Goal: Task Accomplishment & Management: Manage account settings

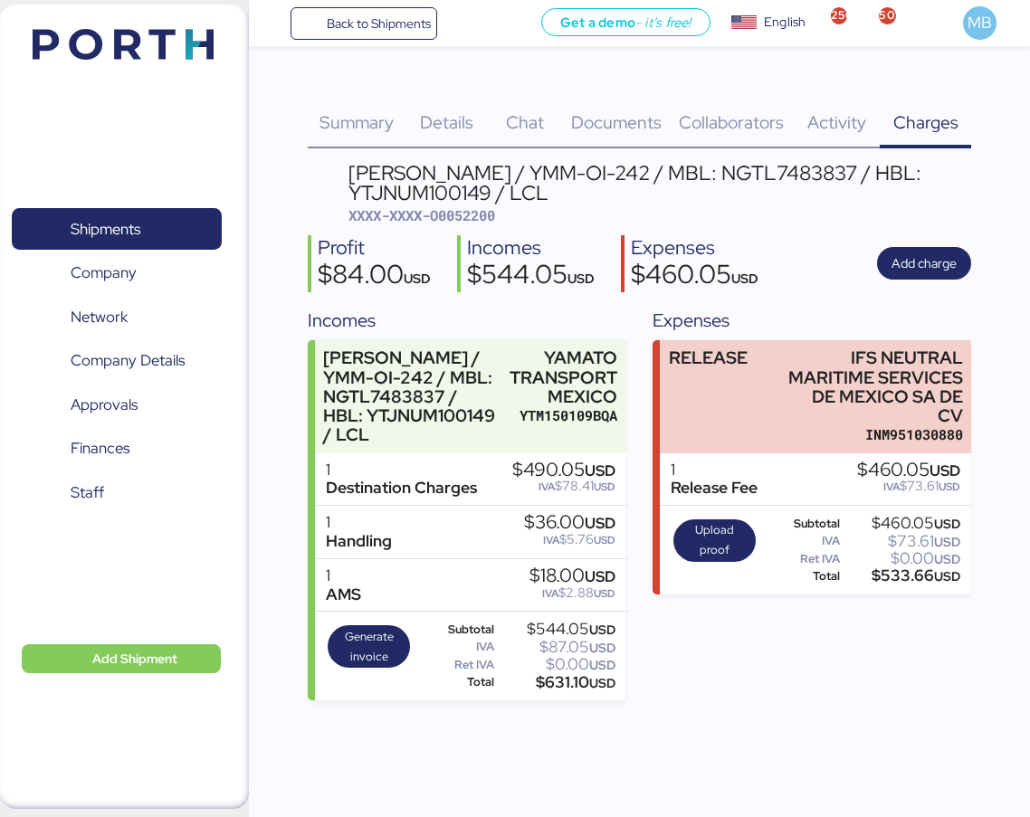
click at [136, 200] on div "Shipments 0 Company 0 Network 0 Company Details 0 Approvals 0 Finances 0 Staff 0" at bounding box center [116, 406] width 233 height 446
click at [137, 228] on span "Shipments" at bounding box center [106, 229] width 70 height 26
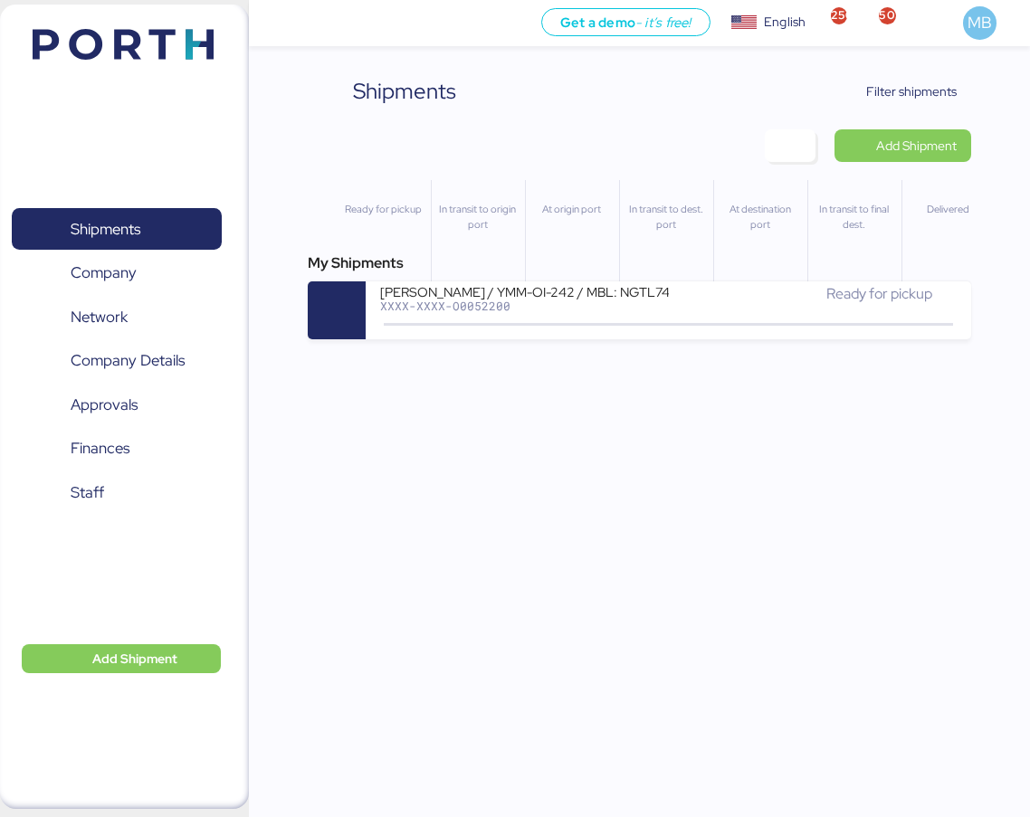
click at [946, 90] on span "Filter shipments" at bounding box center [911, 92] width 90 height 22
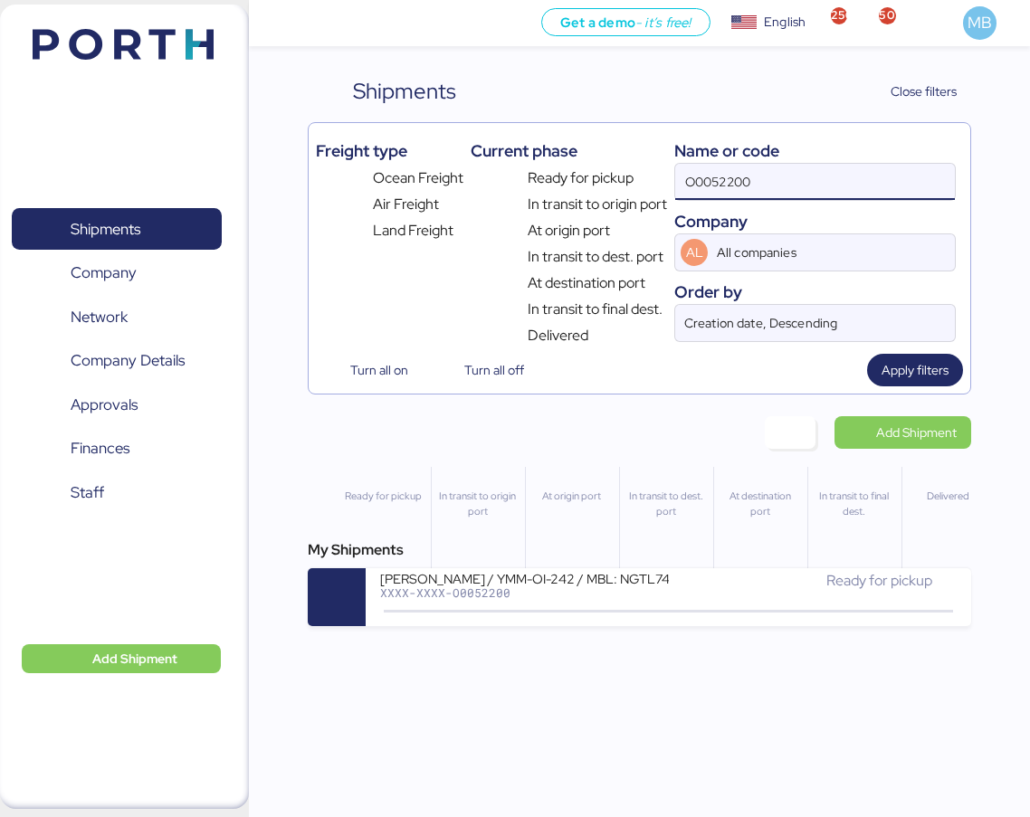
drag, startPoint x: 689, startPoint y: 184, endPoint x: 645, endPoint y: 184, distance: 43.4
click at [645, 184] on div "Freight type Ocean Freight Air Freight Land Freight Current phase Ready for pic…" at bounding box center [640, 238] width 648 height 216
paste input "O0052175"
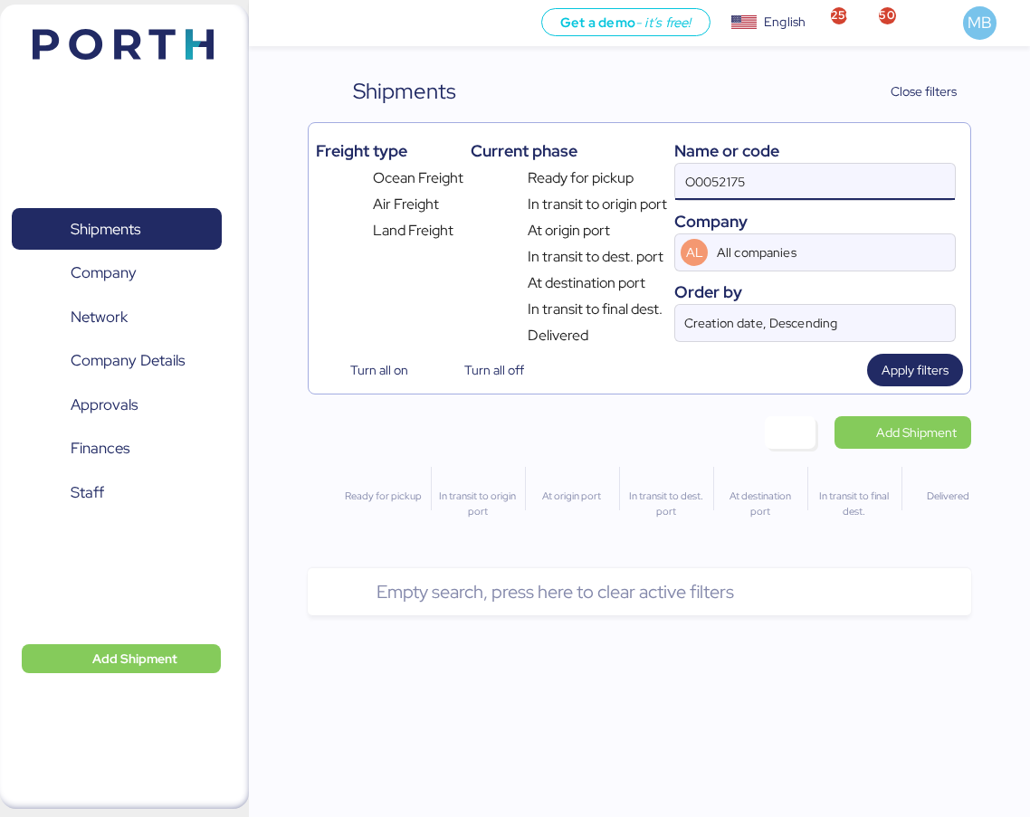
type input "O0052175"
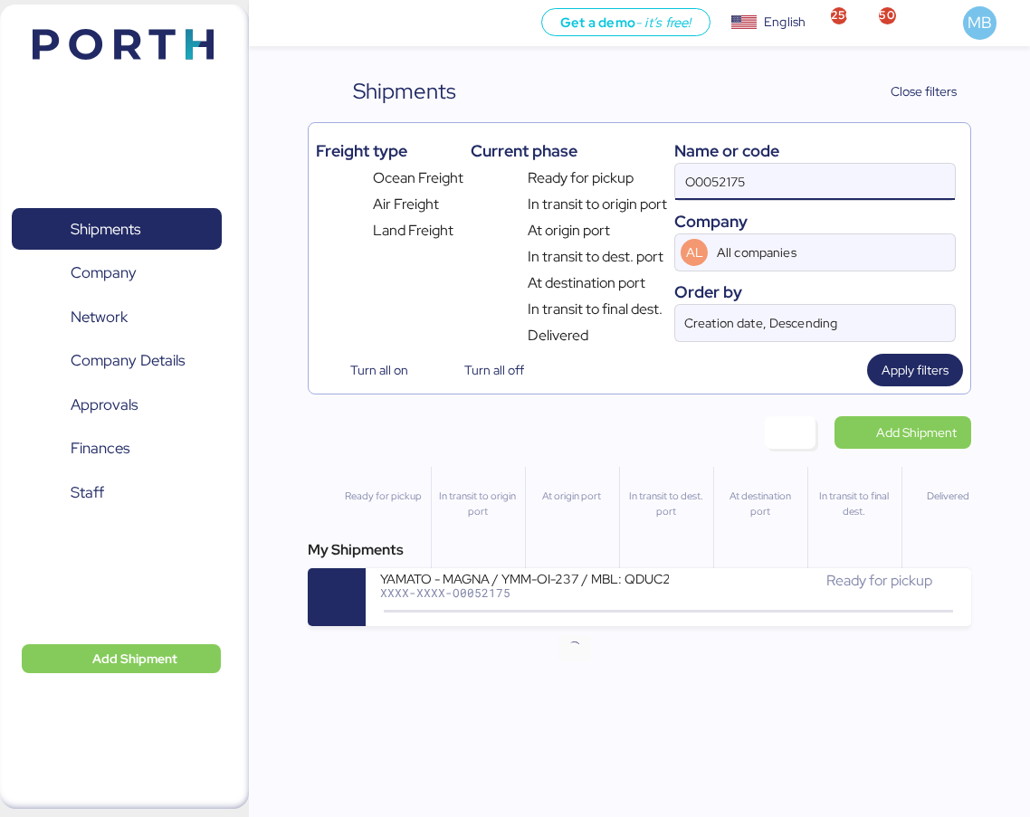
click at [604, 585] on div "YAMATO - MAGNA / YMM-OI-237 / MBL: QDUC25081282 / HBL: SLSA2508112 / LCL" at bounding box center [524, 577] width 289 height 15
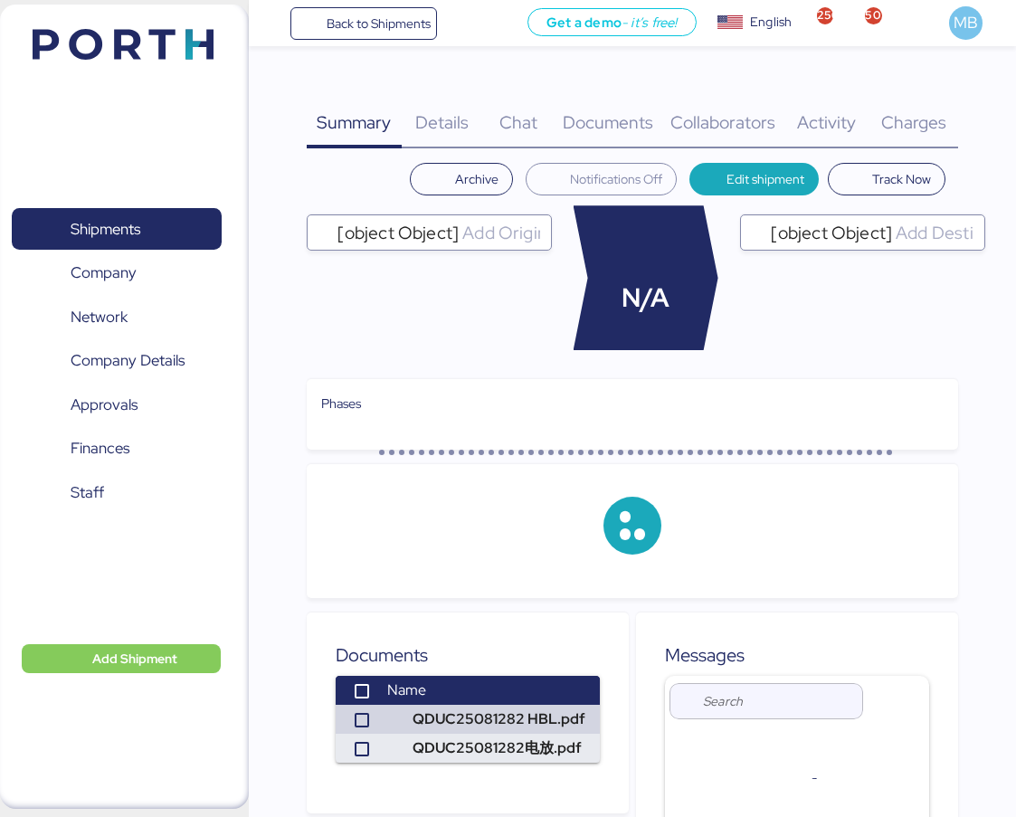
click at [924, 119] on span "Charges" at bounding box center [913, 122] width 65 height 24
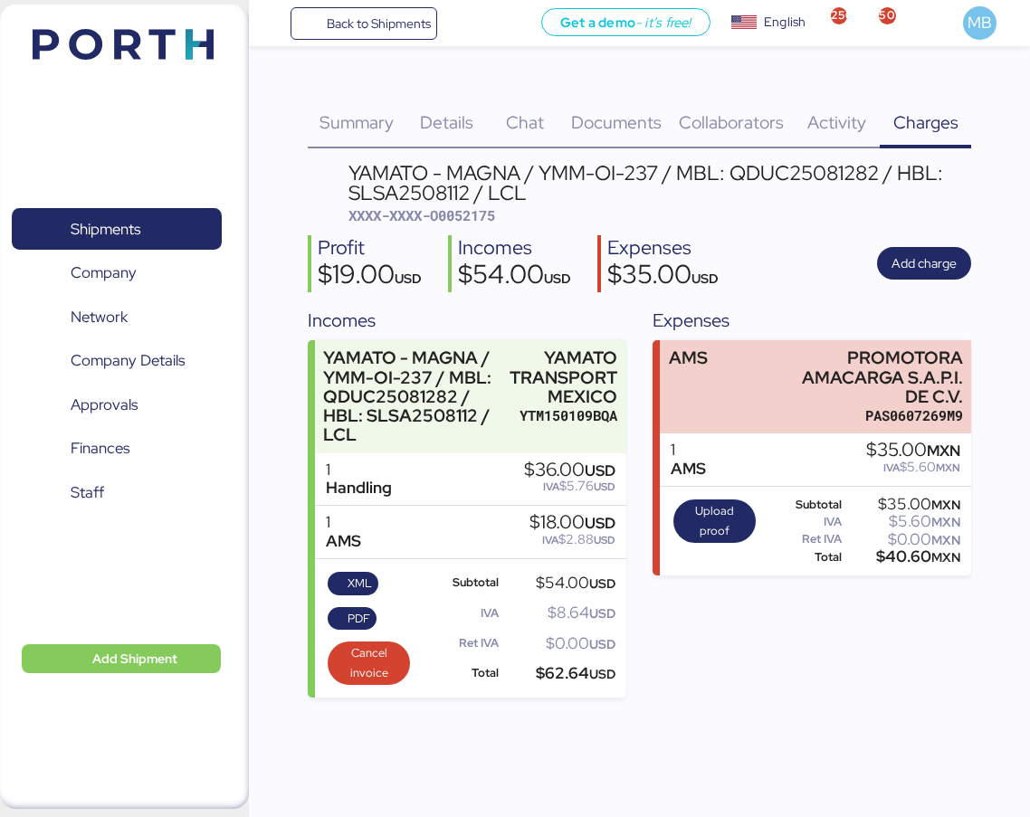
click at [904, 408] on div "PAS0607269M9" at bounding box center [874, 415] width 176 height 19
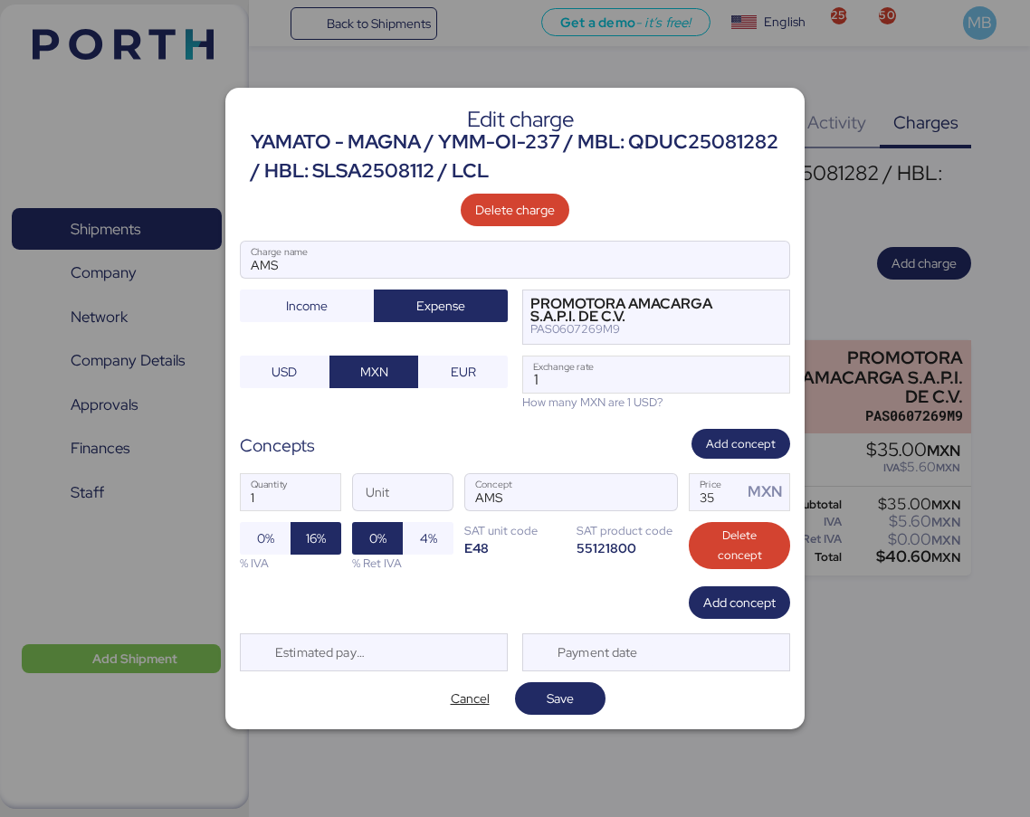
drag, startPoint x: 520, startPoint y: 367, endPoint x: 477, endPoint y: 364, distance: 43.6
click at [477, 364] on div "AMS Charge name Income Expense PROMOTORA AMACARGA S.A.P.I. DE C.V. PAS0607269M9…" at bounding box center [515, 326] width 550 height 170
paste input "8.3428"
type input "18.3428"
click at [591, 691] on span "Save" at bounding box center [560, 698] width 90 height 33
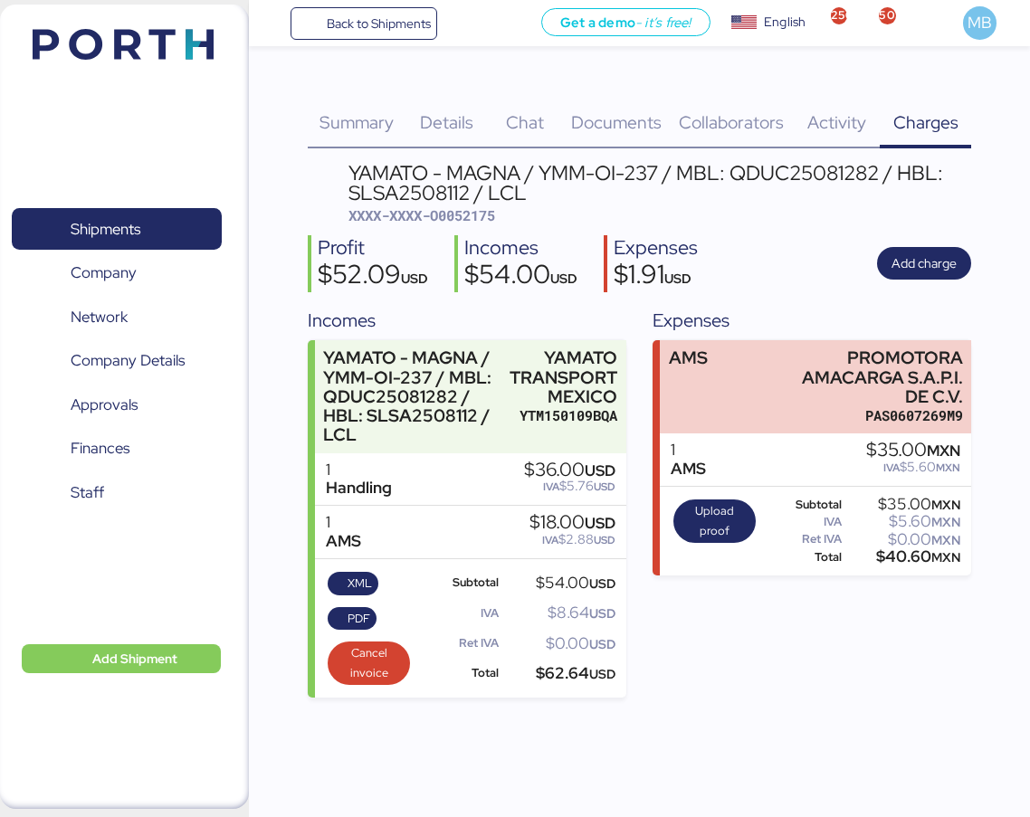
click at [342, 618] on span "PDF" at bounding box center [352, 619] width 37 height 20
click at [358, 584] on span "XML" at bounding box center [359, 584] width 24 height 20
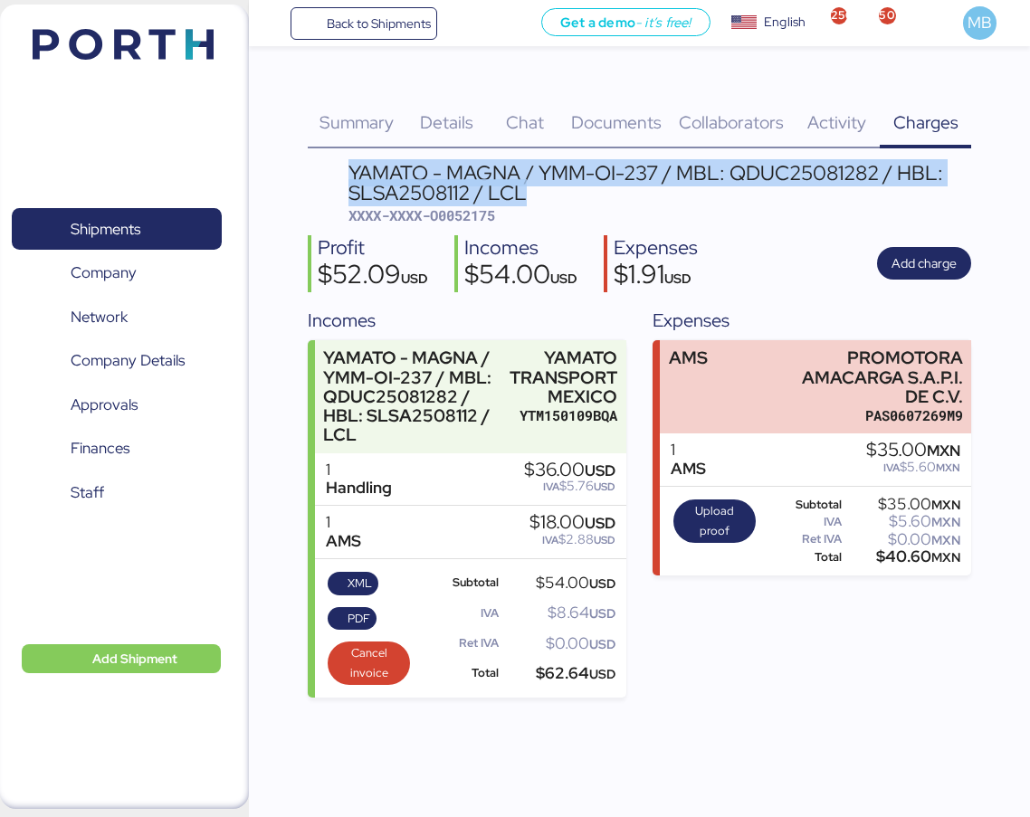
drag, startPoint x: 534, startPoint y: 192, endPoint x: 353, endPoint y: 171, distance: 182.2
click at [353, 171] on div "YAMATO - MAGNA / YMM-OI-237 / MBL: QDUC25081282 / HBL: SLSA2508112 / LCL" at bounding box center [659, 183] width 623 height 41
copy div "YAMATO - MAGNA / YMM-OI-237 / MBL: QDUC25081282 / HBL: SLSA2508112 / LCL"
click at [166, 223] on span "Shipments" at bounding box center [116, 229] width 195 height 26
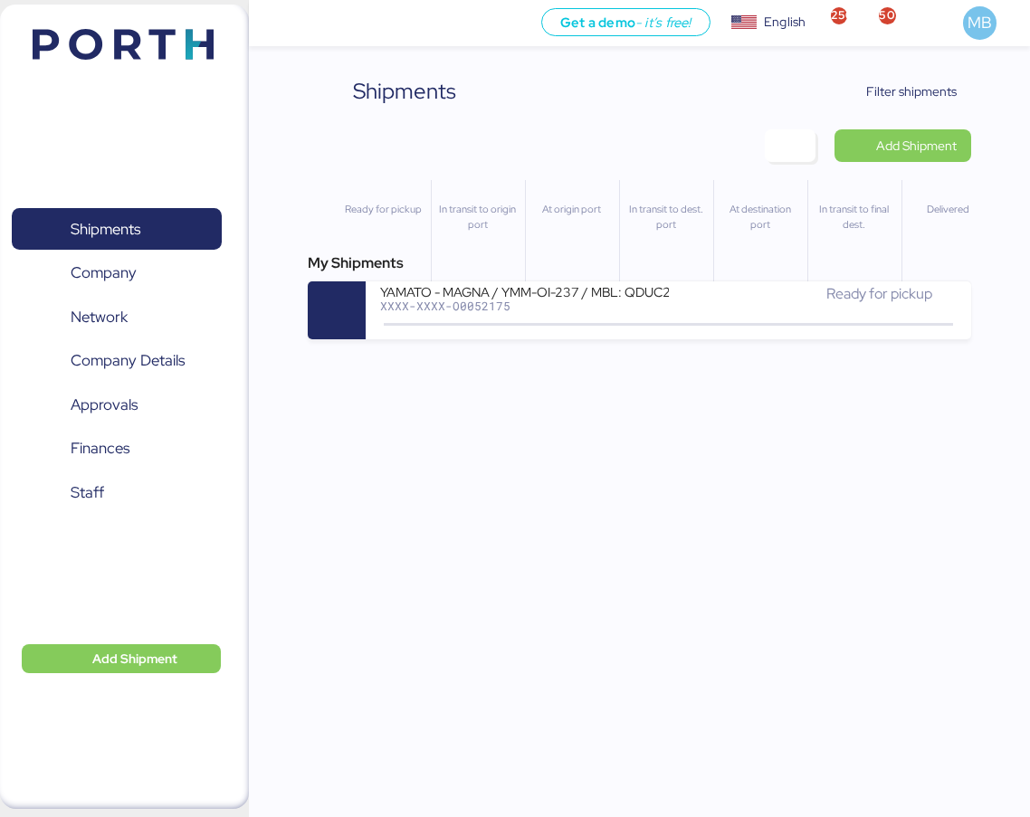
click at [914, 149] on span "Add Shipment" at bounding box center [916, 146] width 81 height 22
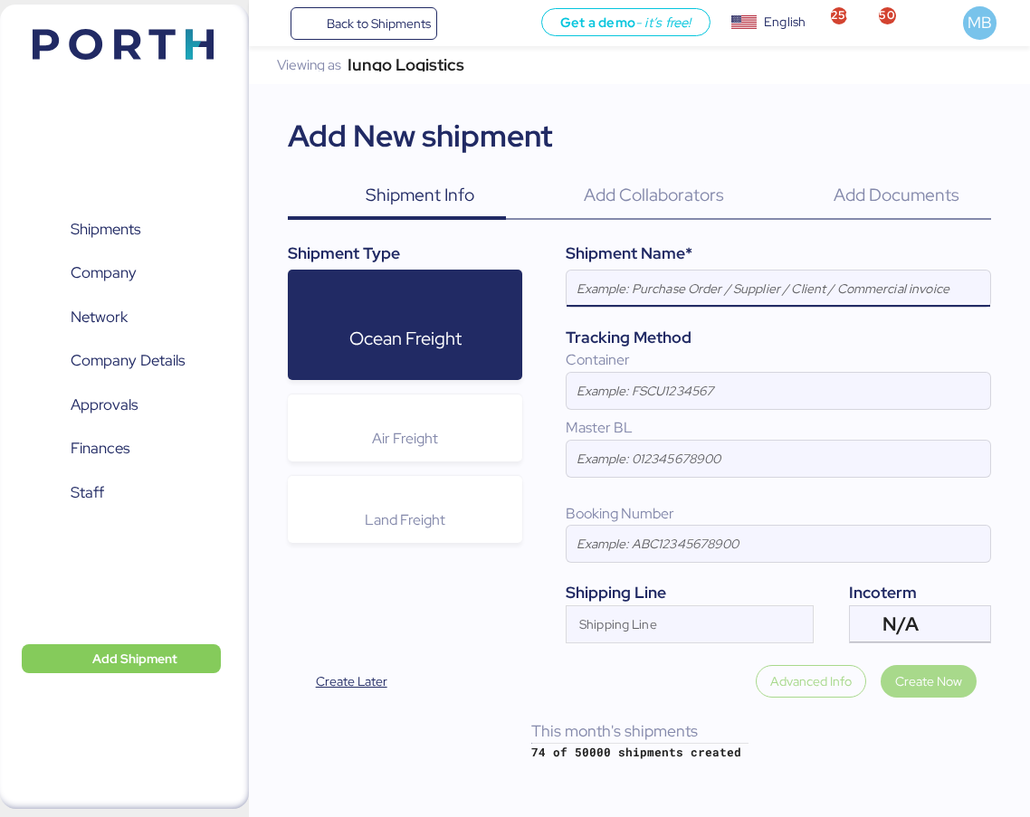
click at [700, 275] on input at bounding box center [777, 289] width 423 height 36
paste input "YAMATO - MAGNA / YMM-OI-237 / MBL: QDUC25081282 / HBL: SLSA2508112 / LCL"
click at [649, 290] on input "YAMATO - MAGNA / YMM-OI-237 / MBL: QDUC25081282 / HBL: SLSA2508112 / LCL" at bounding box center [777, 289] width 423 height 36
paste input "URAT"
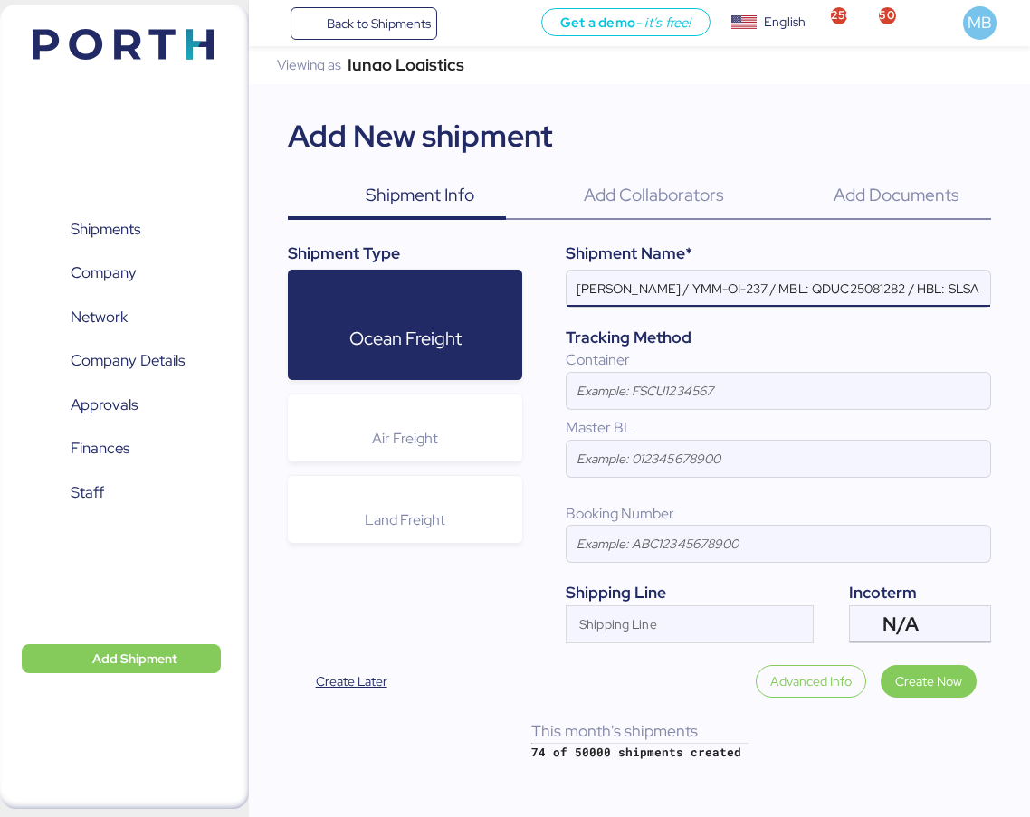
click at [770, 292] on input "[PERSON_NAME] / YMM-OI-237 / MBL: QDUC25081282 / HBL: SLSA2508112 / LCL" at bounding box center [777, 289] width 423 height 36
paste input "YMM-OI-247"
click at [862, 286] on input "[PERSON_NAME] / YMM-OI-247 / MBL: QDUC25081282 / HBL: SLSA2508112 / LCL" at bounding box center [777, 289] width 423 height 36
paste input "ONEYTYOFH2085700"
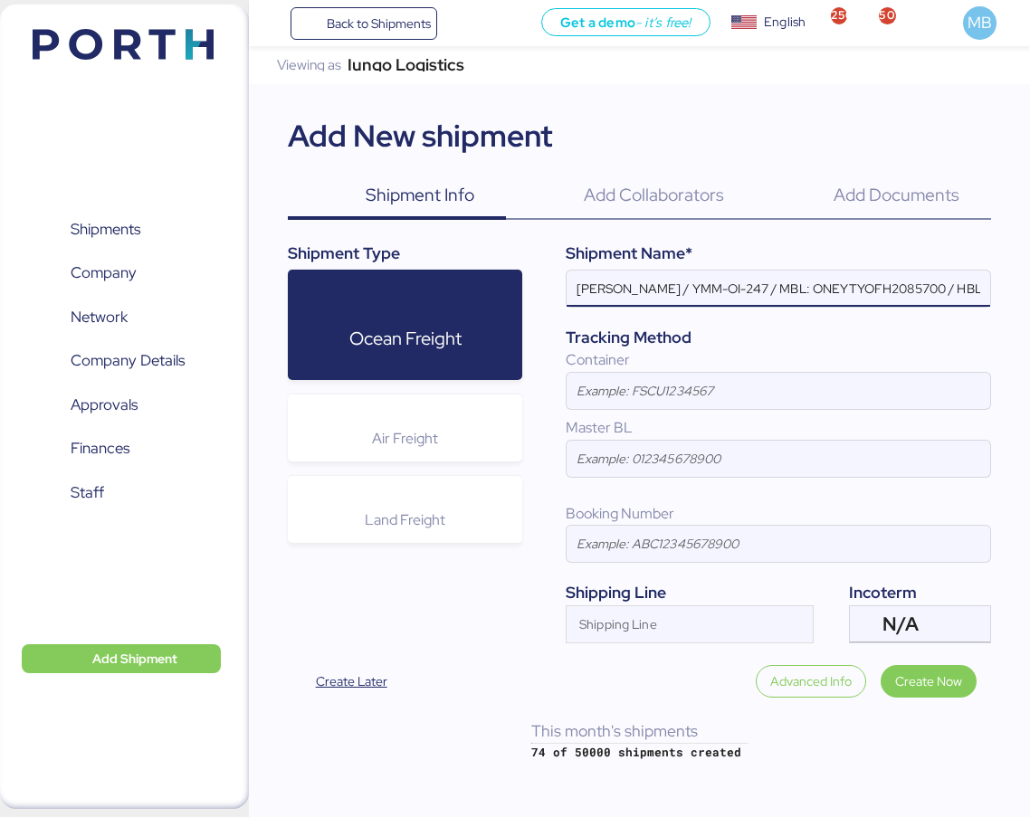
click at [880, 282] on input "[PERSON_NAME] / YMM-OI-247 / MBL: ONEYTYOFH2085700 / HBL: SLSA2508112 / LCL" at bounding box center [777, 289] width 423 height 36
click at [891, 289] on input "[PERSON_NAME] / YMM-OI-247 / MBL: ONEYTYOFH2085700 / HBL: SLSA2508112 / LCL" at bounding box center [777, 289] width 423 height 36
paste input "YTJTGI100130"
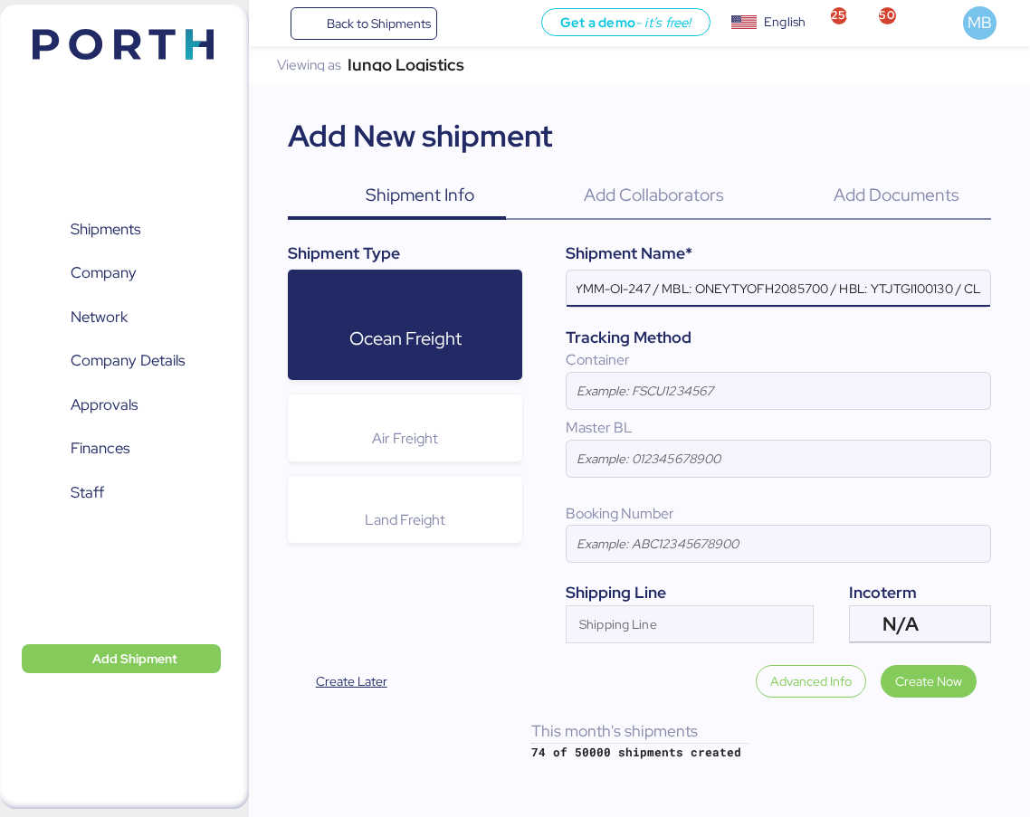
scroll to position [0, 131]
type input "[PERSON_NAME] / YMM-OI-247 / MBL: ONEYTYOFH2085700 / HBL: YTJTGI100130 / FCL"
click at [917, 618] on span "N/A" at bounding box center [899, 624] width 35 height 16
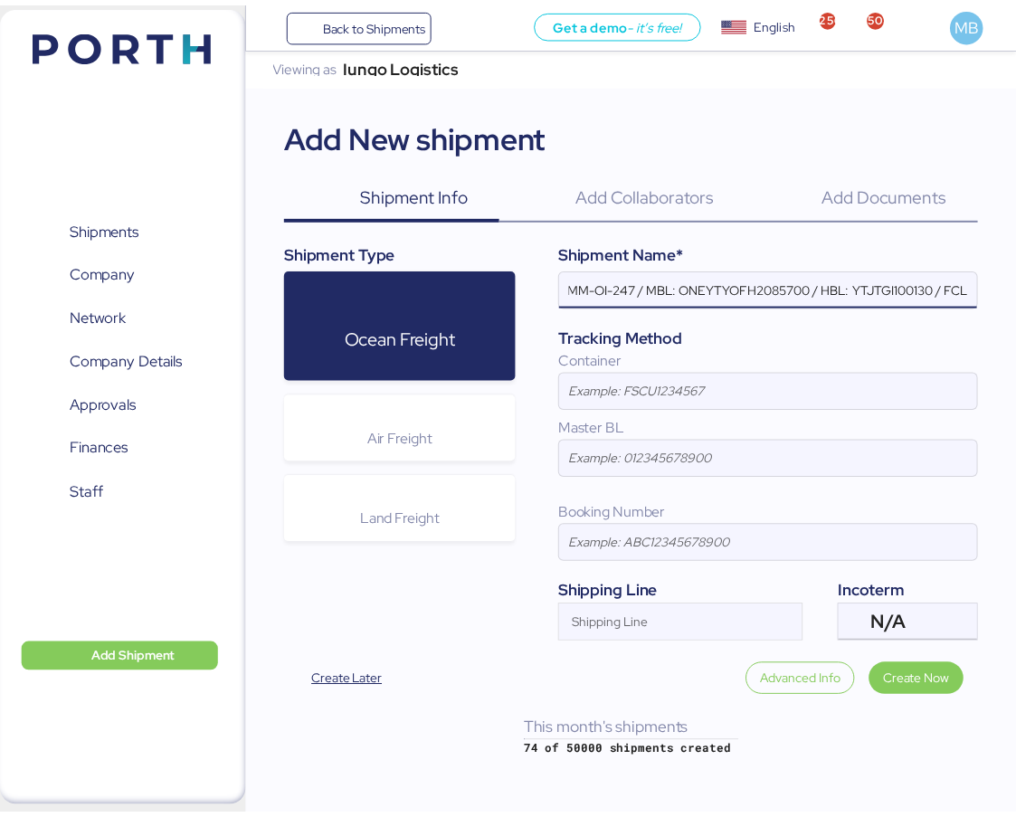
scroll to position [0, 0]
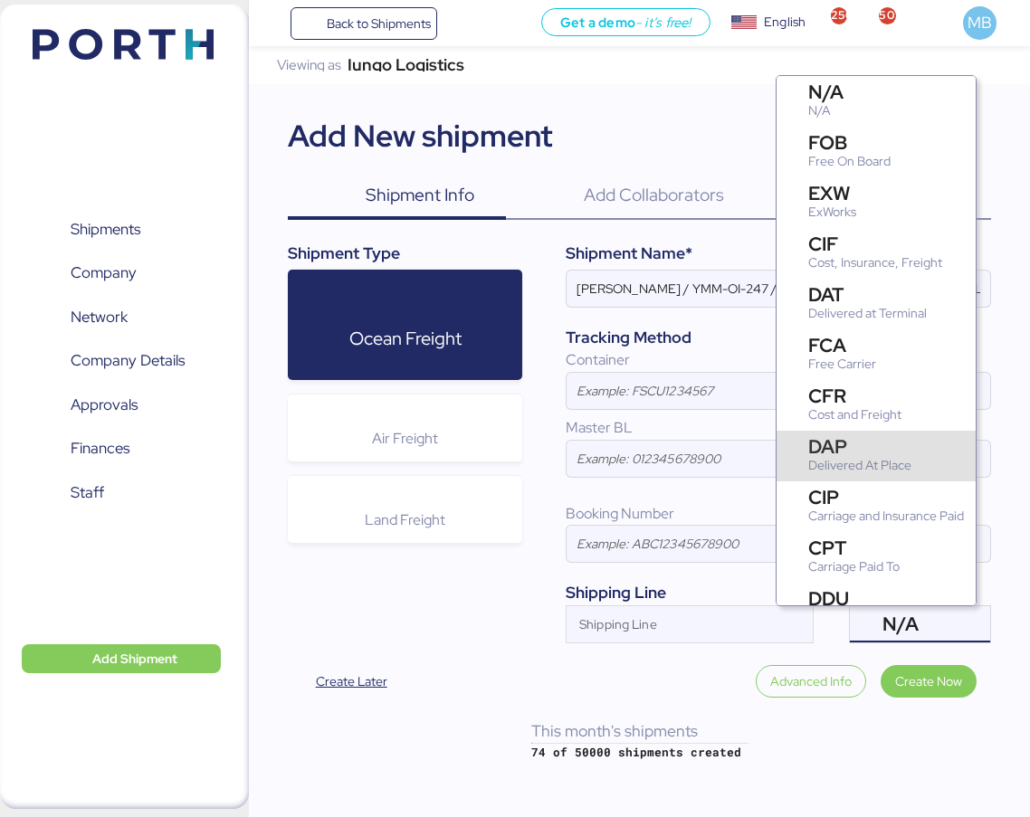
click at [908, 454] on div "DAP" at bounding box center [859, 446] width 103 height 19
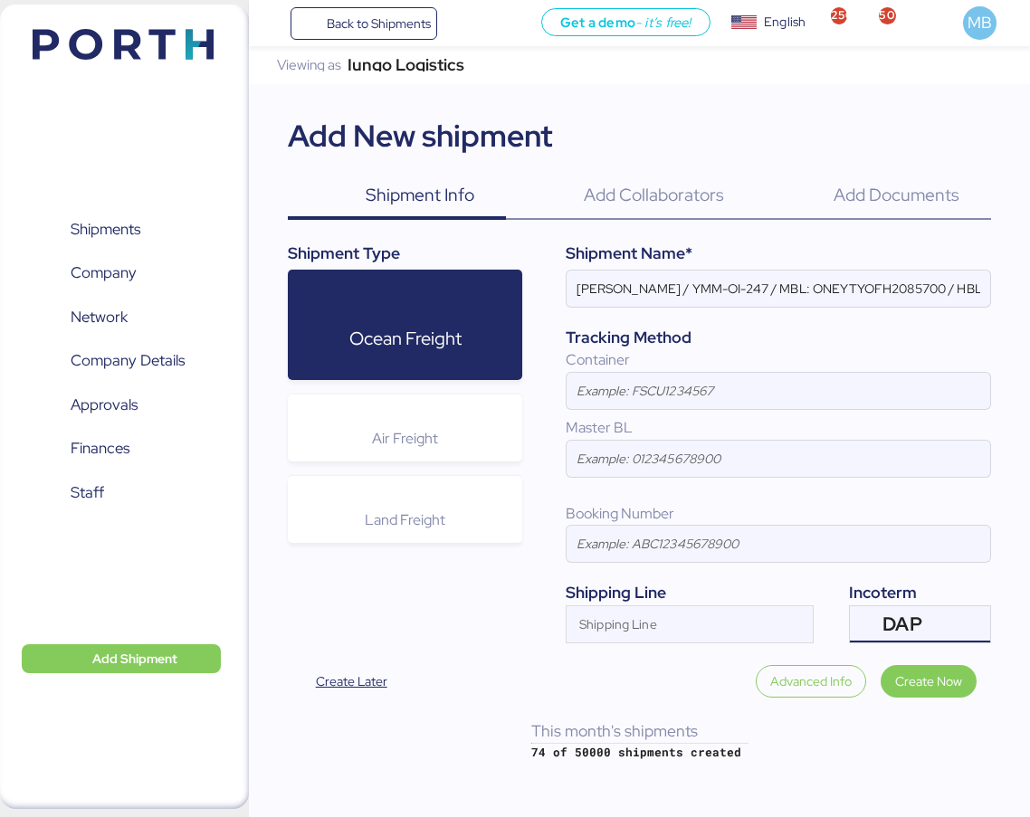
click at [729, 620] on input "Shipping Line" at bounding box center [673, 630] width 214 height 22
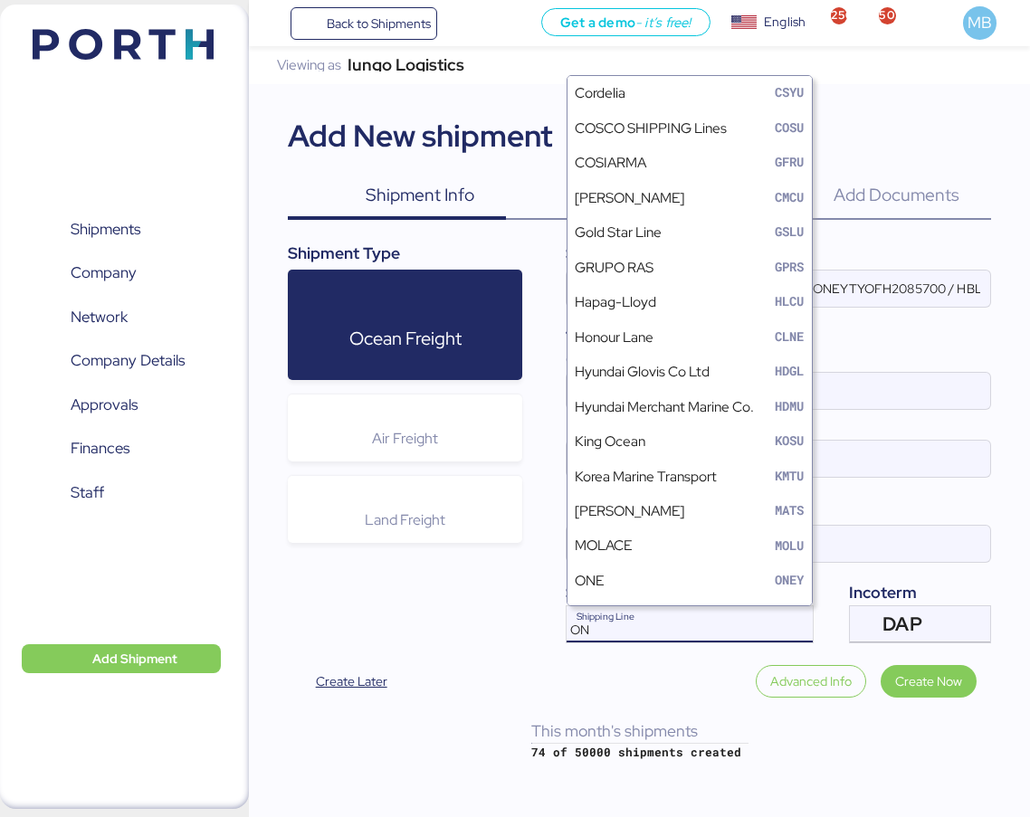
type input "ONE"
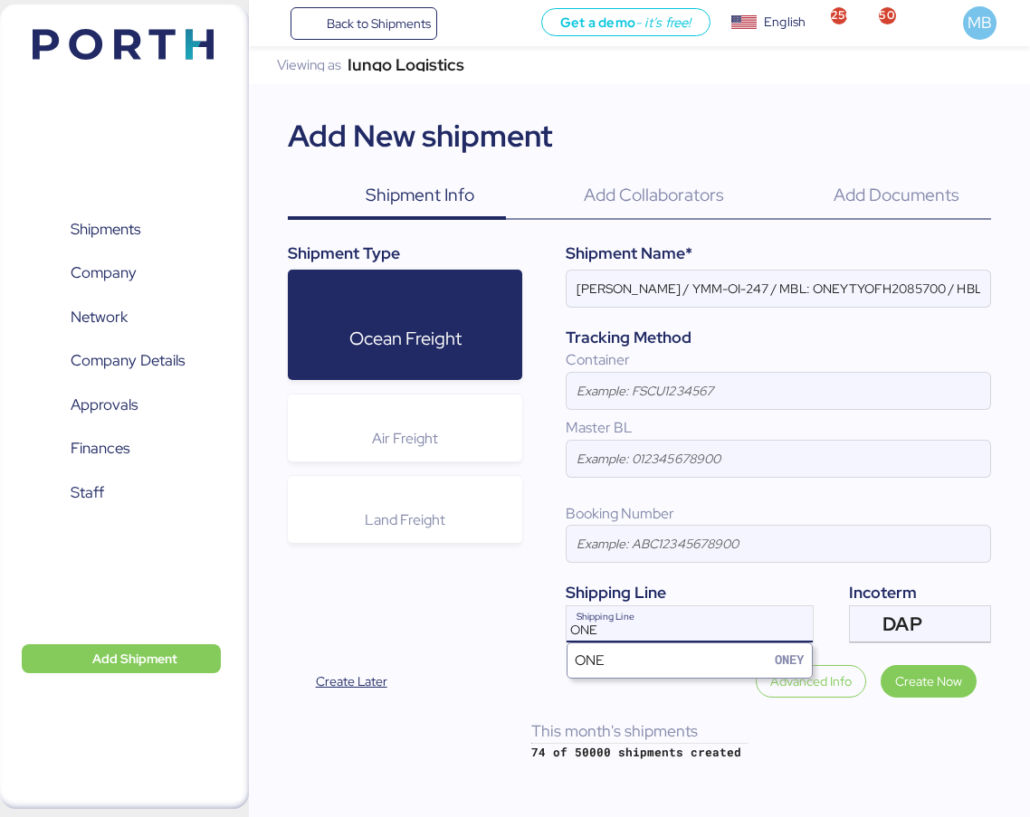
click at [690, 651] on div "ONE [PERSON_NAME]" at bounding box center [689, 660] width 244 height 34
click at [606, 391] on input at bounding box center [777, 391] width 423 height 36
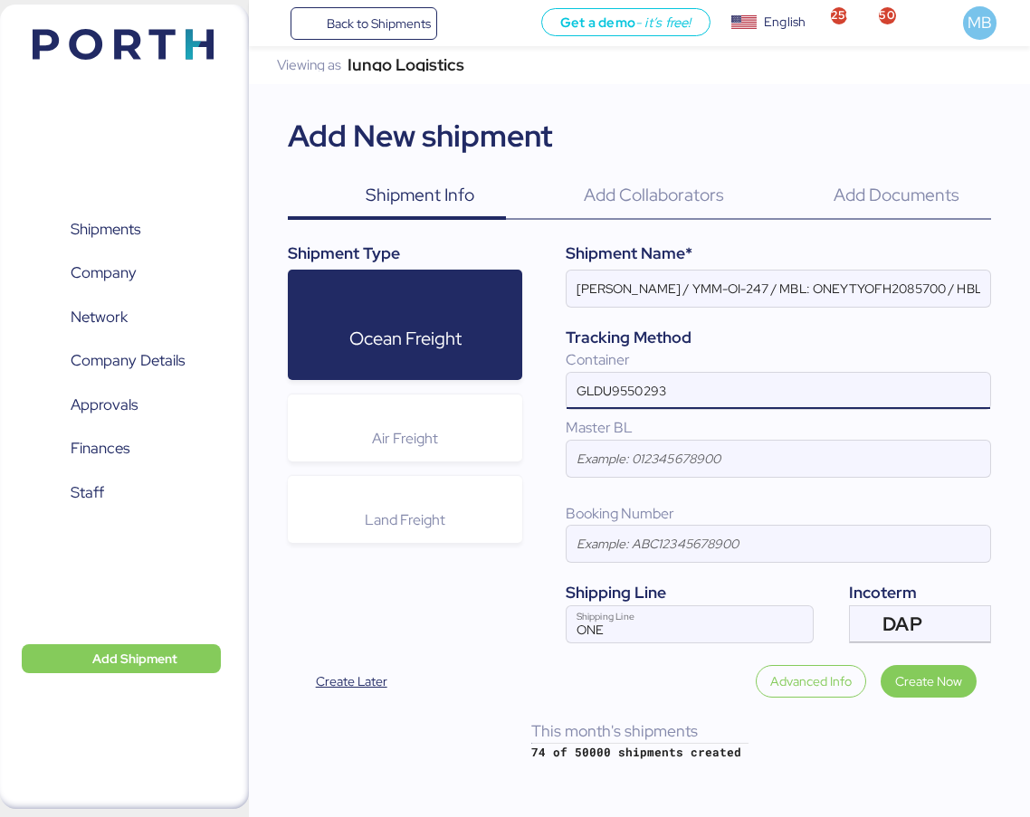
type input "GLDU9550293"
click at [925, 682] on span "Create Now" at bounding box center [928, 682] width 67 height 22
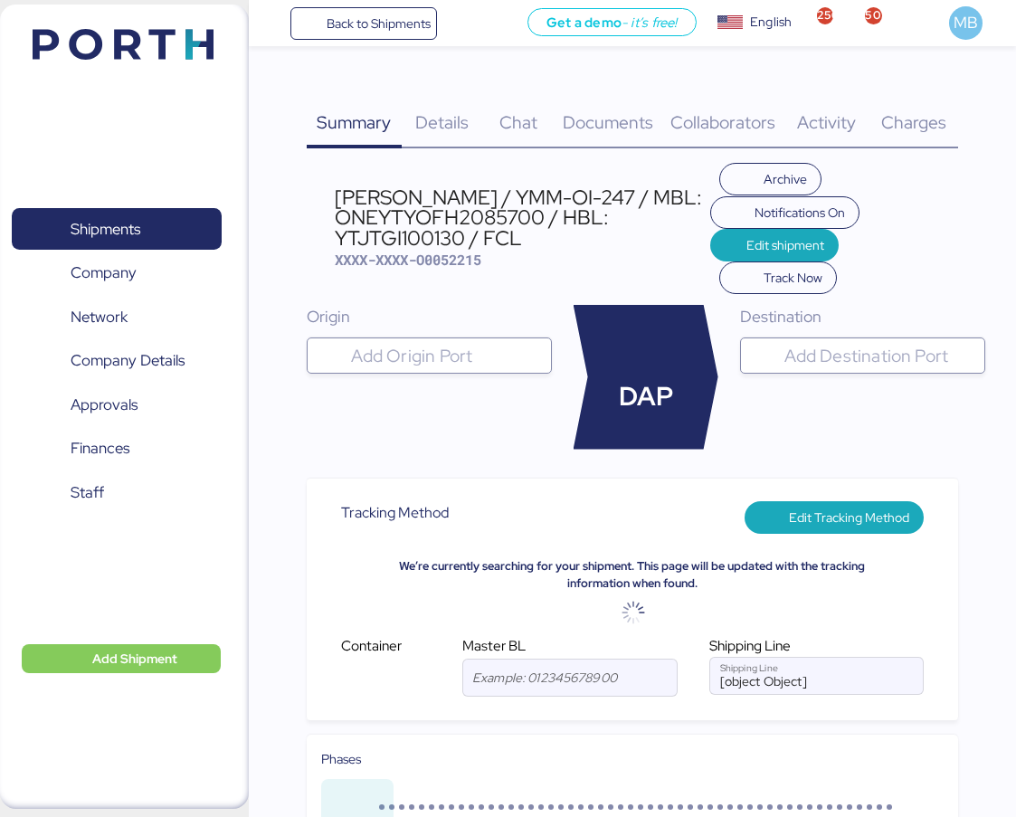
click at [392, 356] on input "search" at bounding box center [445, 356] width 196 height 22
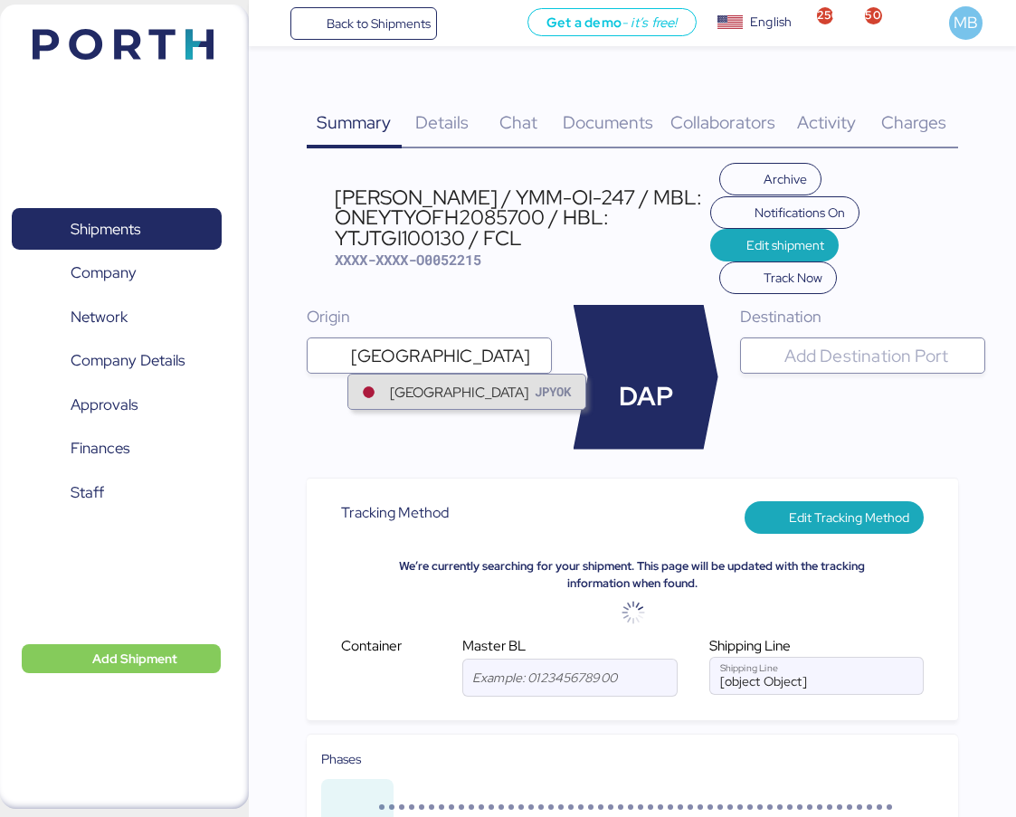
type input "[GEOGRAPHIC_DATA]"
click at [421, 383] on div "[GEOGRAPHIC_DATA]" at bounding box center [459, 392] width 138 height 21
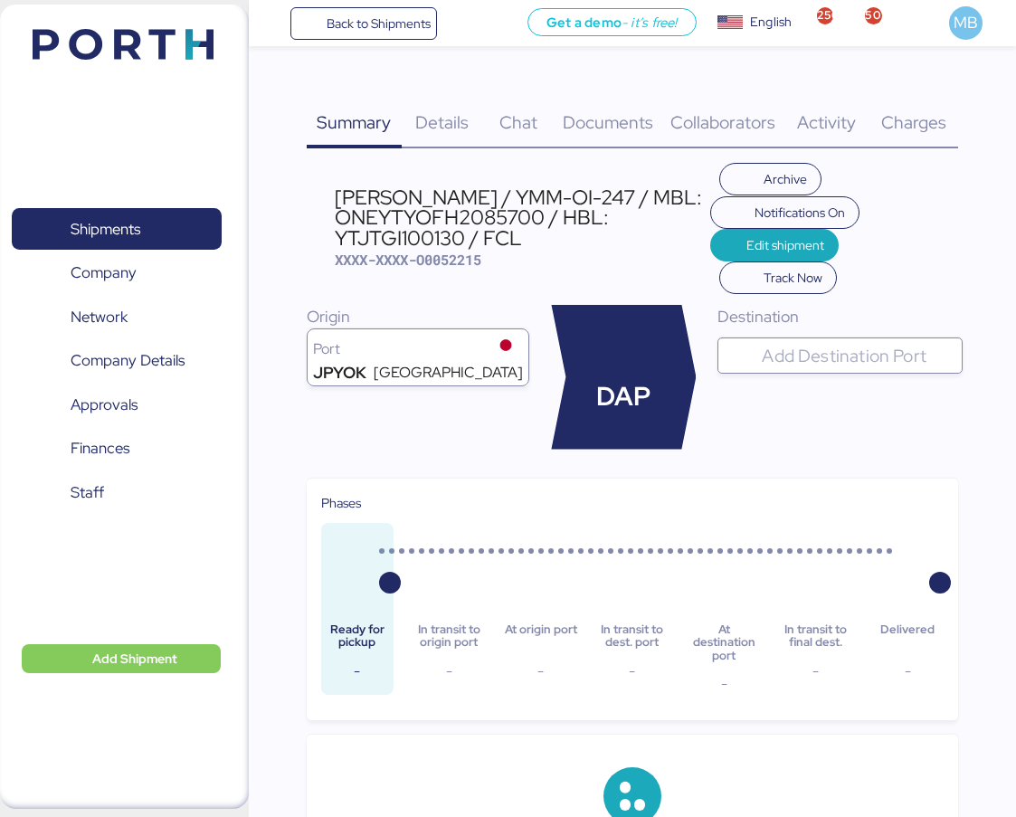
click at [907, 362] on input "search" at bounding box center [856, 356] width 196 height 22
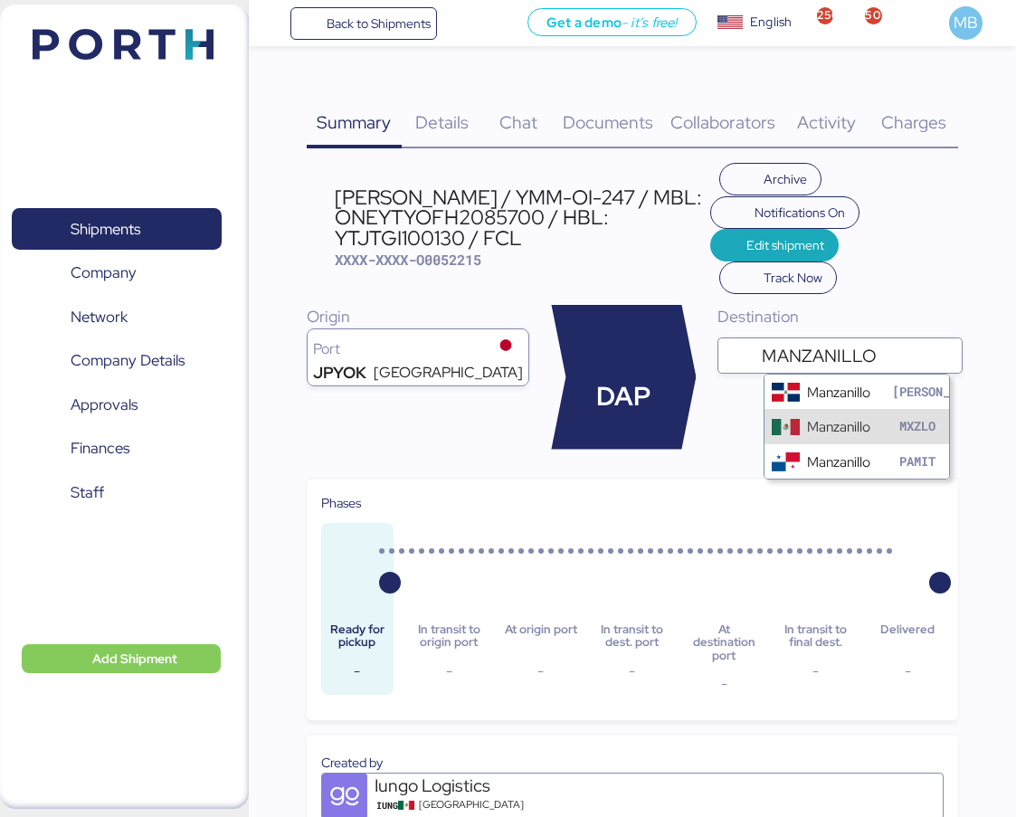
type input "MANZANILLO"
click at [870, 415] on div "Manzanillo MXZLO" at bounding box center [857, 426] width 185 height 34
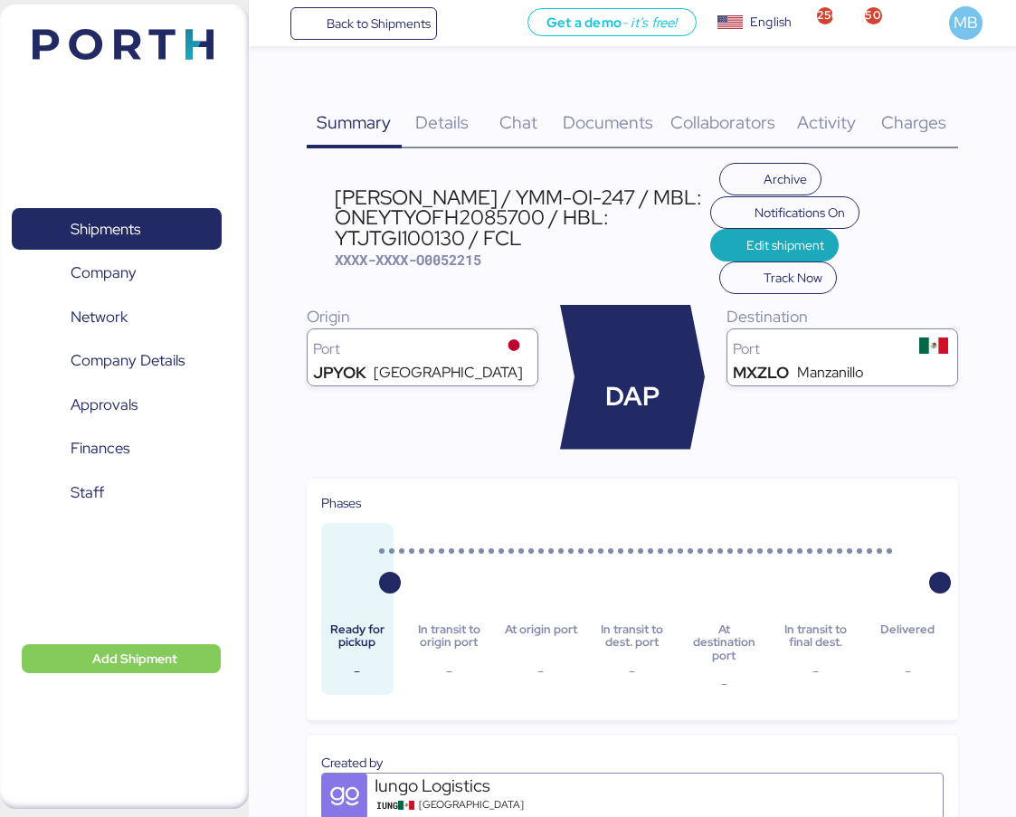
click at [446, 127] on span "Details" at bounding box center [441, 122] width 53 height 24
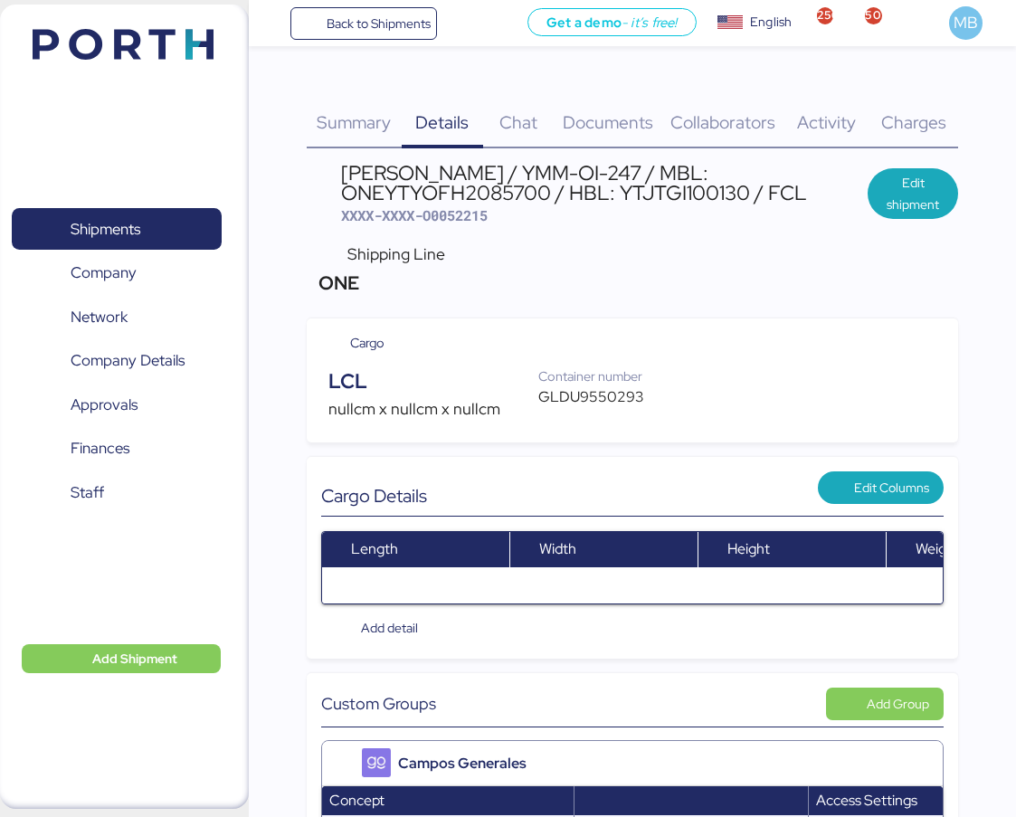
click at [618, 124] on span "Documents" at bounding box center [608, 122] width 90 height 24
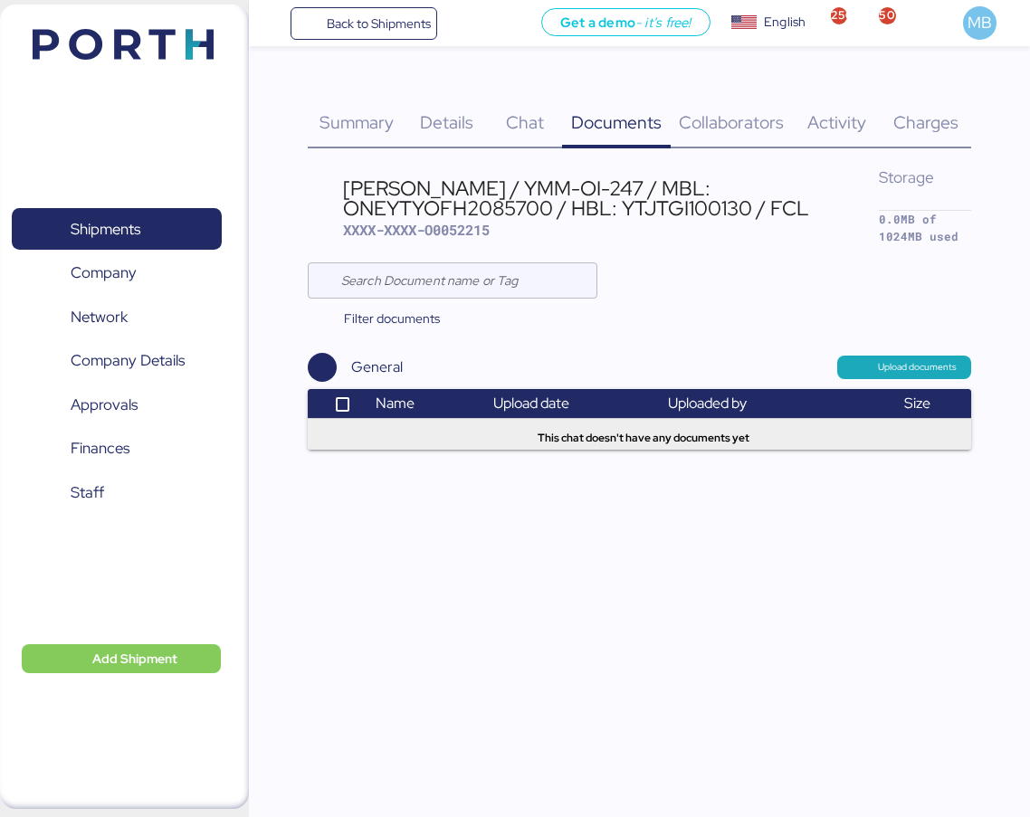
click at [905, 359] on span "Upload documents" at bounding box center [917, 367] width 79 height 16
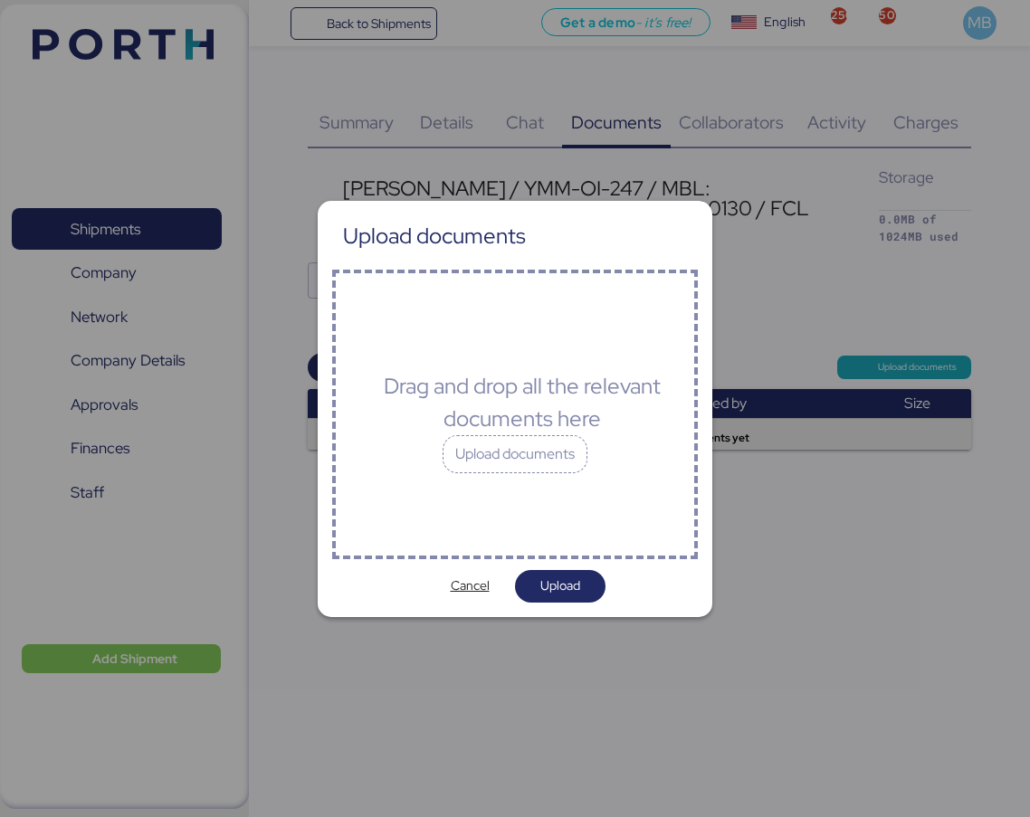
click at [523, 462] on div "Upload documents" at bounding box center [514, 454] width 145 height 38
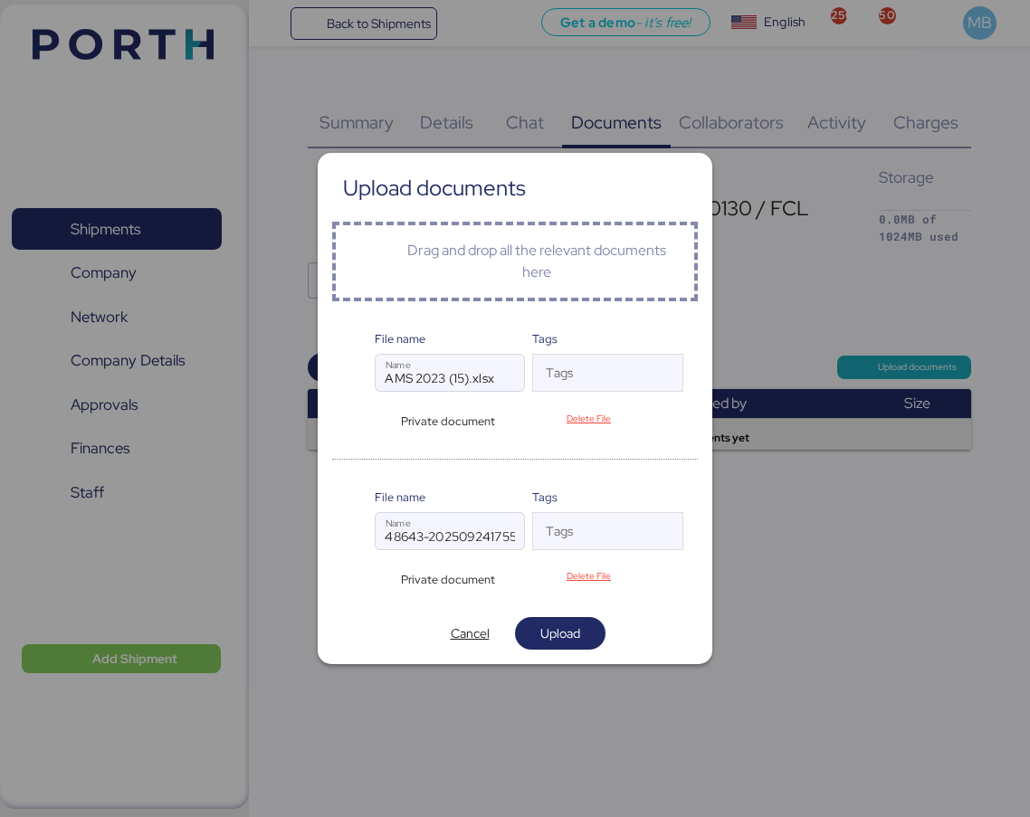
click at [562, 627] on span "Upload" at bounding box center [560, 634] width 40 height 22
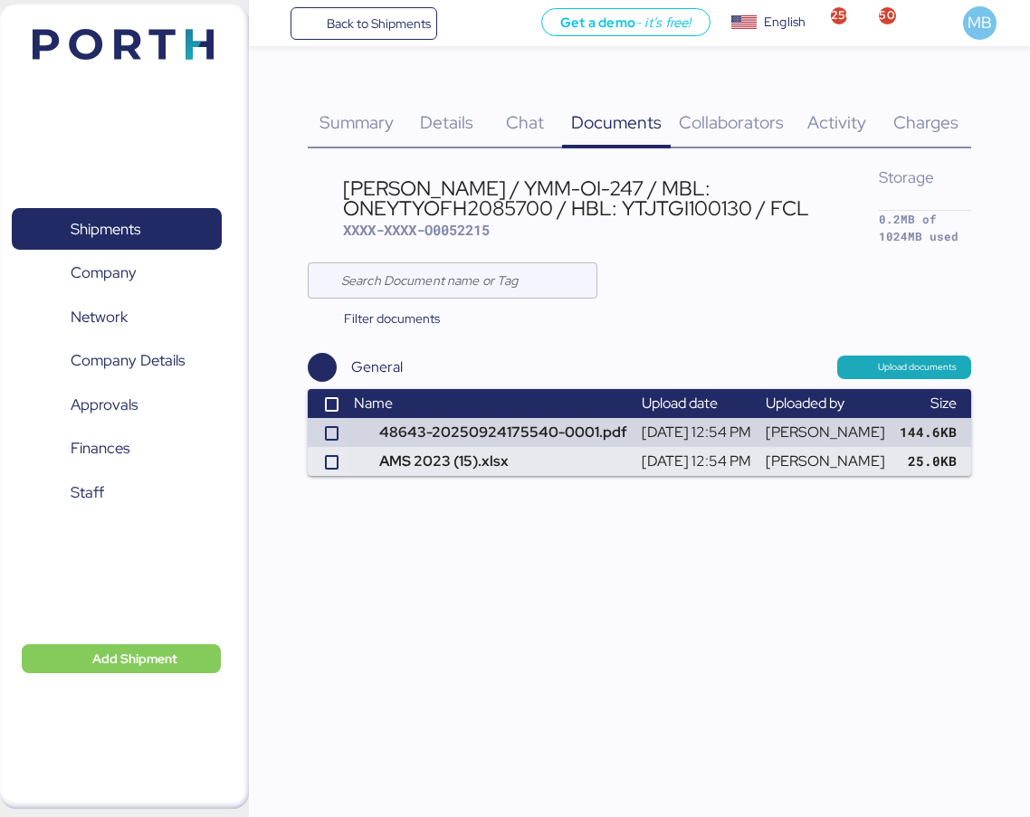
click at [444, 133] on span "Details" at bounding box center [446, 122] width 53 height 24
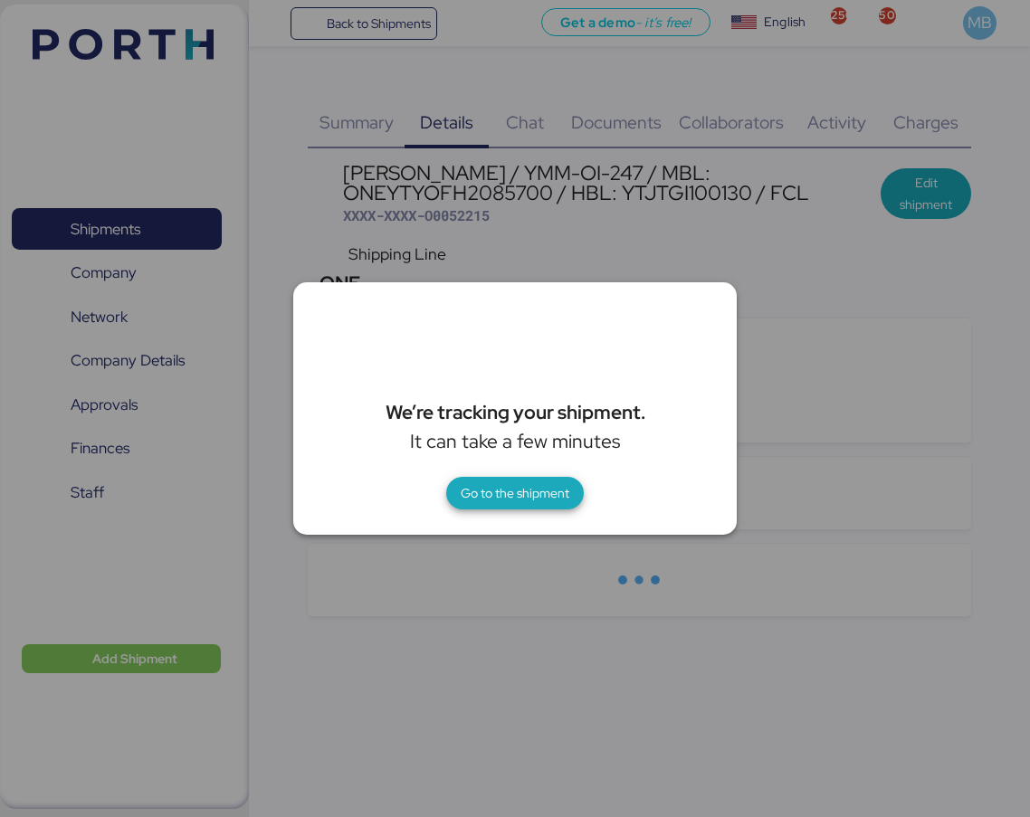
click at [525, 494] on span "Go to the shipment" at bounding box center [515, 493] width 109 height 22
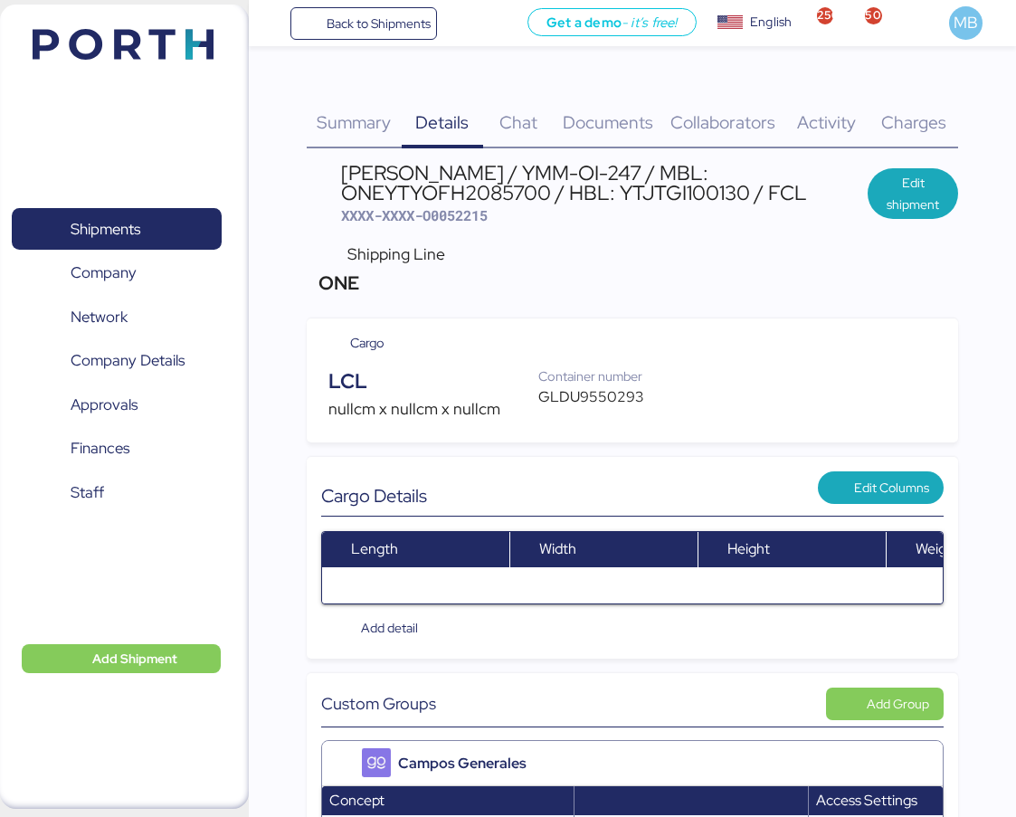
click at [420, 389] on div "LCL" at bounding box center [433, 381] width 210 height 31
click at [920, 191] on span "Edit shipment" at bounding box center [913, 193] width 62 height 43
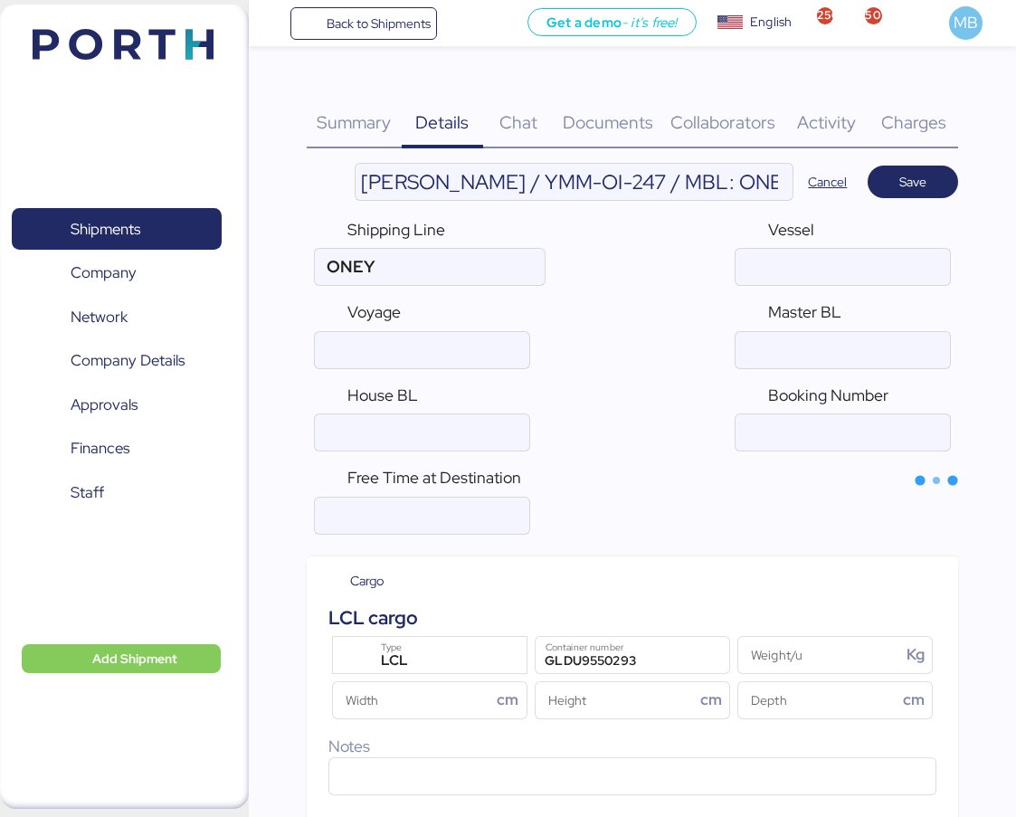
type input "ONE"
click at [414, 651] on div "LCL" at bounding box center [432, 662] width 123 height 24
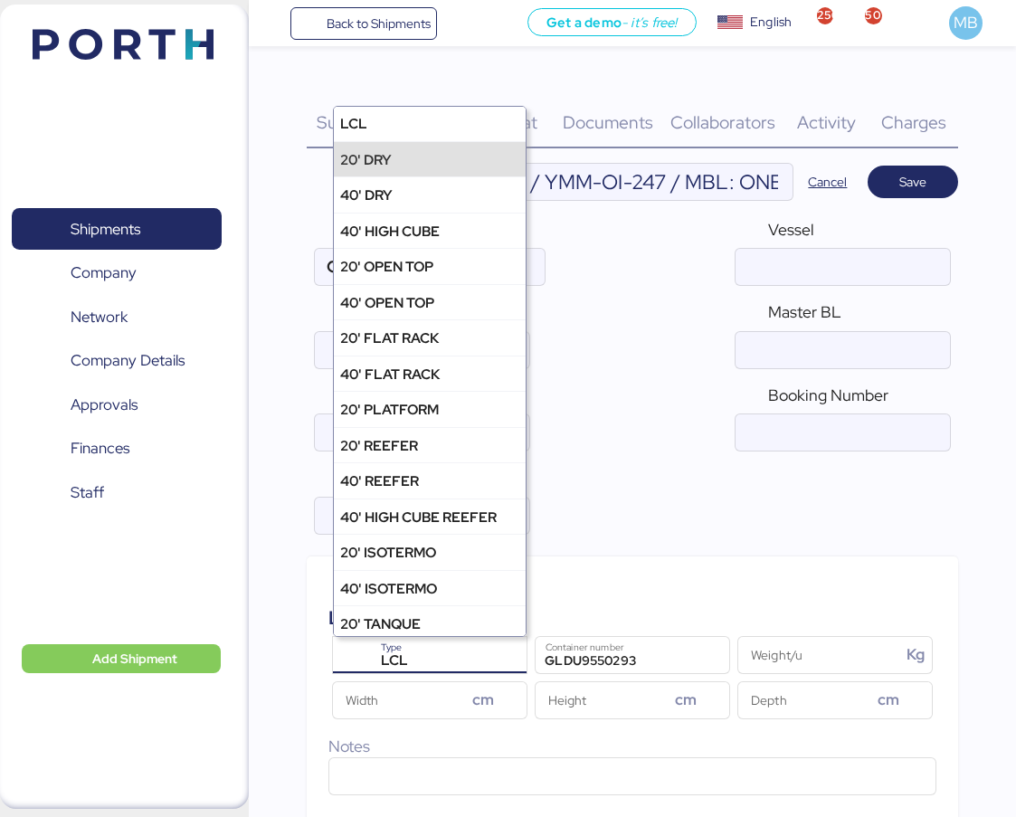
click at [437, 163] on div "20' DRY" at bounding box center [430, 158] width 192 height 35
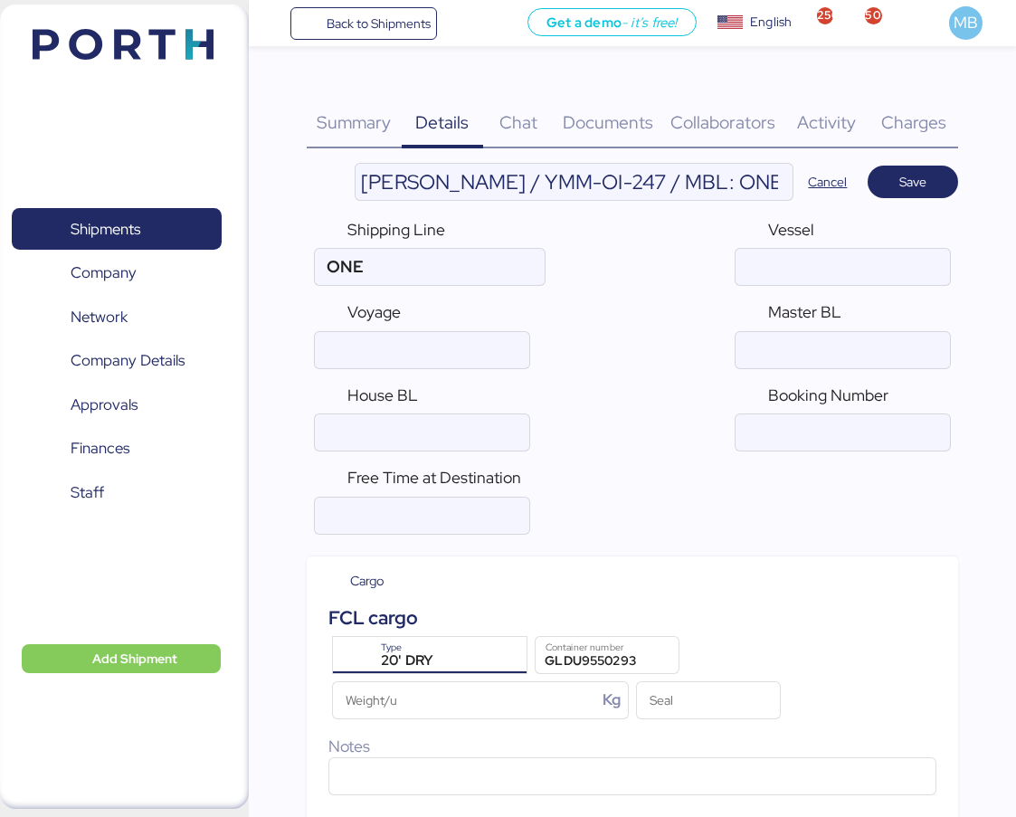
click at [703, 186] on input "[PERSON_NAME] / YMM-OI-247 / MBL: ONEYTYOFH2085700 / HBL: YTJTGI100130 / FCL" at bounding box center [574, 182] width 437 height 36
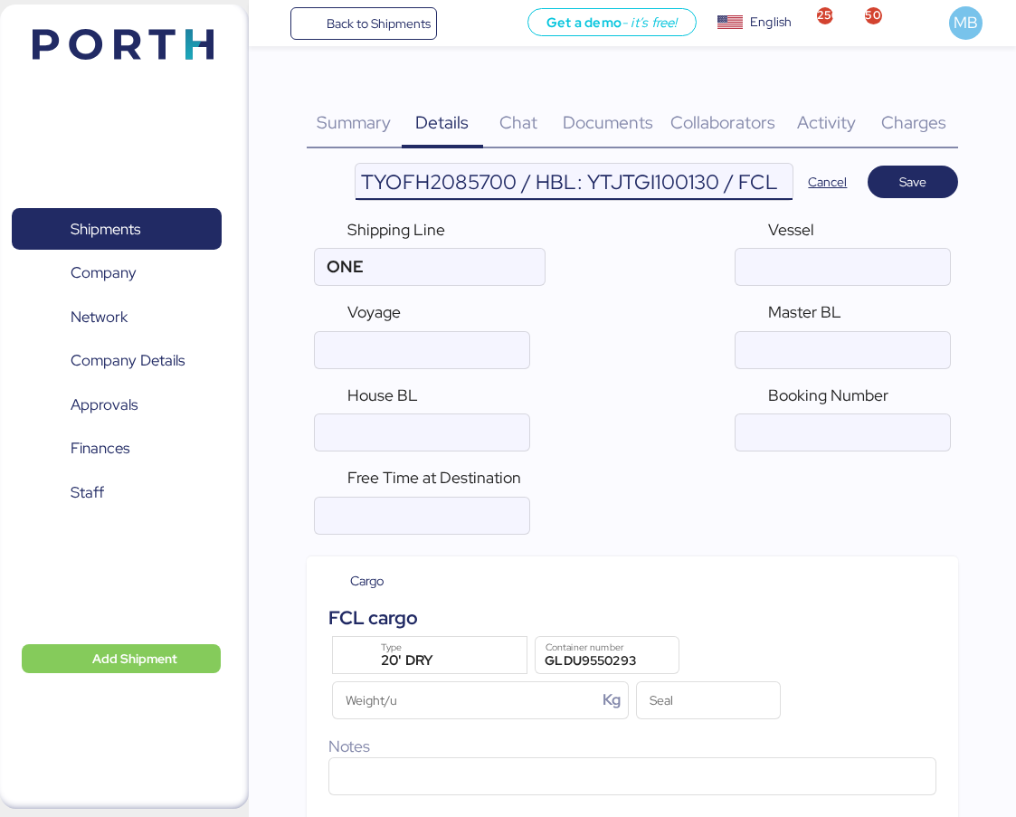
click at [674, 190] on input "[PERSON_NAME] / YMM-OI-247 / MBL: ONEYTYOFH2085700 / HBL: YTJTGI100130 / FCL" at bounding box center [574, 182] width 437 height 36
click at [379, 442] on input "ocean" at bounding box center [422, 432] width 214 height 36
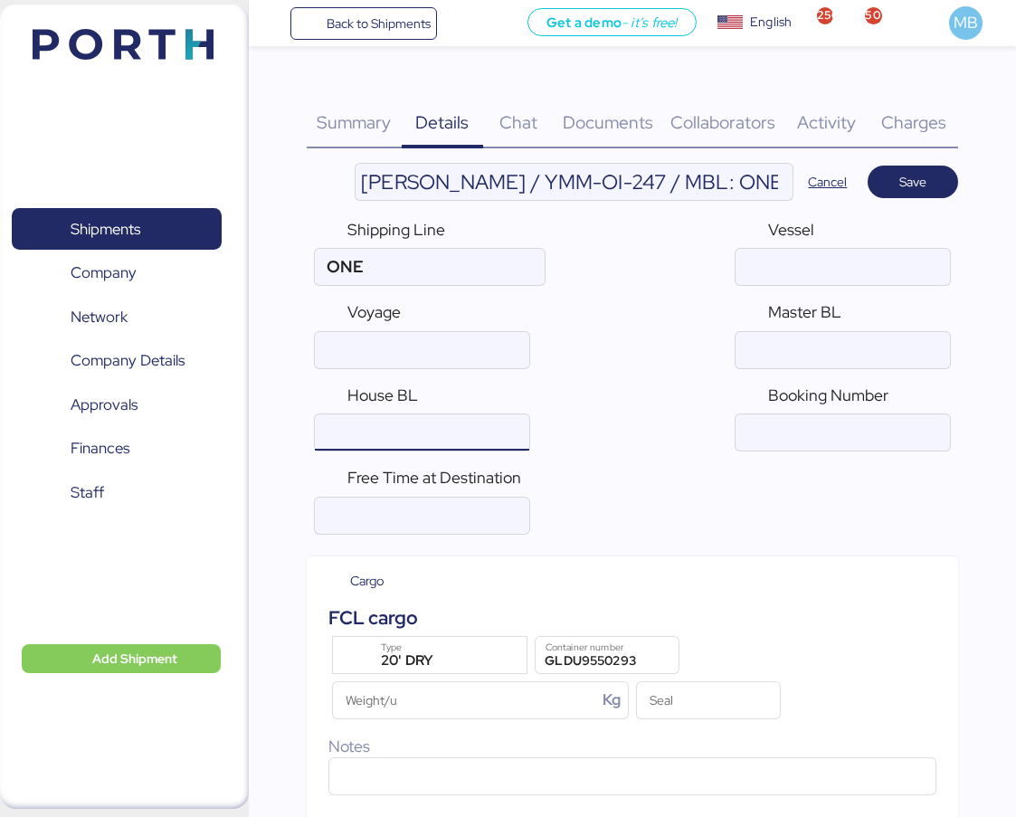
paste input "YTJTGI100130"
type input "YTJTGI100130"
click at [760, 176] on input "[PERSON_NAME] / YMM-OI-247 / MBL: ONEYTYOFH2085700 / HBL: YTJTGI100130 / FCL" at bounding box center [574, 182] width 437 height 36
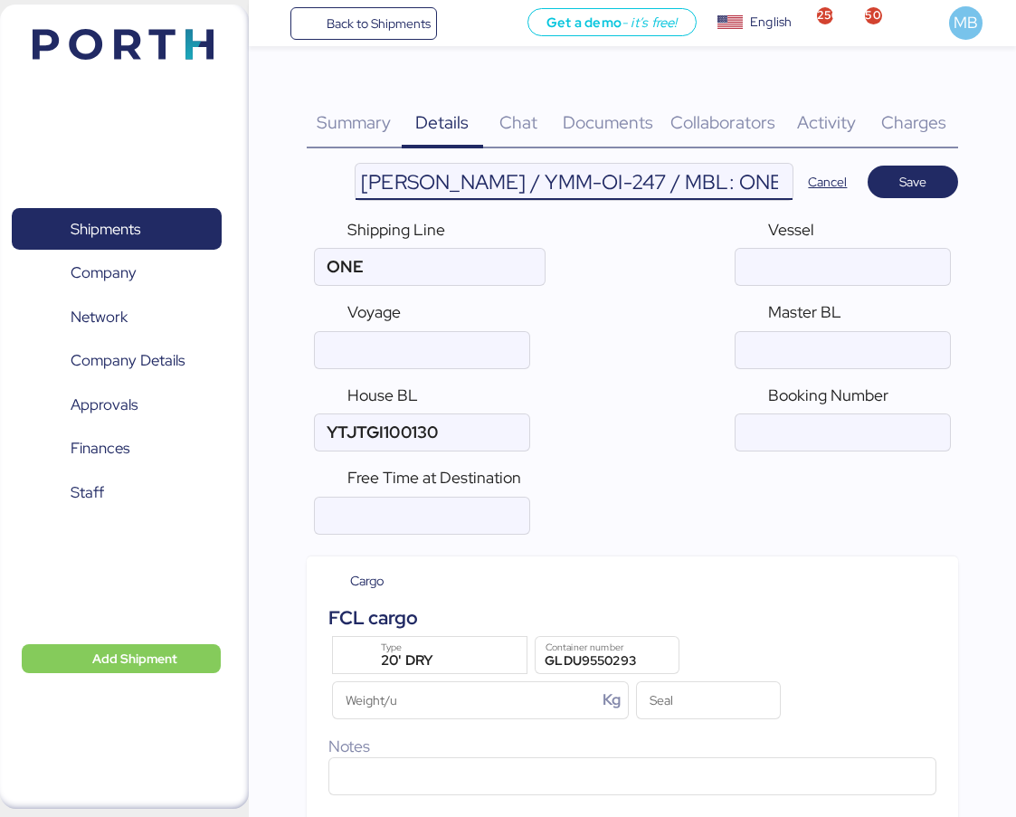
click at [765, 177] on input "[PERSON_NAME] / YMM-OI-247 / MBL: ONEYTYOFH2085700 / HBL: YTJTGI100130 / FCL" at bounding box center [574, 182] width 437 height 36
click at [799, 349] on input "ocean" at bounding box center [843, 350] width 214 height 36
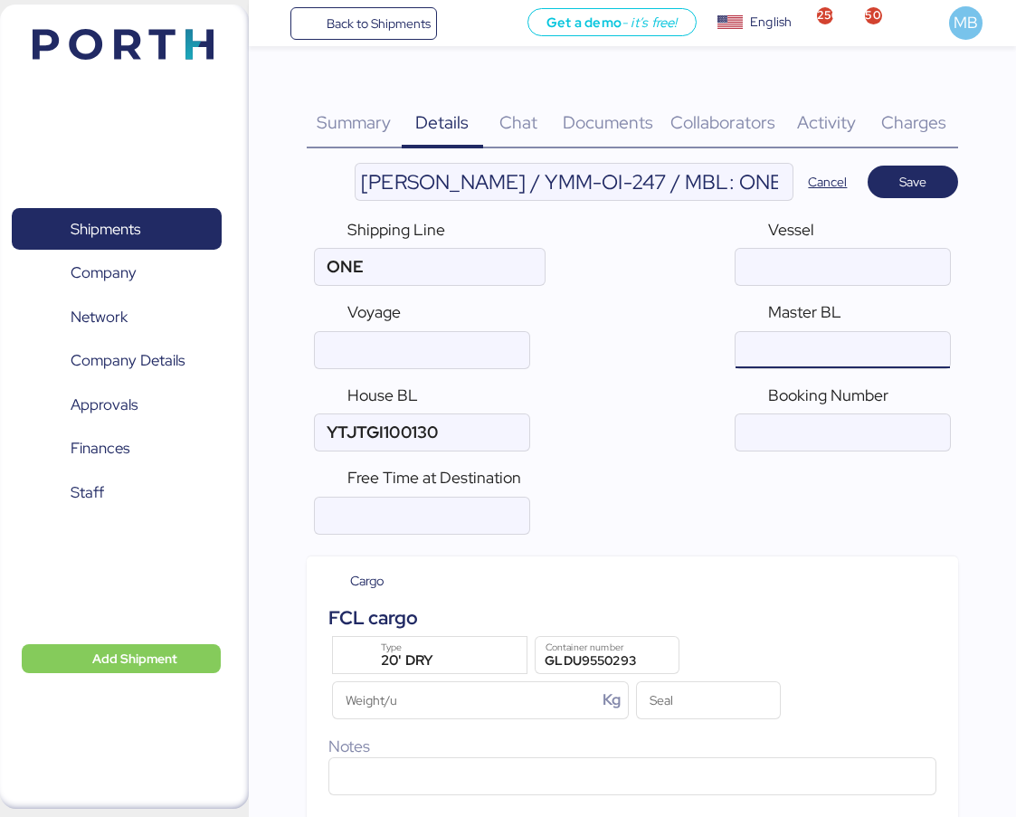
paste input "ONEYTYOFH2085700"
type input "ONEYTYOFH2085700"
click at [905, 193] on span "Save" at bounding box center [913, 181] width 62 height 25
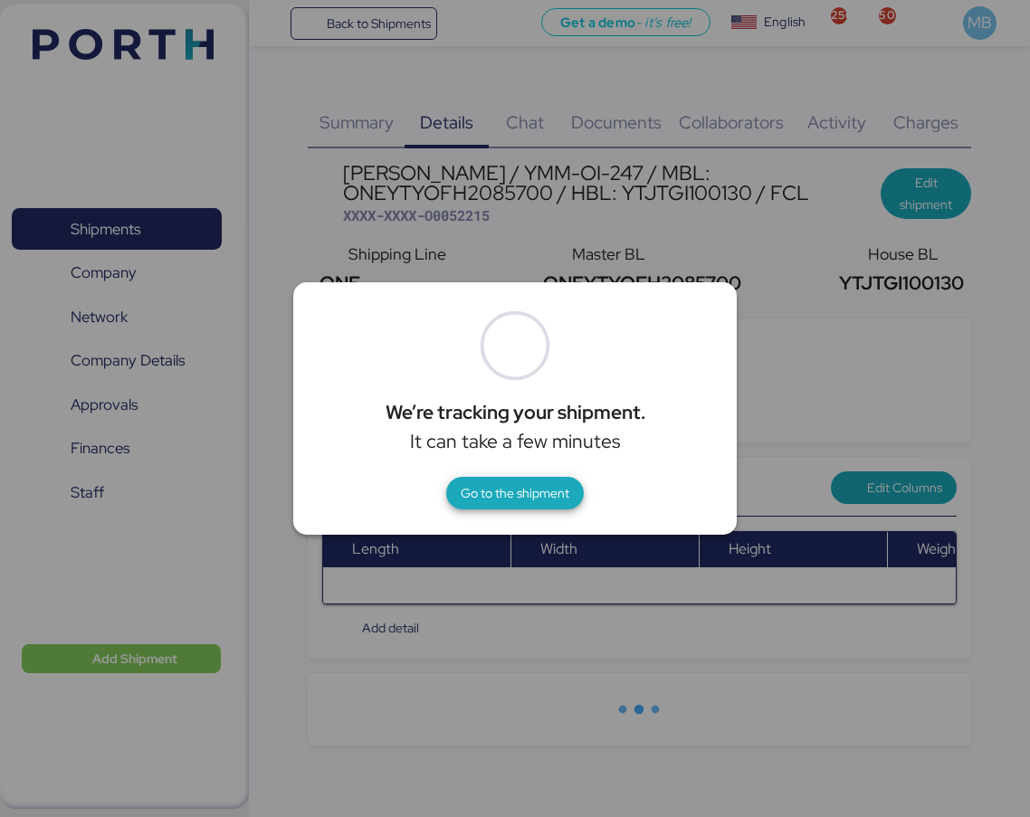
click at [532, 494] on span "Go to the shipment" at bounding box center [515, 493] width 109 height 22
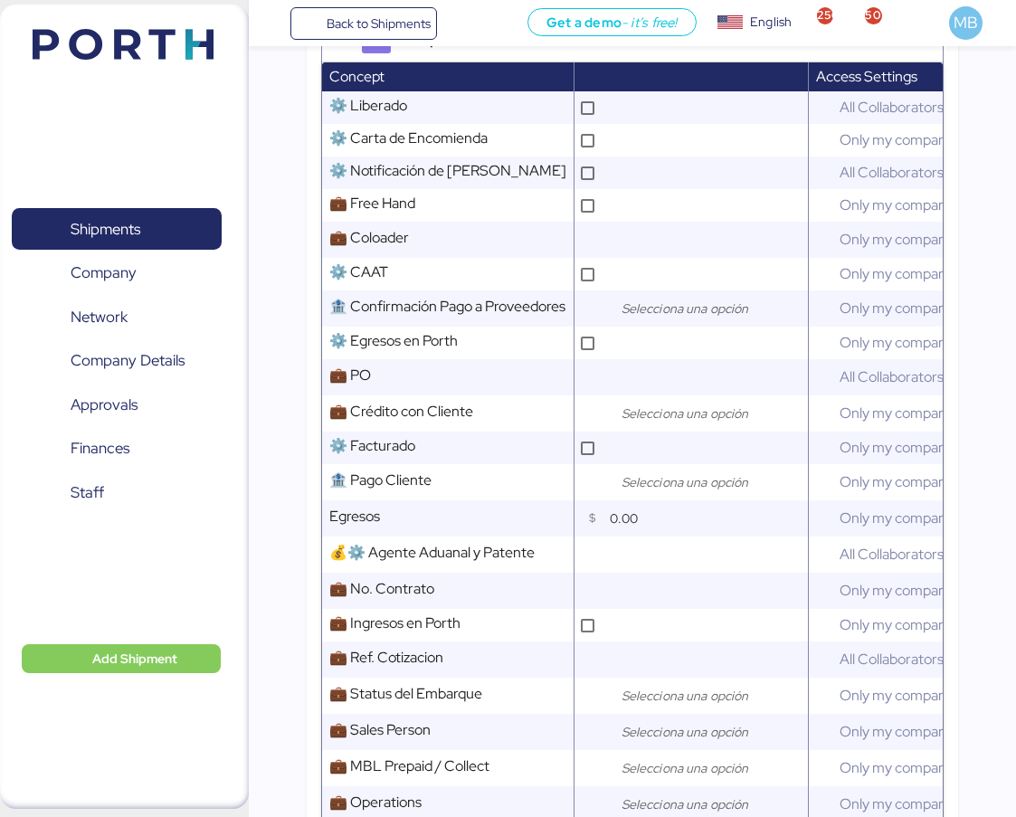
scroll to position [905, 0]
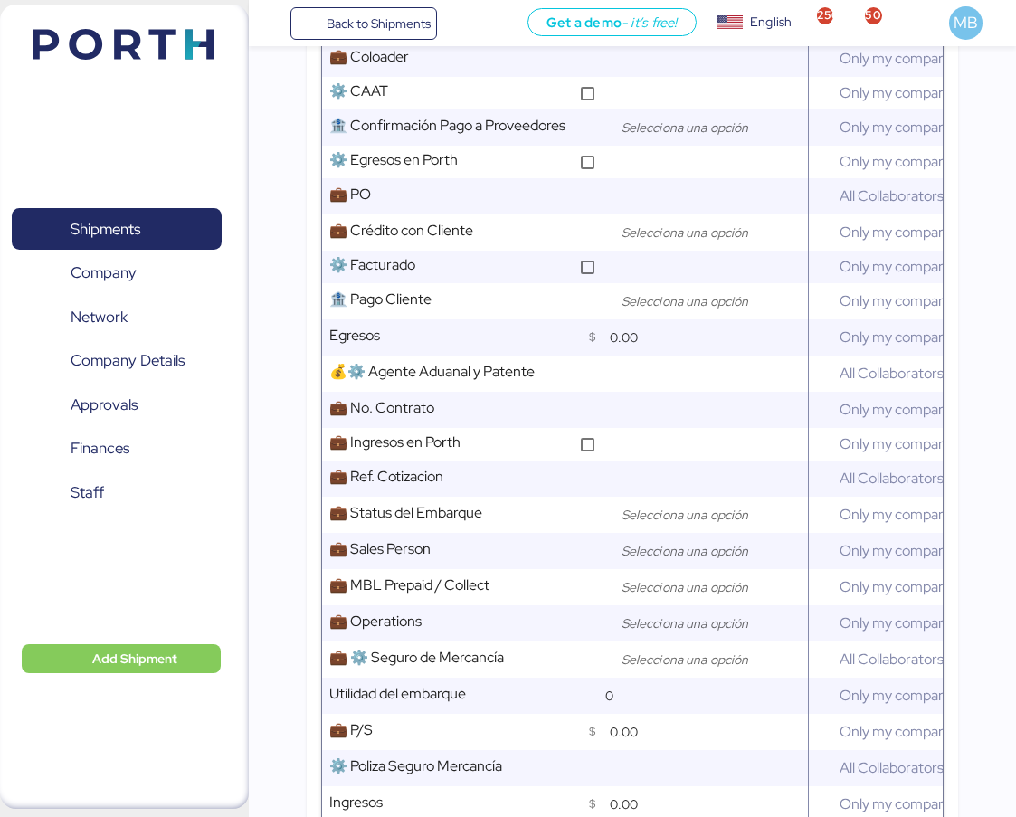
click at [652, 243] on input "search" at bounding box center [713, 233] width 190 height 22
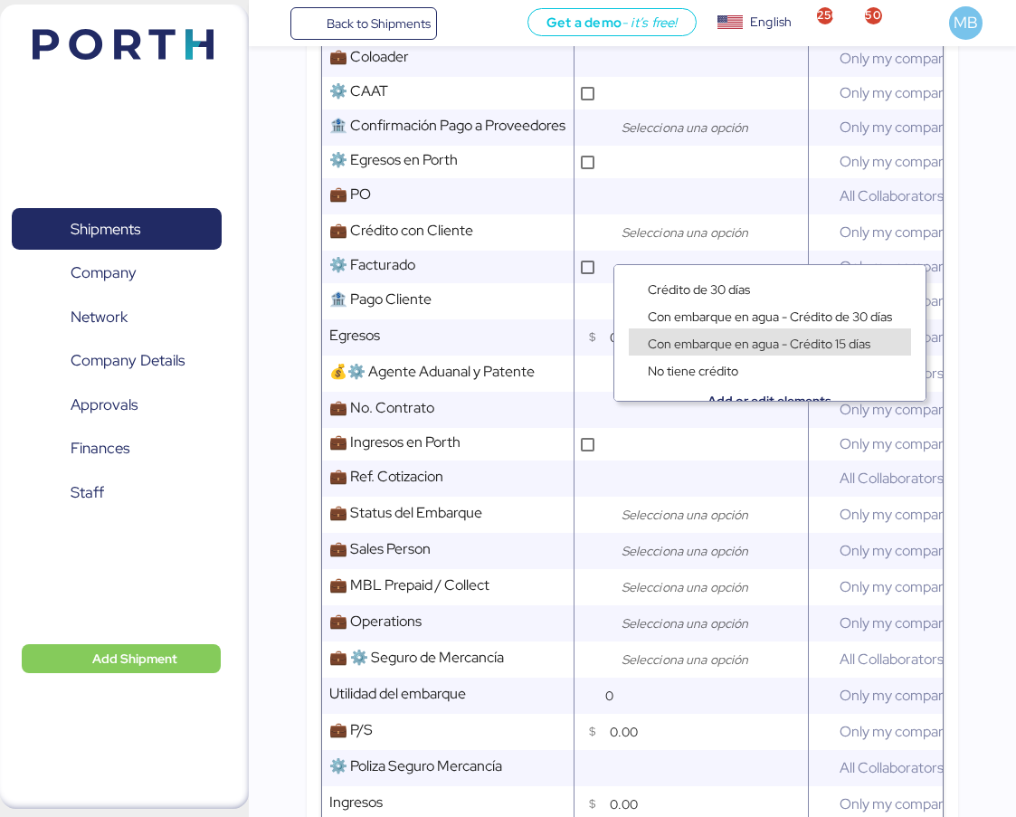
click at [723, 338] on span "Con embarque en agua - Crédito 15 días" at bounding box center [759, 344] width 223 height 16
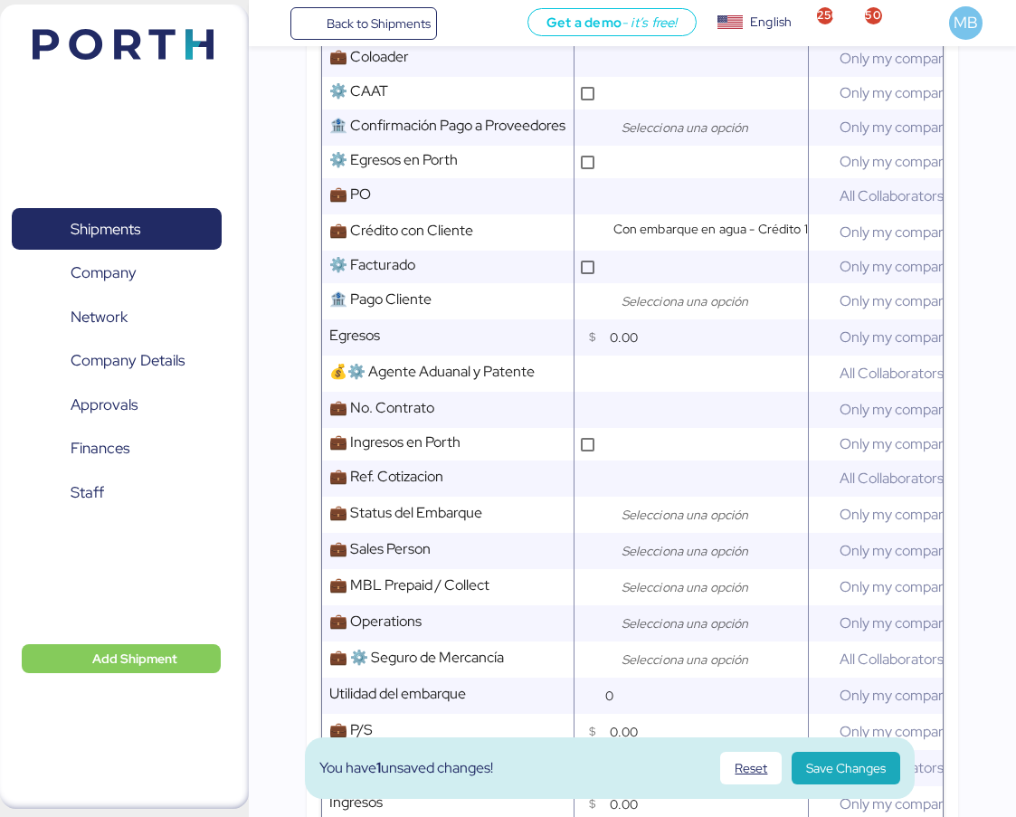
click at [644, 526] on input "search" at bounding box center [713, 515] width 190 height 22
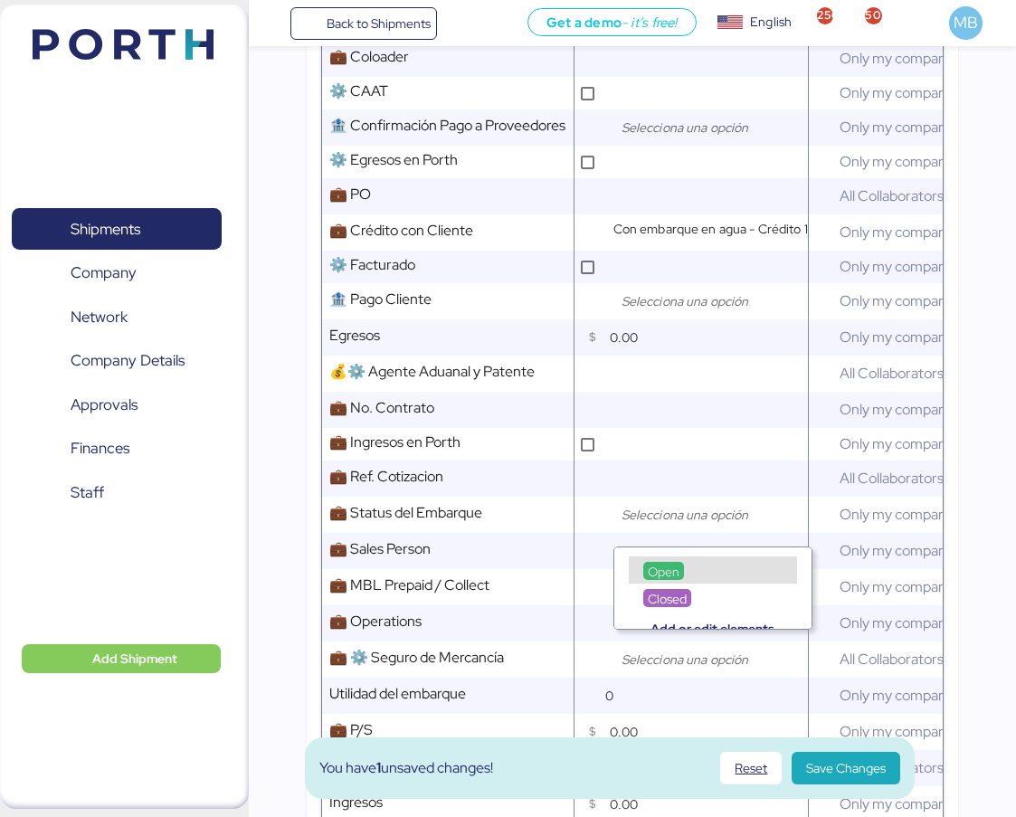
click at [642, 560] on div "Open" at bounding box center [713, 569] width 168 height 27
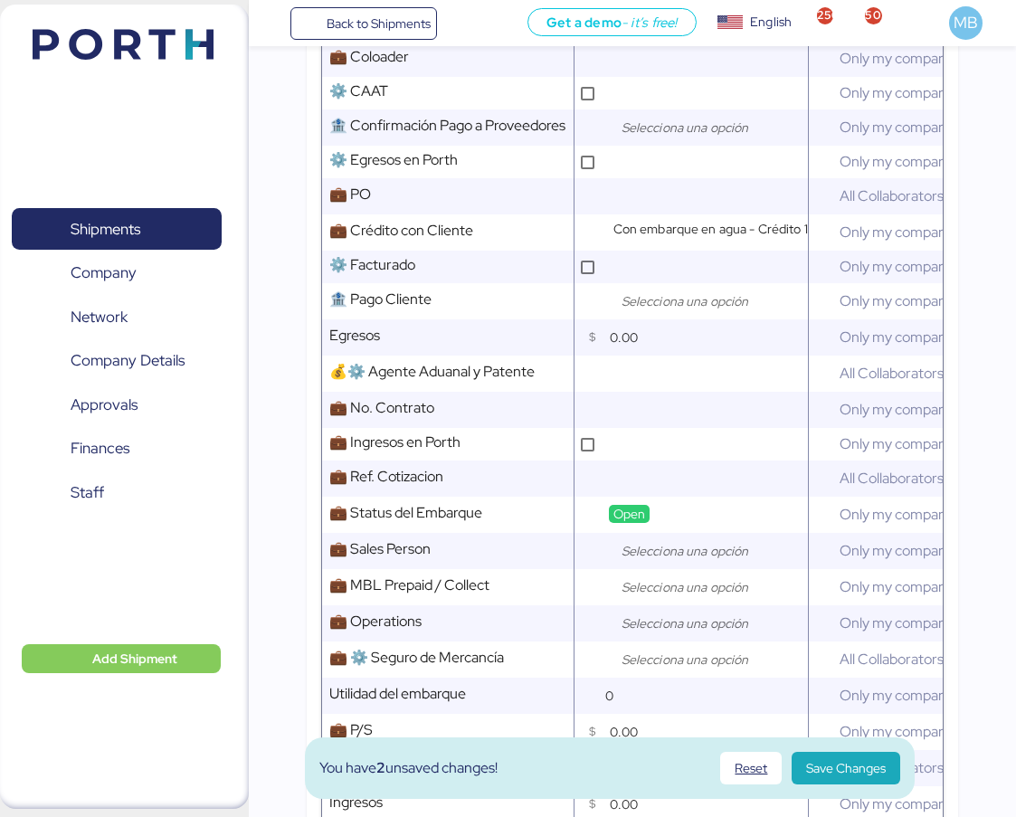
click at [671, 558] on input "search" at bounding box center [713, 551] width 190 height 22
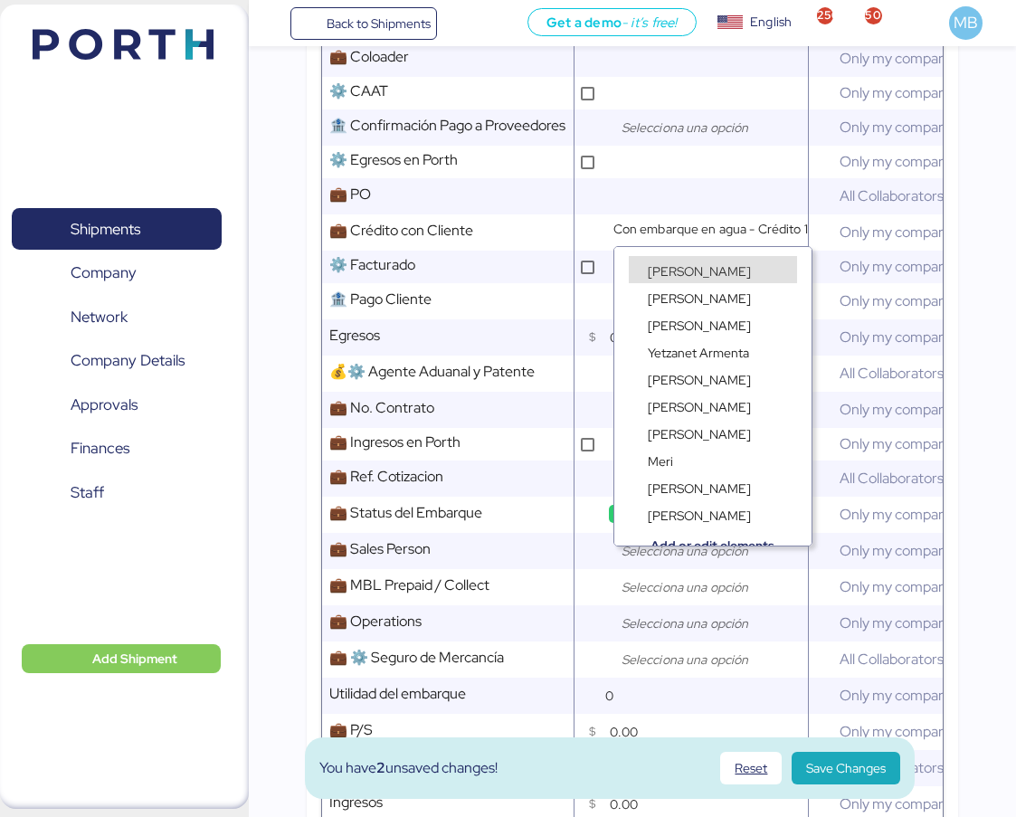
click at [700, 265] on span "[PERSON_NAME]" at bounding box center [699, 271] width 103 height 16
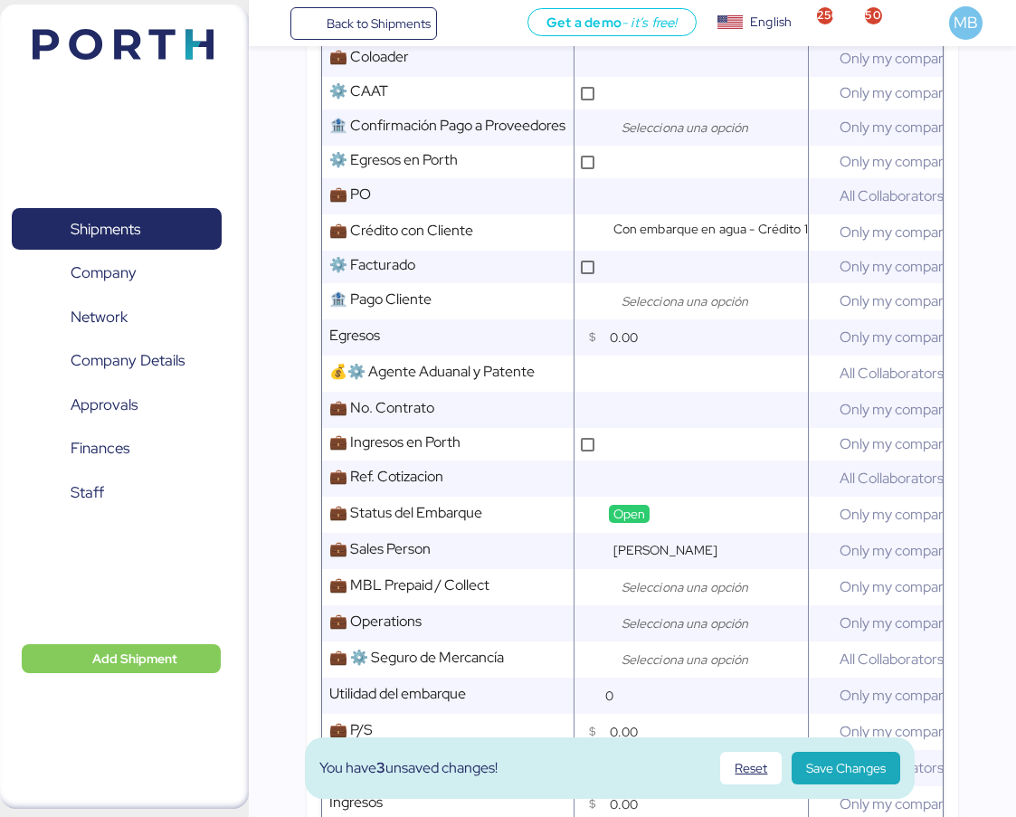
click at [661, 593] on input "search" at bounding box center [713, 587] width 190 height 22
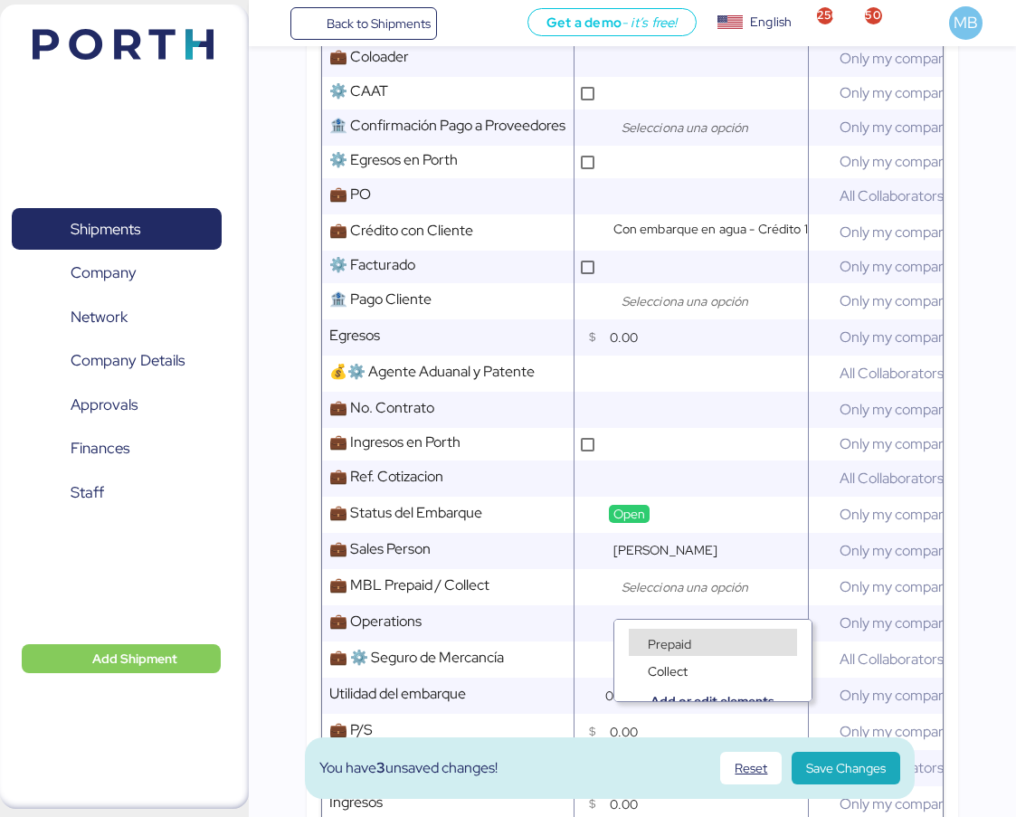
click at [648, 636] on span "Prepaid" at bounding box center [669, 644] width 43 height 16
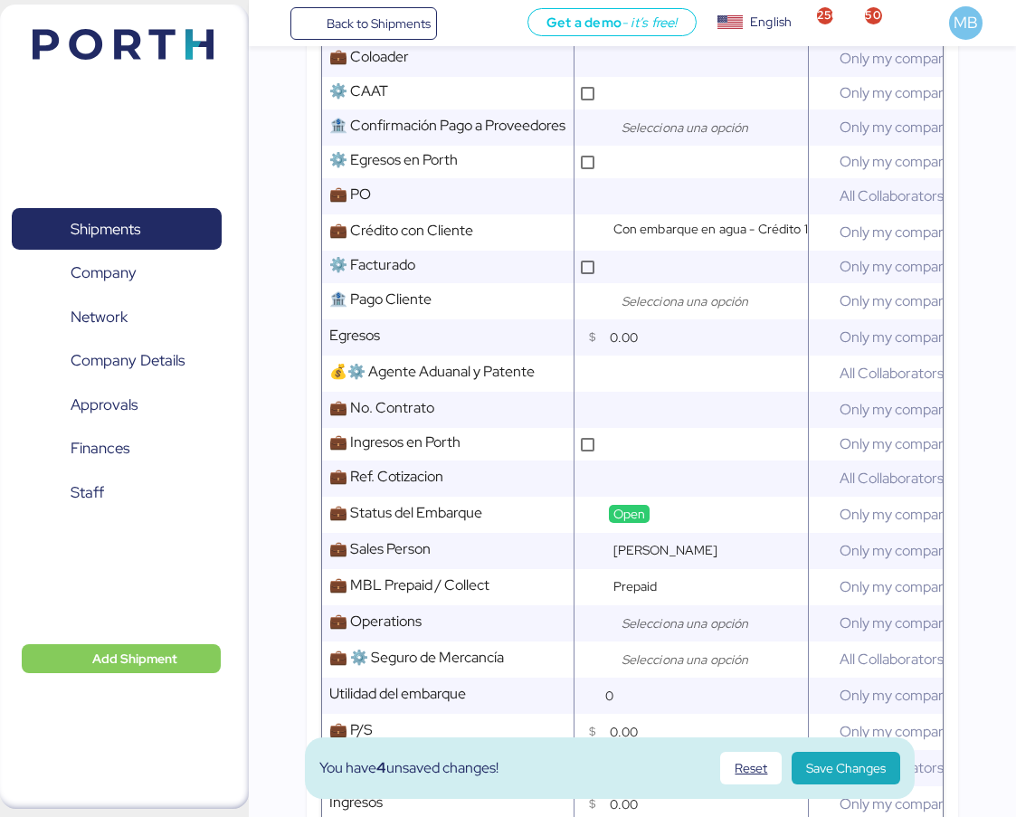
click at [670, 633] on input "search" at bounding box center [713, 624] width 190 height 22
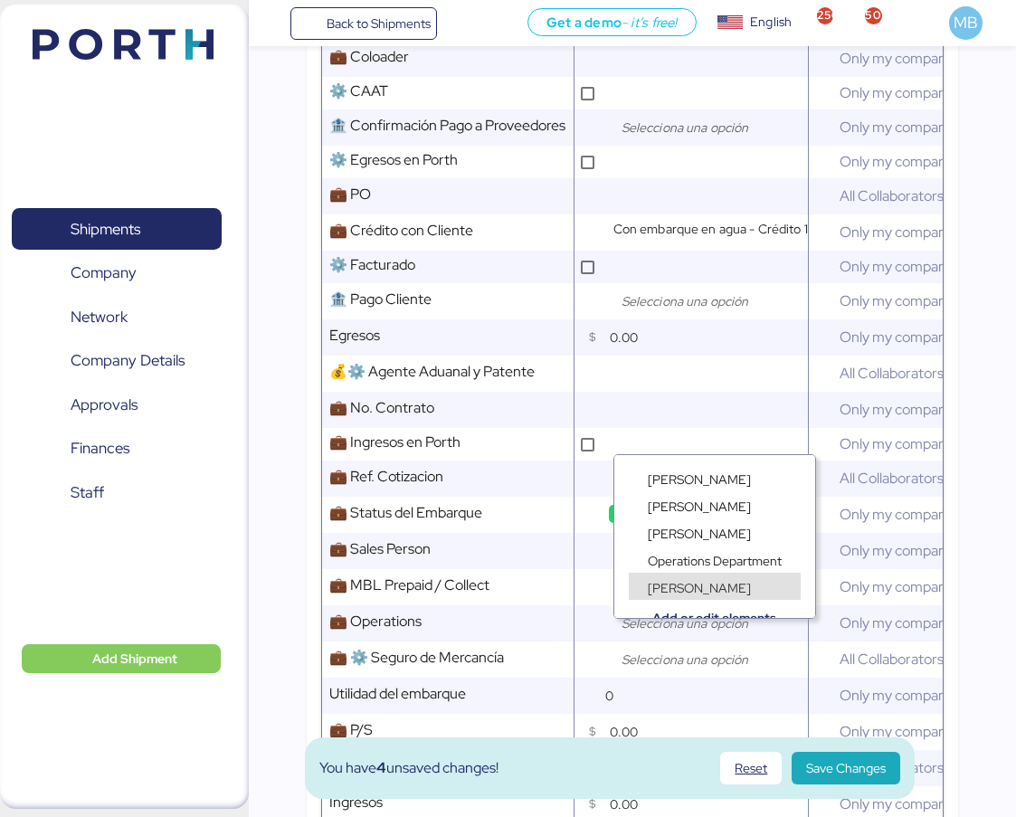
click at [703, 587] on span "[PERSON_NAME]" at bounding box center [699, 588] width 103 height 16
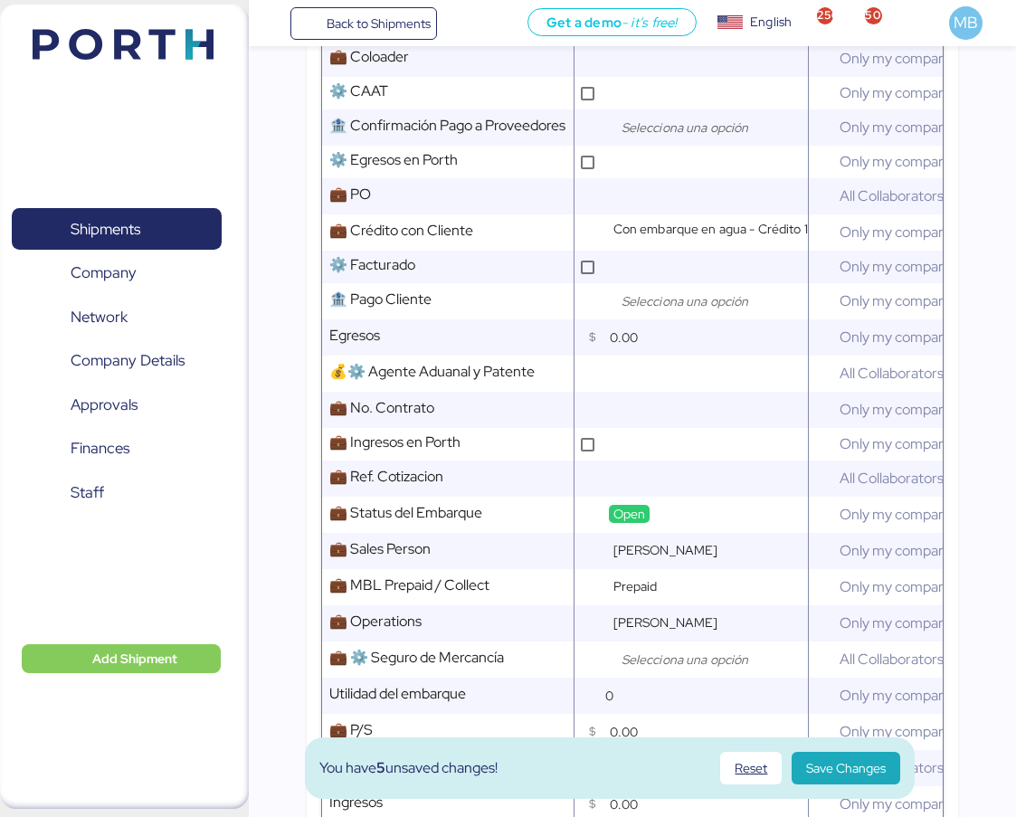
click at [657, 666] on input "search" at bounding box center [713, 660] width 190 height 22
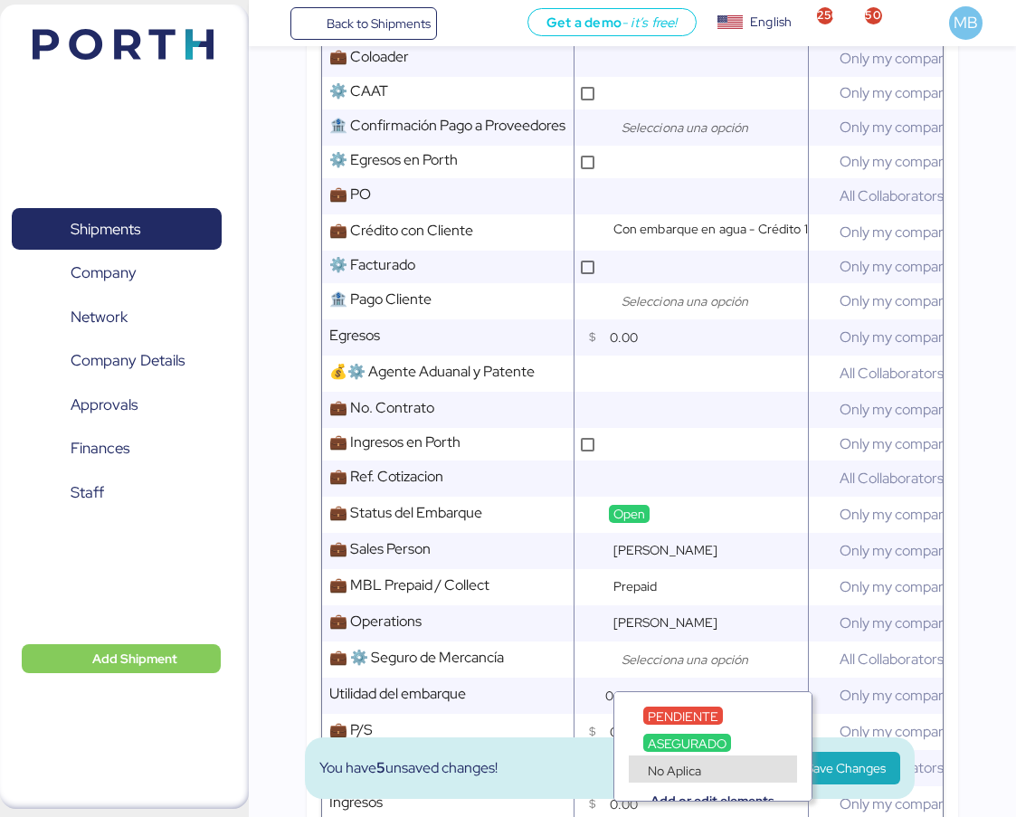
click at [674, 766] on span "No Aplica" at bounding box center [674, 771] width 53 height 16
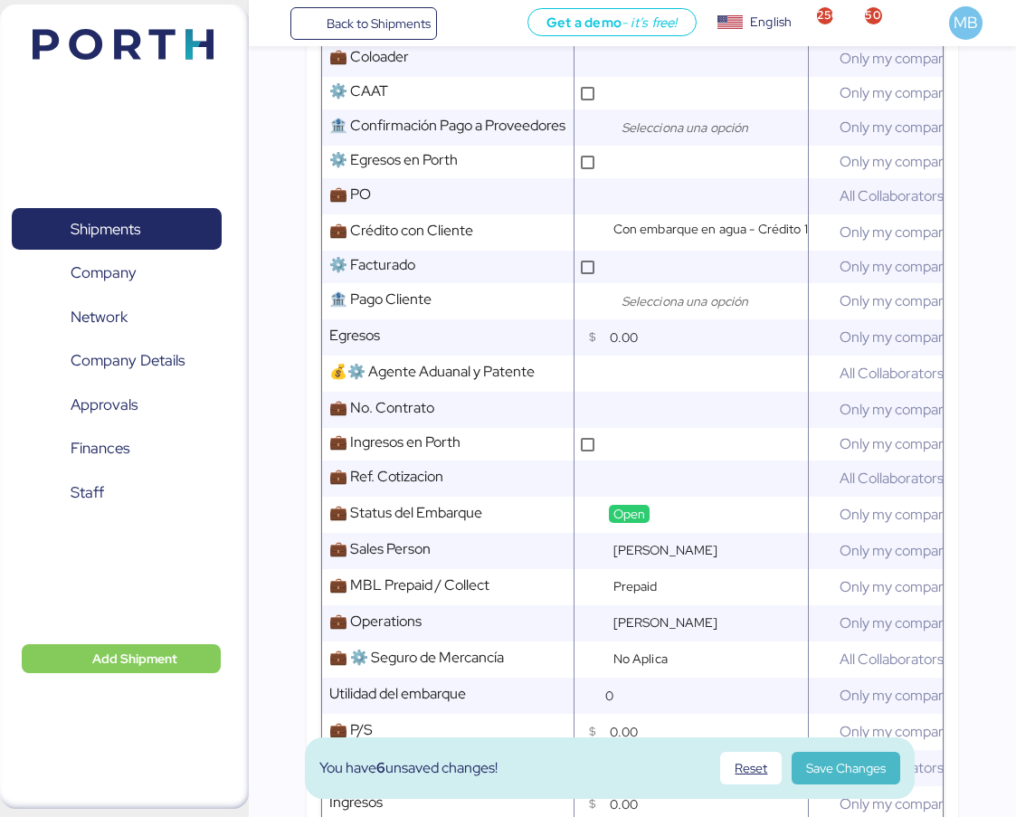
click at [829, 772] on span "Save Changes" at bounding box center [846, 768] width 80 height 22
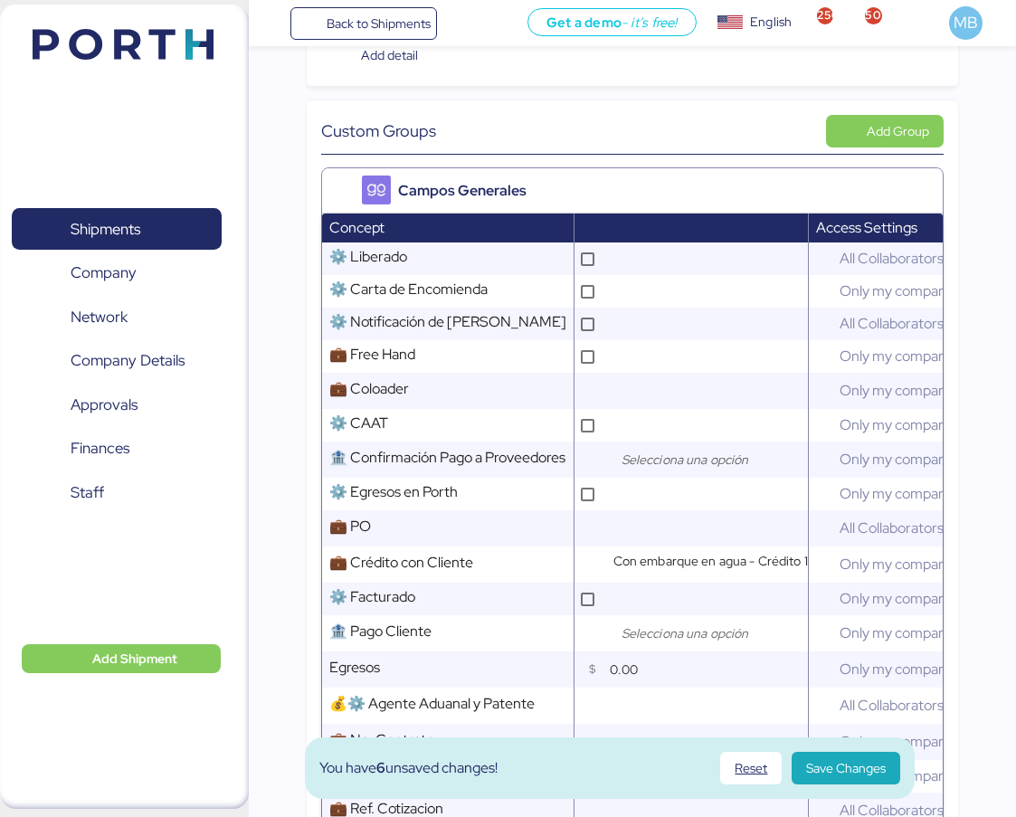
scroll to position [0, 0]
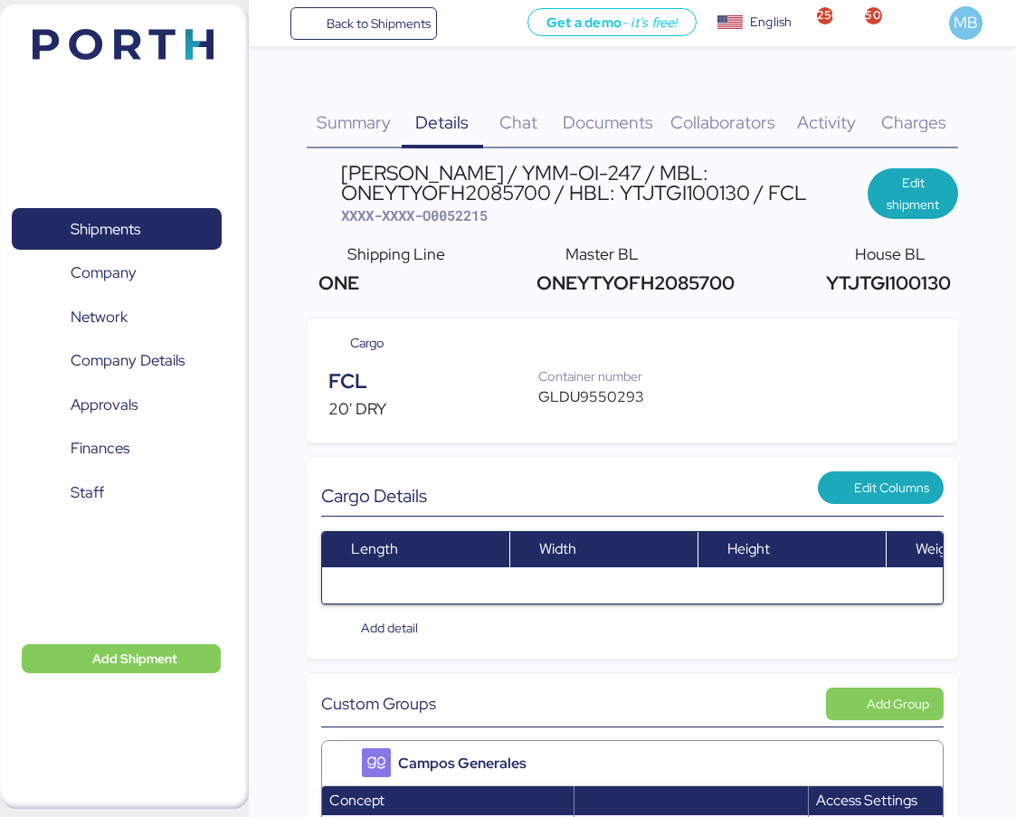
drag, startPoint x: 813, startPoint y: 193, endPoint x: 341, endPoint y: 177, distance: 472.6
click at [341, 177] on div "[PERSON_NAME] / YMM-OI-247 / MBL: ONEYTYOFH2085700 / HBL: YTJTGI100130 / FCL" at bounding box center [604, 183] width 527 height 41
copy div "[PERSON_NAME] / YMM-OI-247 / MBL: ONEYTYOFH2085700 / HBL: YTJTGI100130 / FCL"
click at [469, 209] on span "XXXX-XXXX-O0052215" at bounding box center [414, 215] width 147 height 18
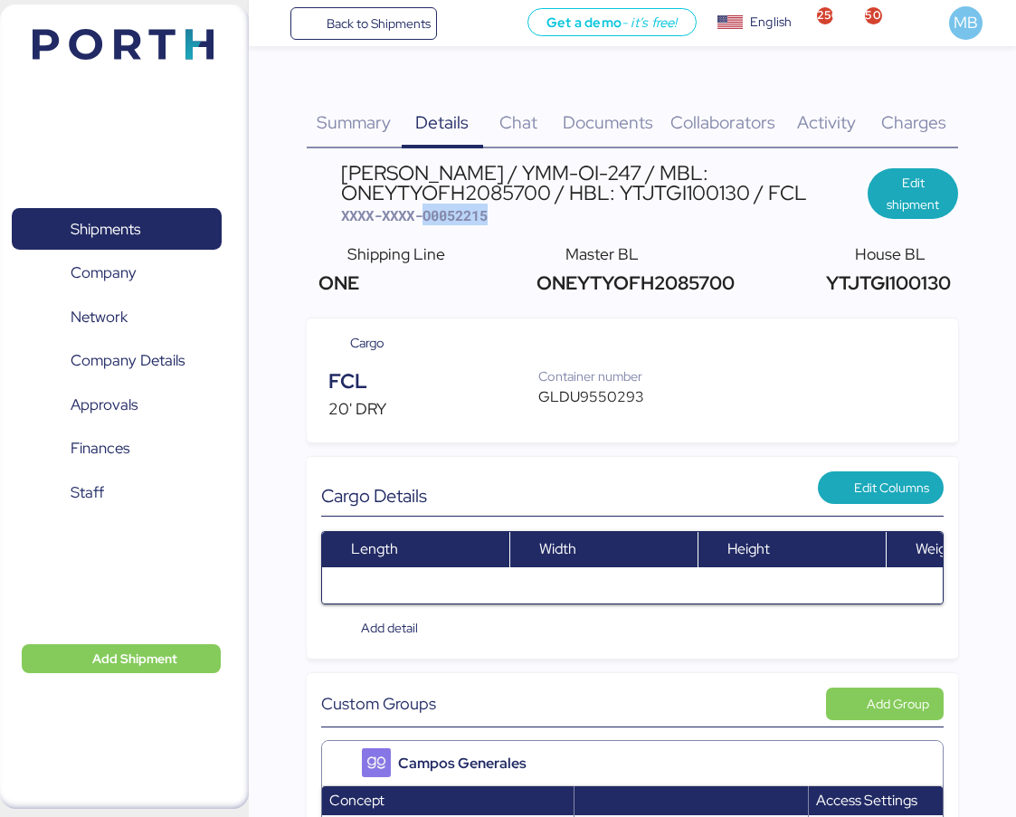
click at [469, 209] on span "XXXX-XXXX-O0052215" at bounding box center [414, 215] width 147 height 18
copy span "O0052215"
click at [577, 389] on div "GLDU9550293" at bounding box center [599, 397] width 123 height 22
copy div "GLDU9550293"
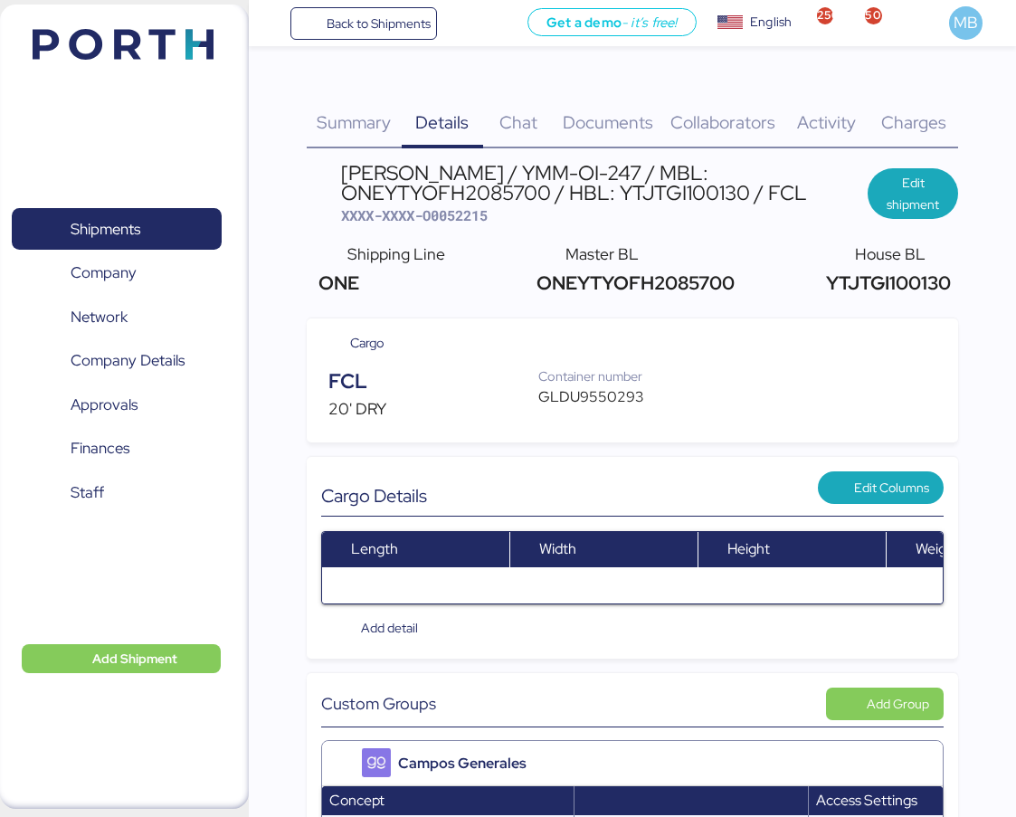
click at [471, 214] on span "XXXX-XXXX-O0052215" at bounding box center [414, 215] width 147 height 18
copy span "O0052215"
click at [915, 111] on span "Charges" at bounding box center [913, 122] width 65 height 24
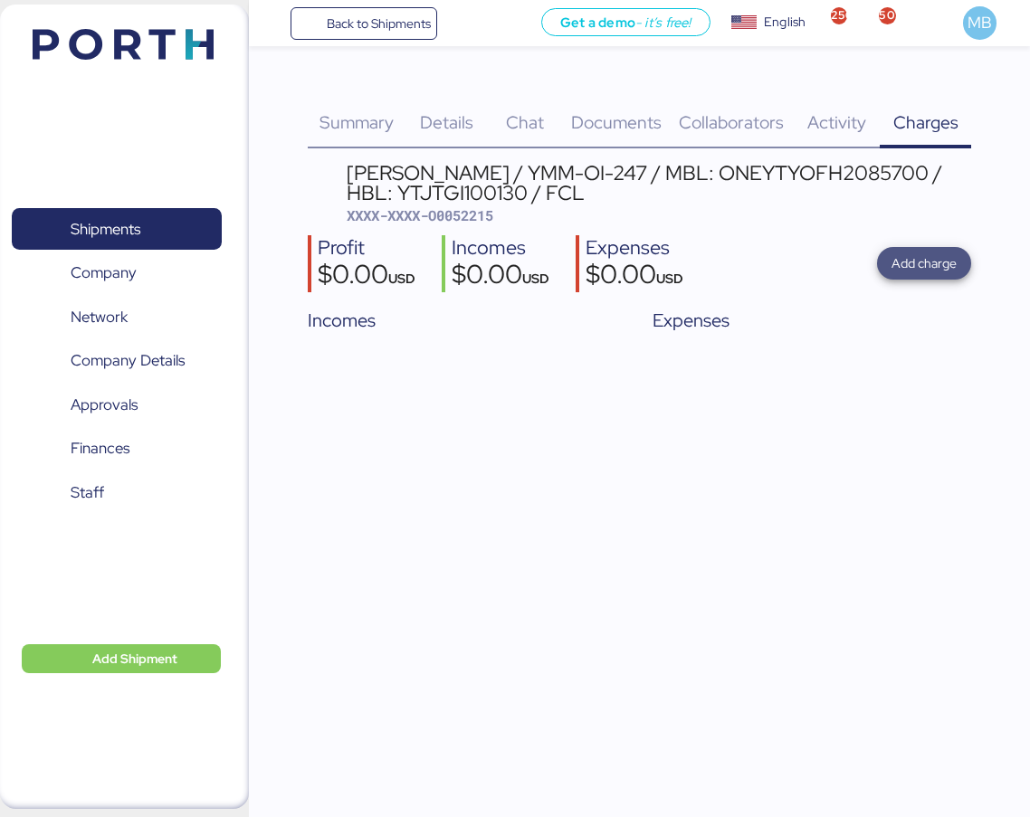
click at [941, 258] on span "Add charge" at bounding box center [923, 263] width 65 height 22
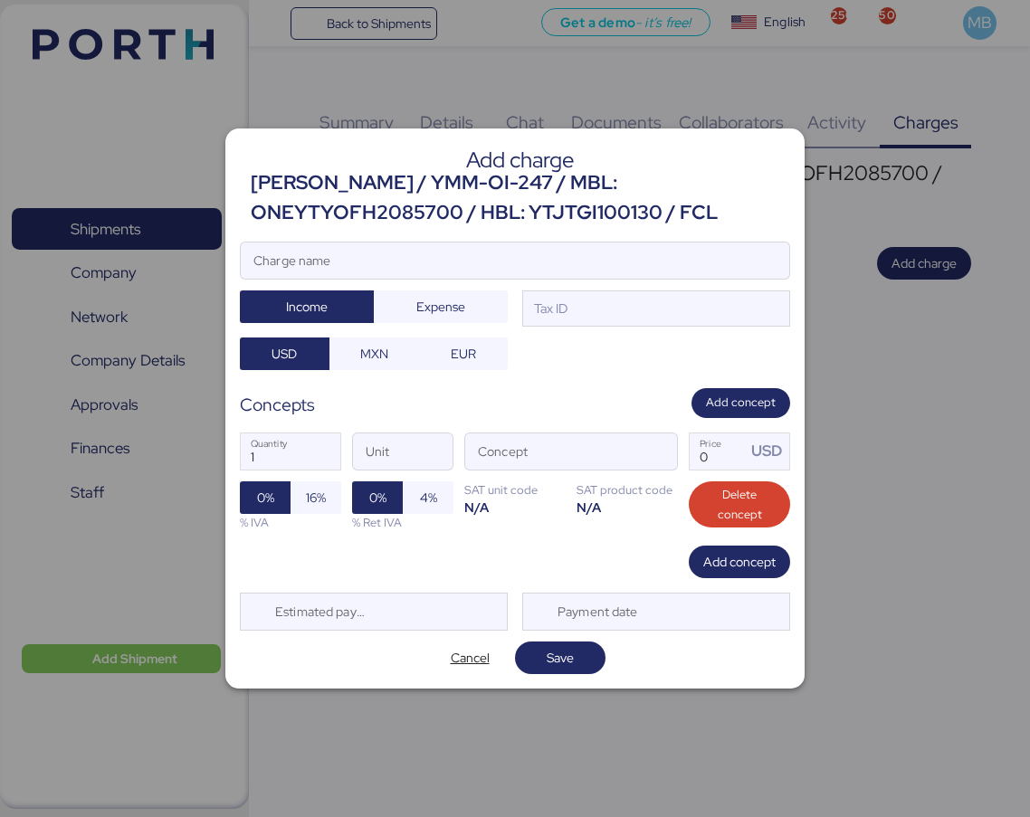
drag, startPoint x: 717, startPoint y: 214, endPoint x: 255, endPoint y: 184, distance: 462.5
click at [255, 184] on div "[PERSON_NAME] / YMM-OI-247 / MBL: ONEYTYOFH2085700 / HBL: YTJTGI100130 / FCL" at bounding box center [520, 197] width 539 height 59
copy div "[PERSON_NAME] / YMM-OI-247 / MBL: ONEYTYOFH2085700 / HBL: YTJTGI100130 / FCL"
click at [358, 250] on input "Charge name" at bounding box center [515, 261] width 548 height 36
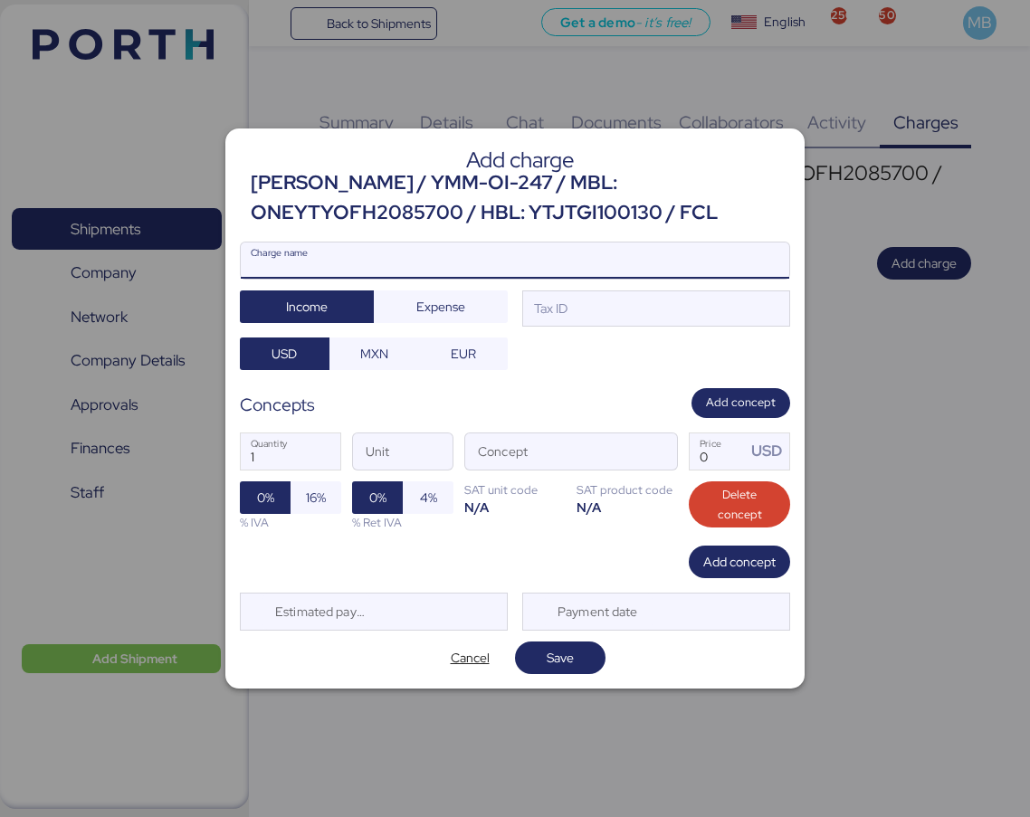
paste input "[PERSON_NAME] / YMM-OI-247 / MBL: ONEYTYOFH2085700 / HBL: YTJTGI100130 / FCL"
type input "[PERSON_NAME] / YMM-OI-247 / MBL: ONEYTYOFH2085700 / HBL: YTJTGI100130 / FCL"
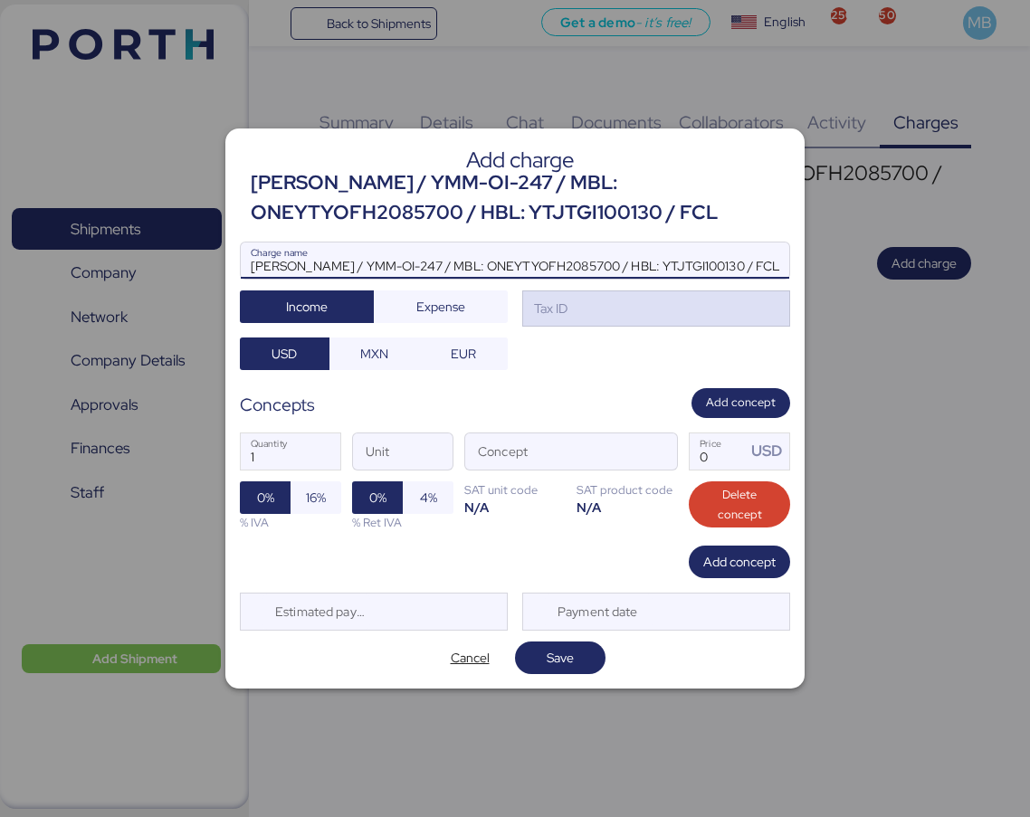
click at [593, 300] on div "Tax ID" at bounding box center [656, 308] width 268 height 36
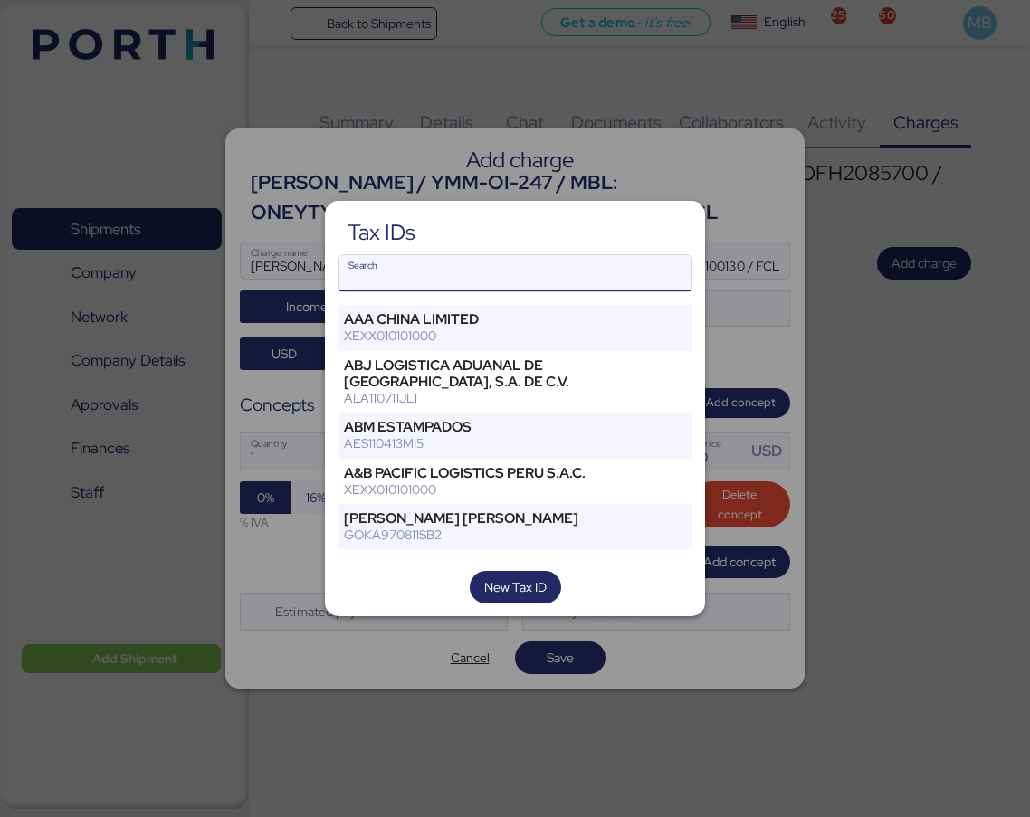
click at [502, 281] on input "Search" at bounding box center [514, 273] width 353 height 36
type input "a"
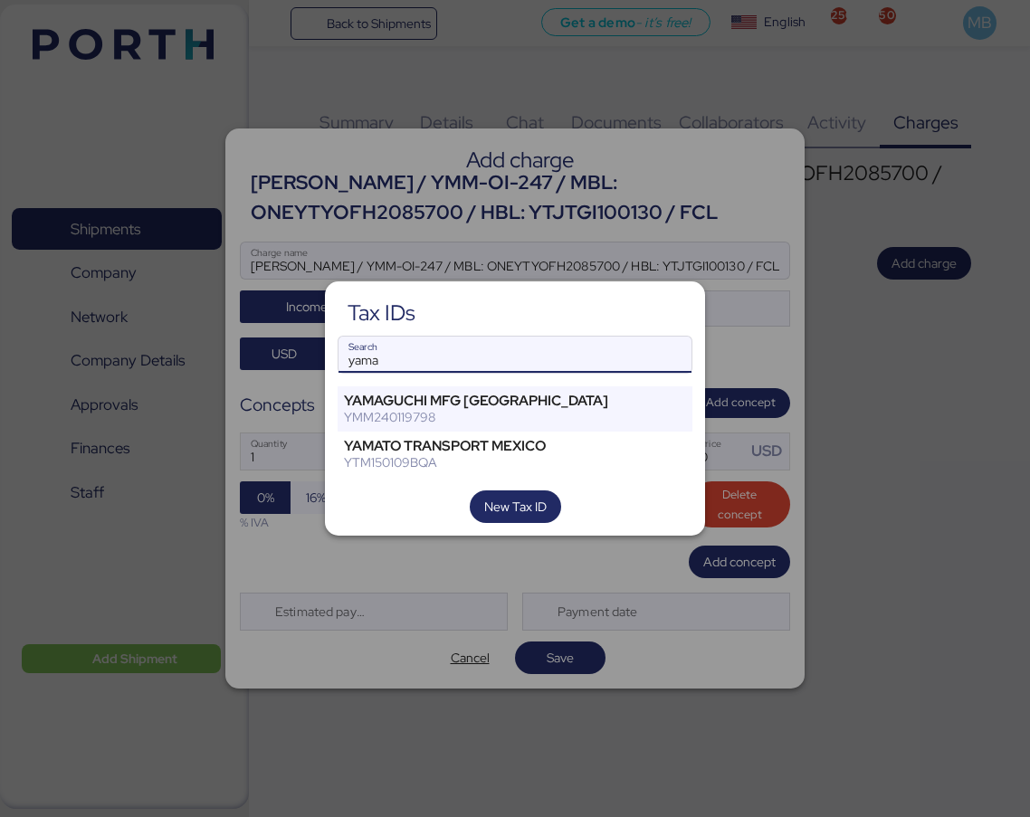
type input "yama"
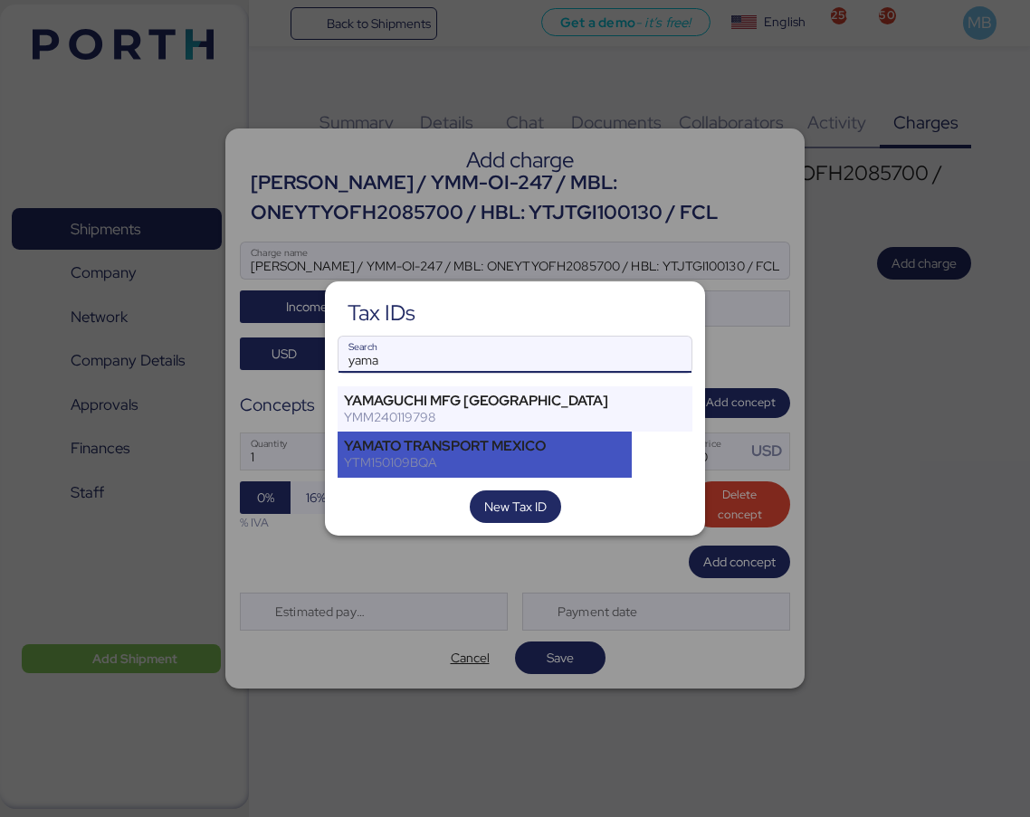
click at [498, 448] on div "YAMATO TRANSPORT MEXICO" at bounding box center [484, 446] width 281 height 16
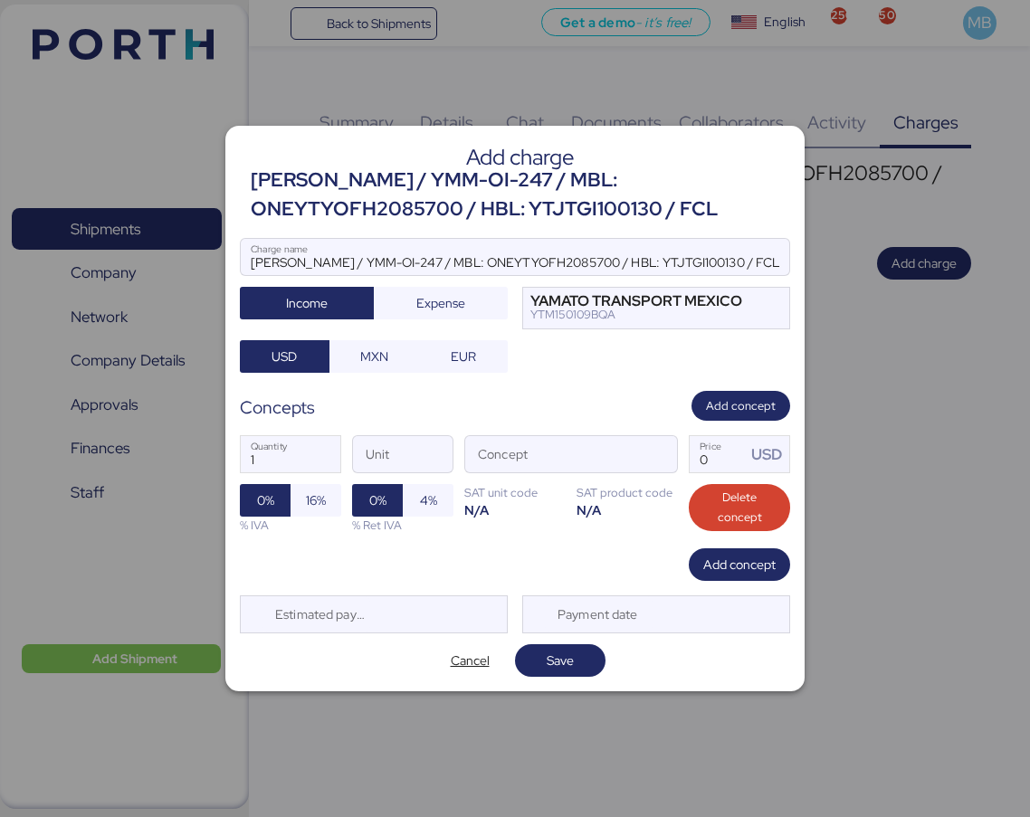
click at [650, 454] on span "button" at bounding box center [658, 459] width 38 height 38
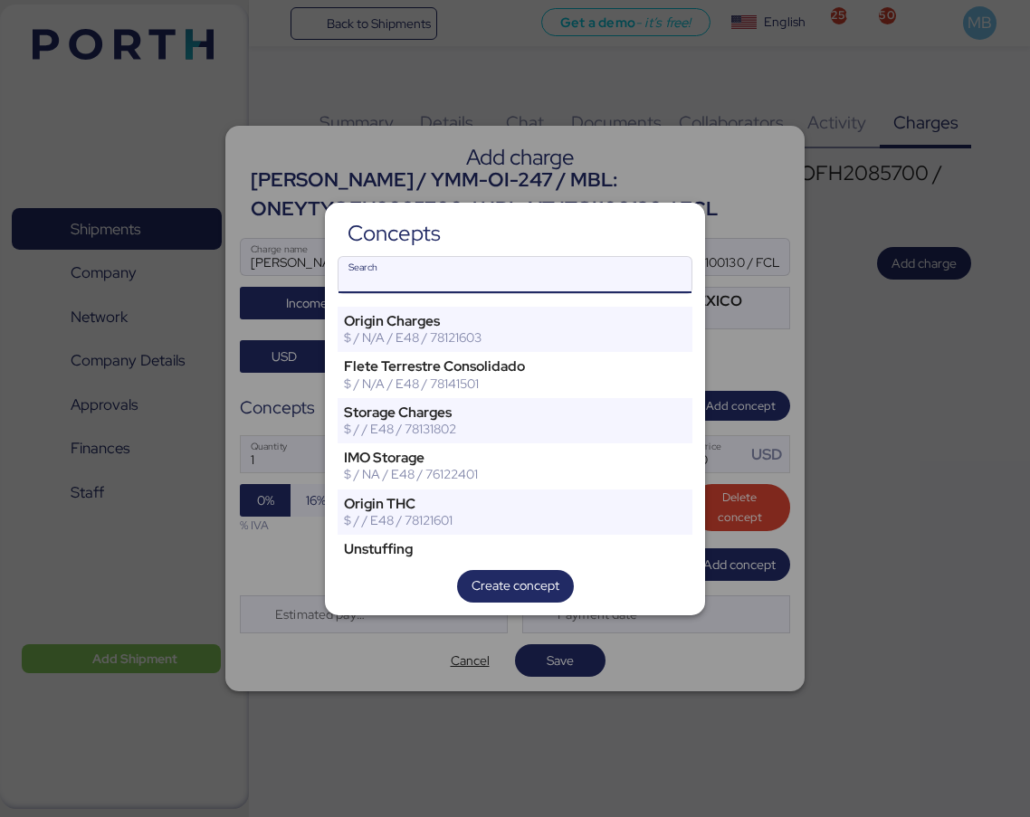
click at [503, 271] on input "Search" at bounding box center [514, 275] width 353 height 36
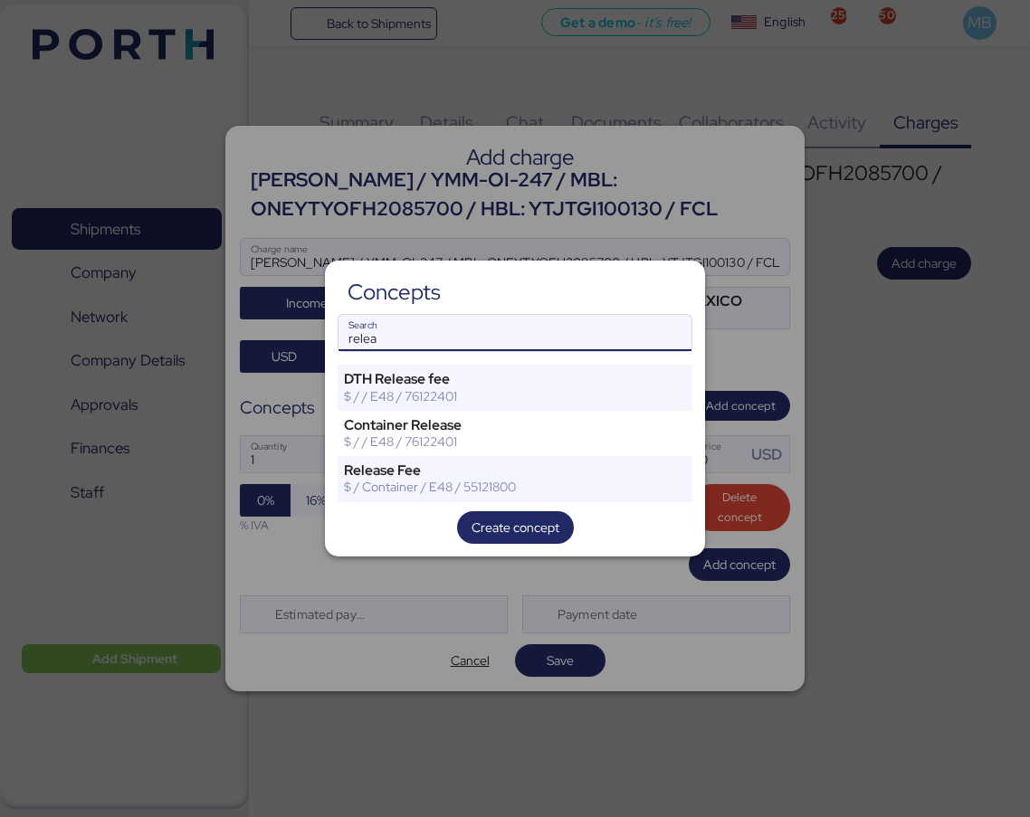
type input "relea"
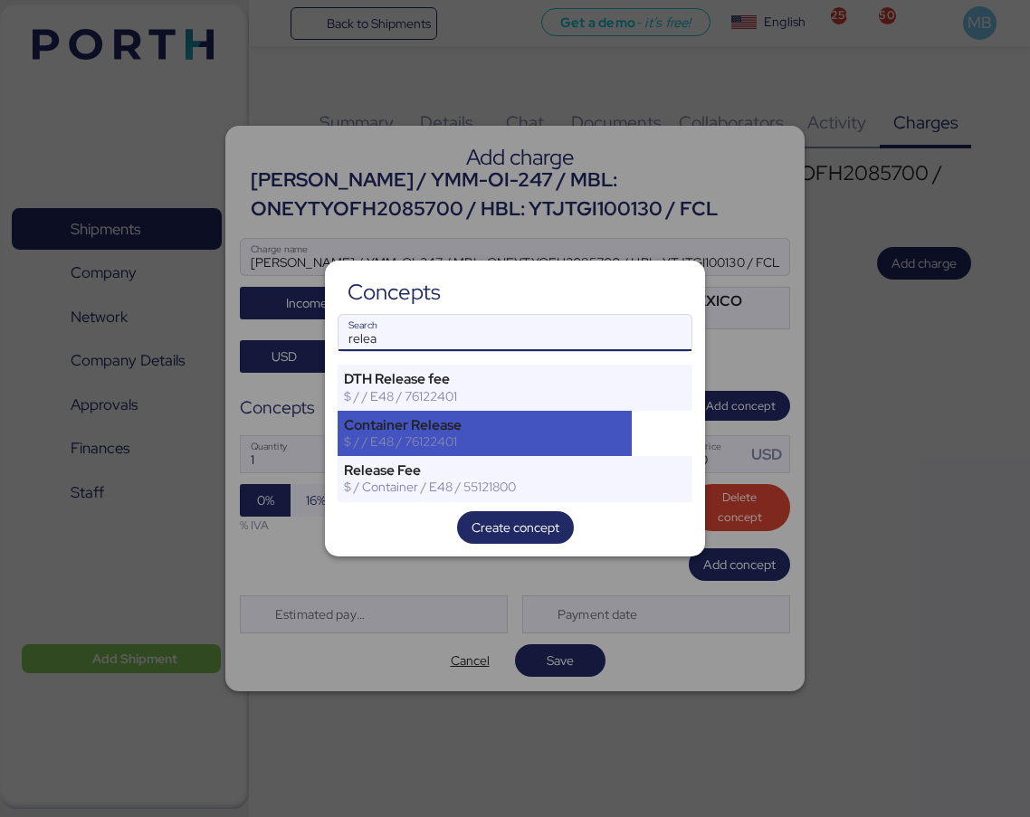
click at [483, 423] on div "Container Release" at bounding box center [484, 425] width 281 height 16
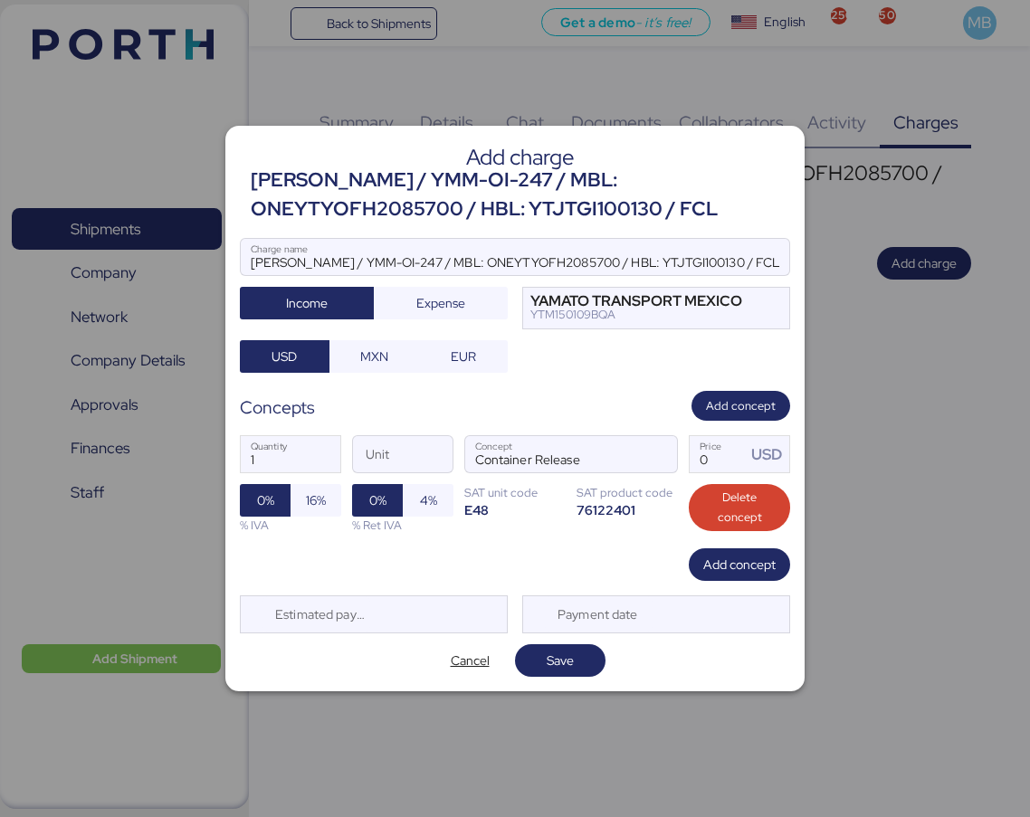
click at [309, 489] on span "16%" at bounding box center [316, 500] width 22 height 25
click at [711, 450] on input "Price USD" at bounding box center [718, 454] width 56 height 36
type input "70"
click at [712, 563] on span "Add concept" at bounding box center [739, 565] width 72 height 22
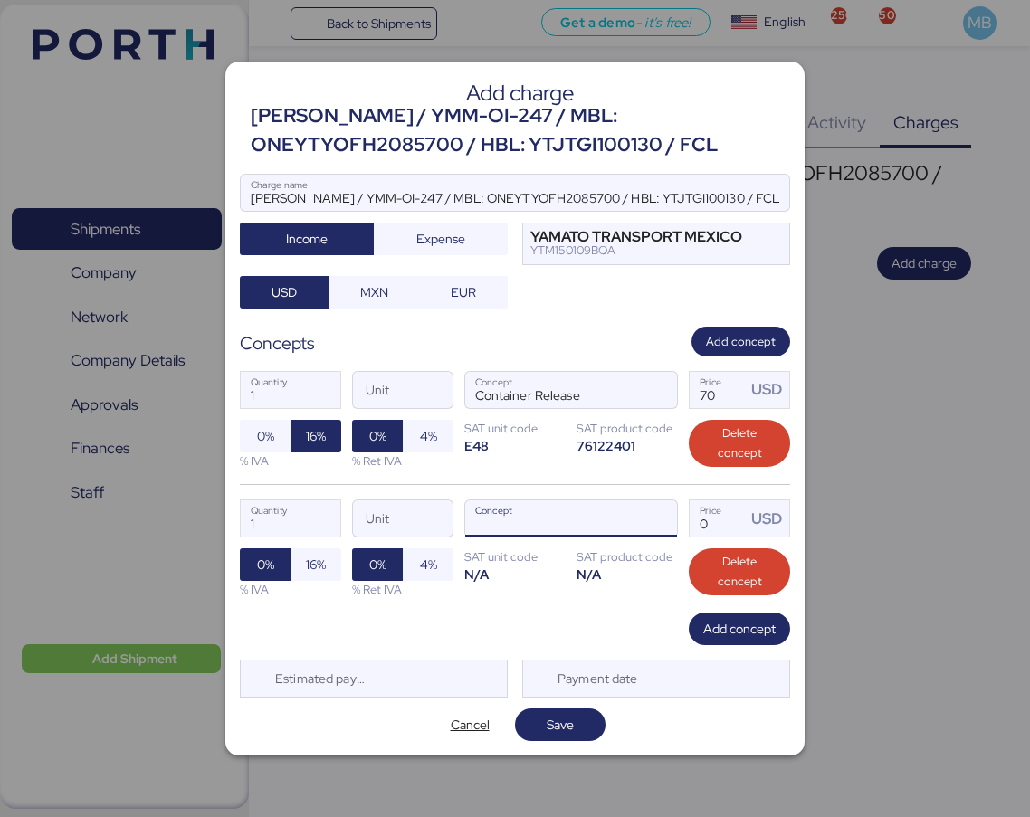
click at [656, 531] on span "button" at bounding box center [658, 524] width 38 height 38
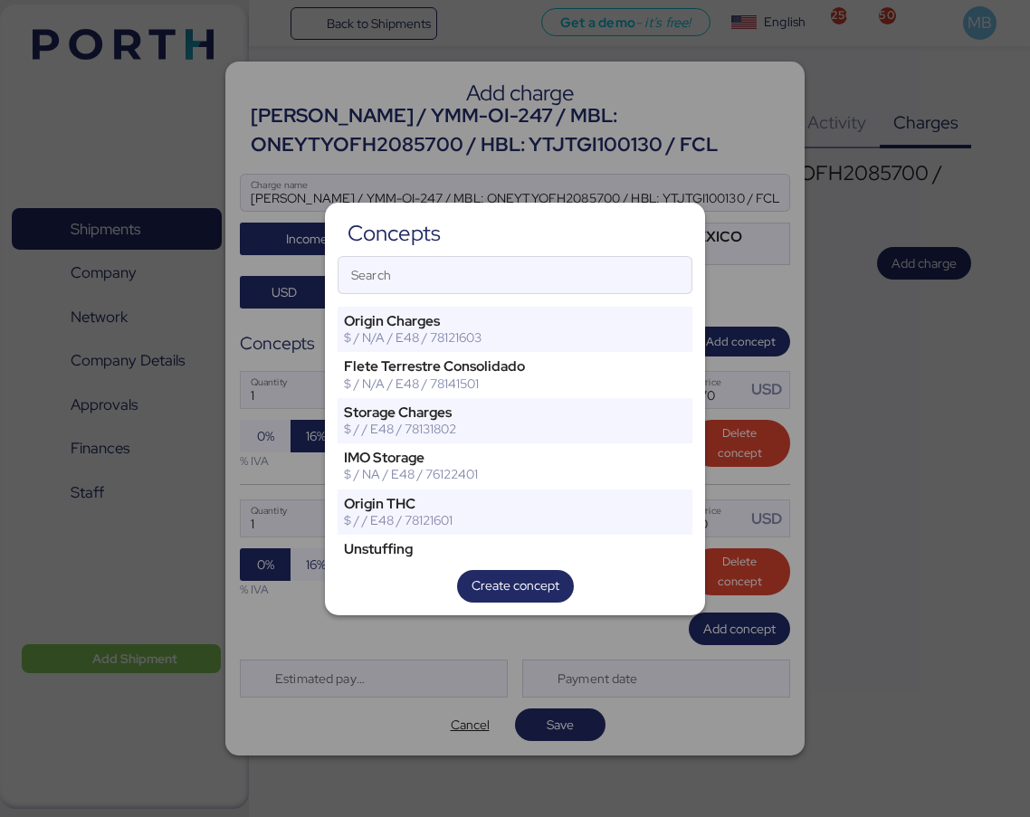
click at [471, 265] on input "Search" at bounding box center [514, 275] width 353 height 36
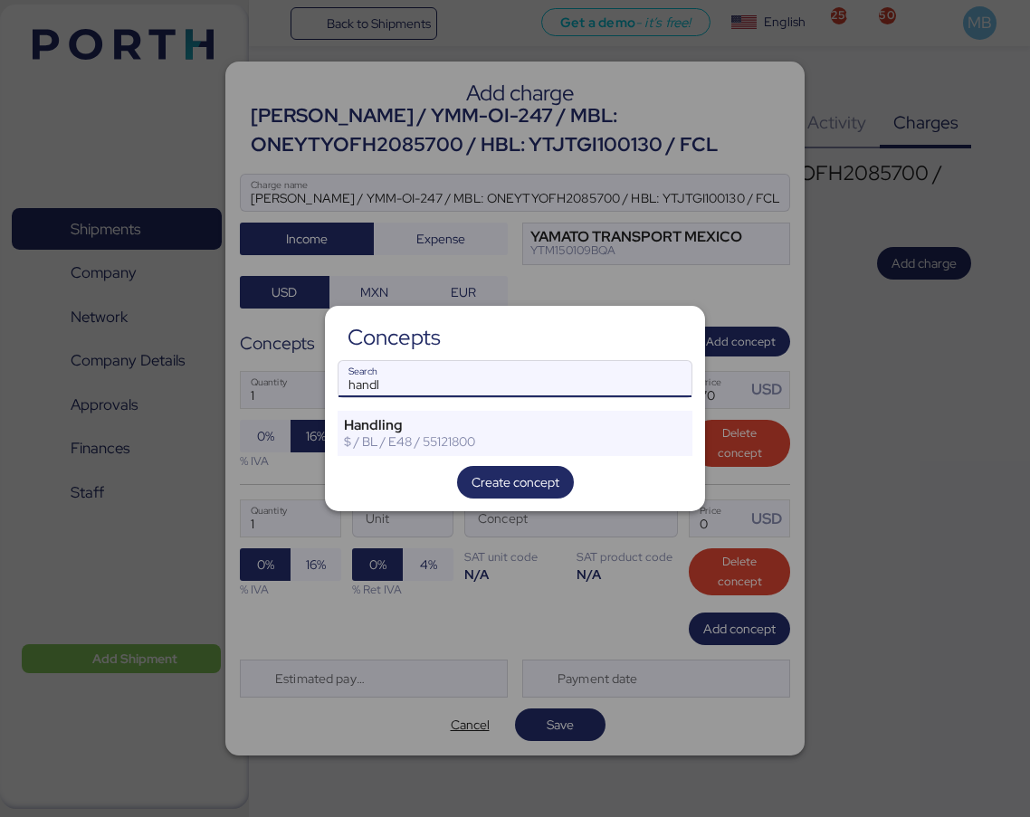
type input "handl"
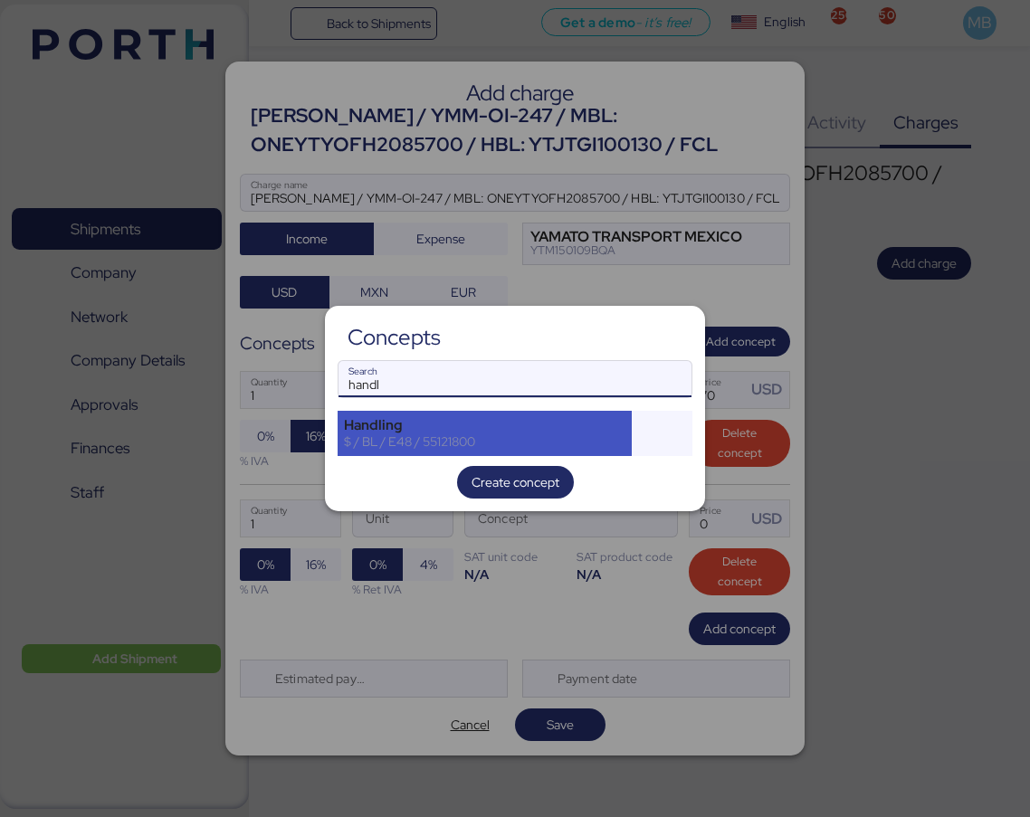
click at [470, 421] on div "Handling" at bounding box center [484, 425] width 281 height 16
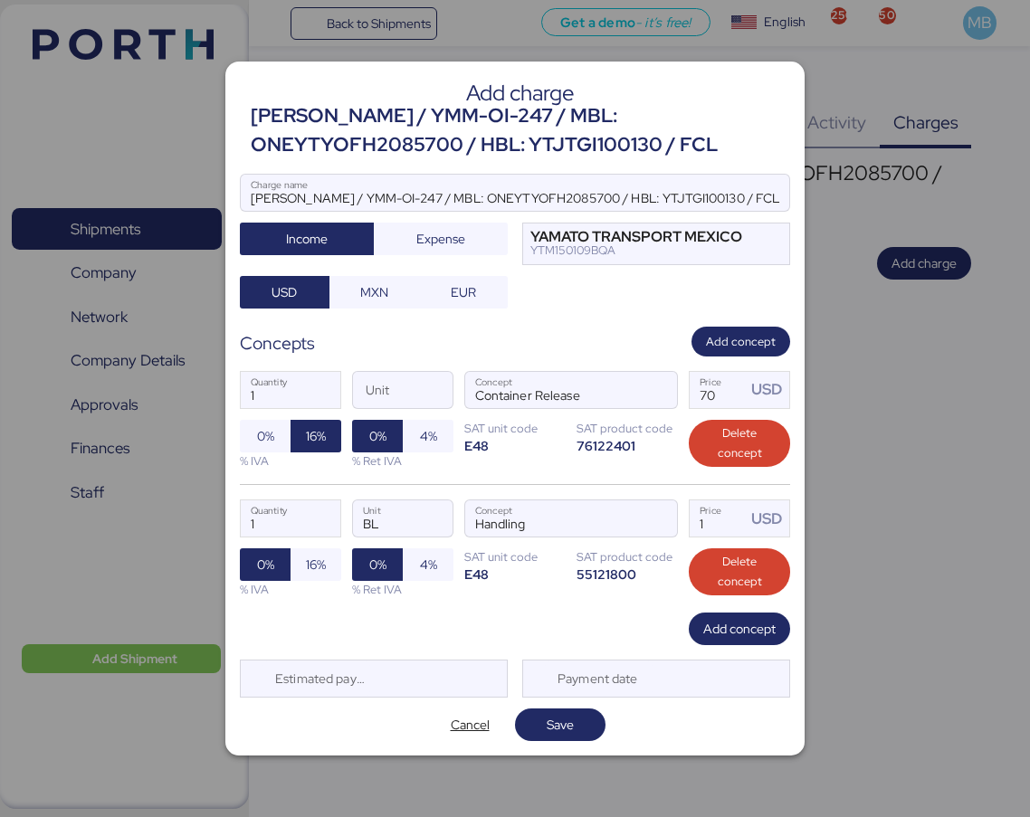
click at [321, 569] on span "16%" at bounding box center [316, 565] width 20 height 22
drag, startPoint x: 710, startPoint y: 519, endPoint x: 628, endPoint y: 518, distance: 82.3
click at [628, 518] on div "1 Quantity BL Unit Handling Concept 1 Price USD 0% 16% % IVA 0% 4% % Ret IVA SA…" at bounding box center [515, 548] width 550 height 128
type input "36"
click at [727, 613] on span "Add concept" at bounding box center [739, 629] width 101 height 33
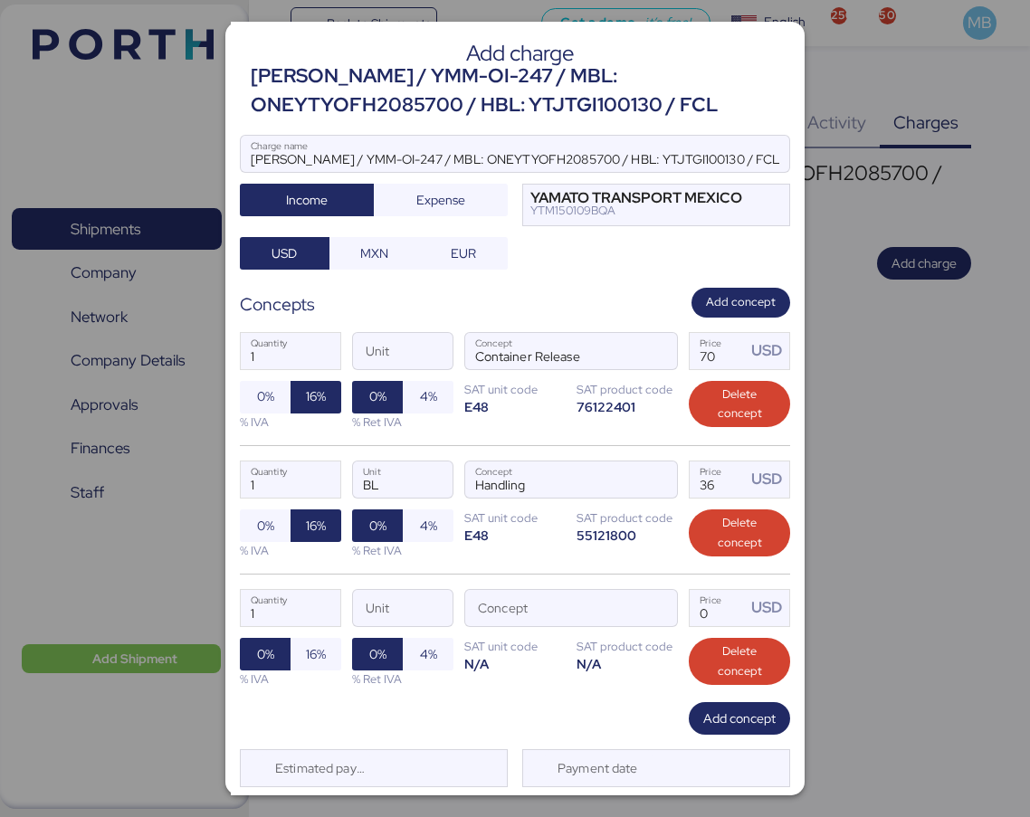
click at [662, 607] on span "button" at bounding box center [658, 613] width 38 height 38
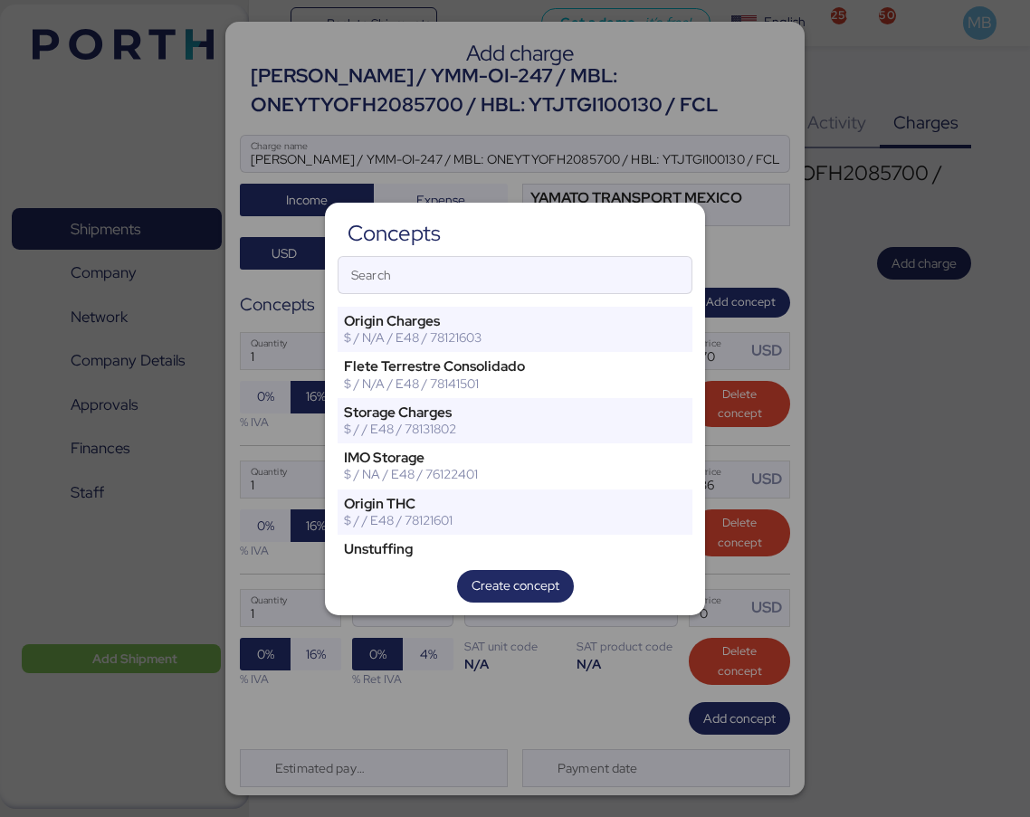
click at [425, 257] on input "Search" at bounding box center [514, 275] width 353 height 36
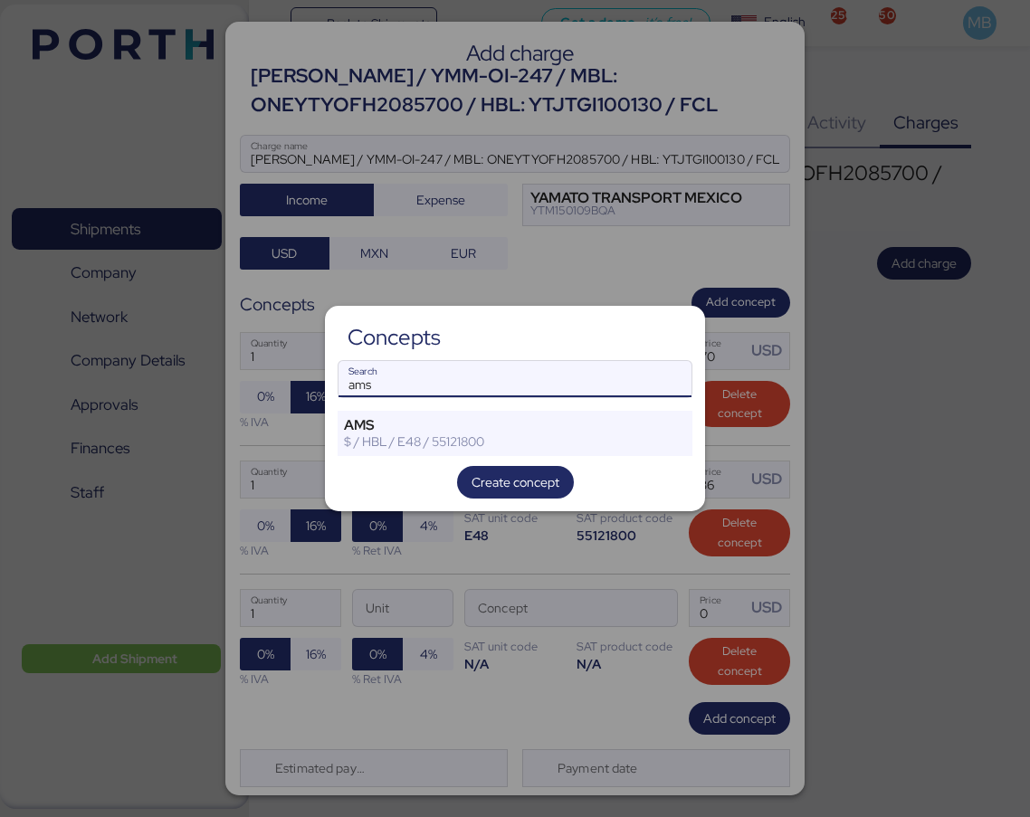
type input "ams"
click at [476, 405] on div "Concepts ams Search AMS $ / HBL / E48 / 55121800 Create concept" at bounding box center [515, 408] width 380 height 205
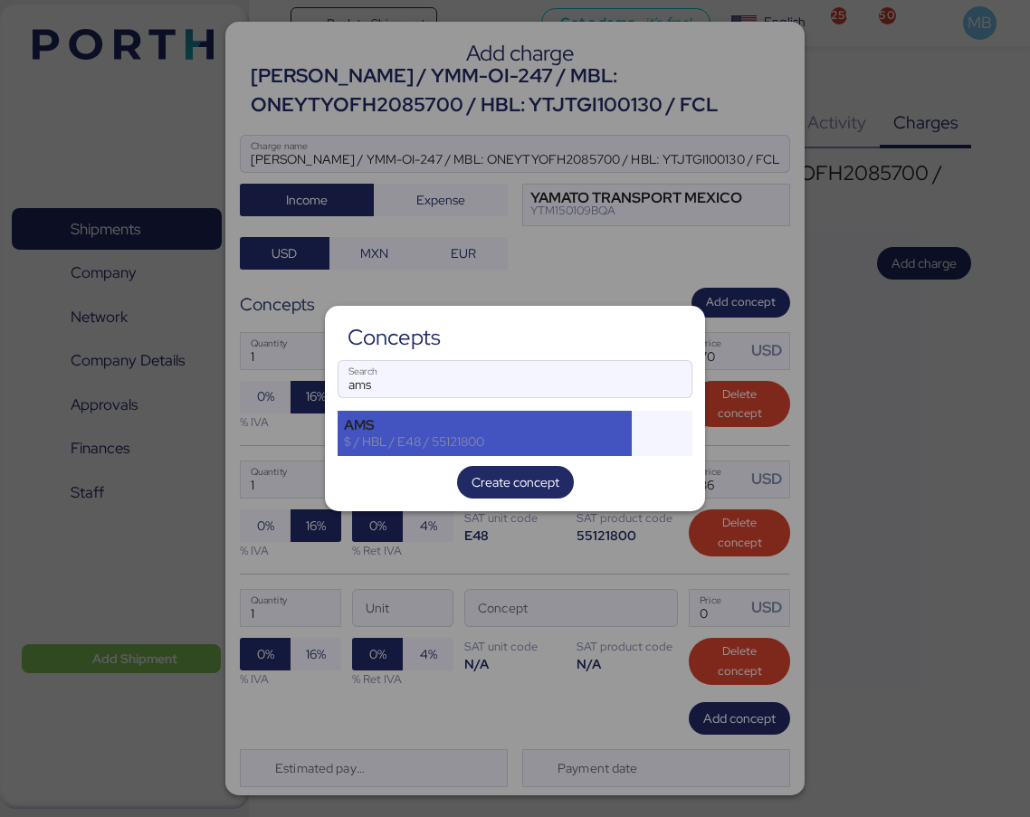
click at [467, 424] on div "AMS" at bounding box center [484, 425] width 281 height 16
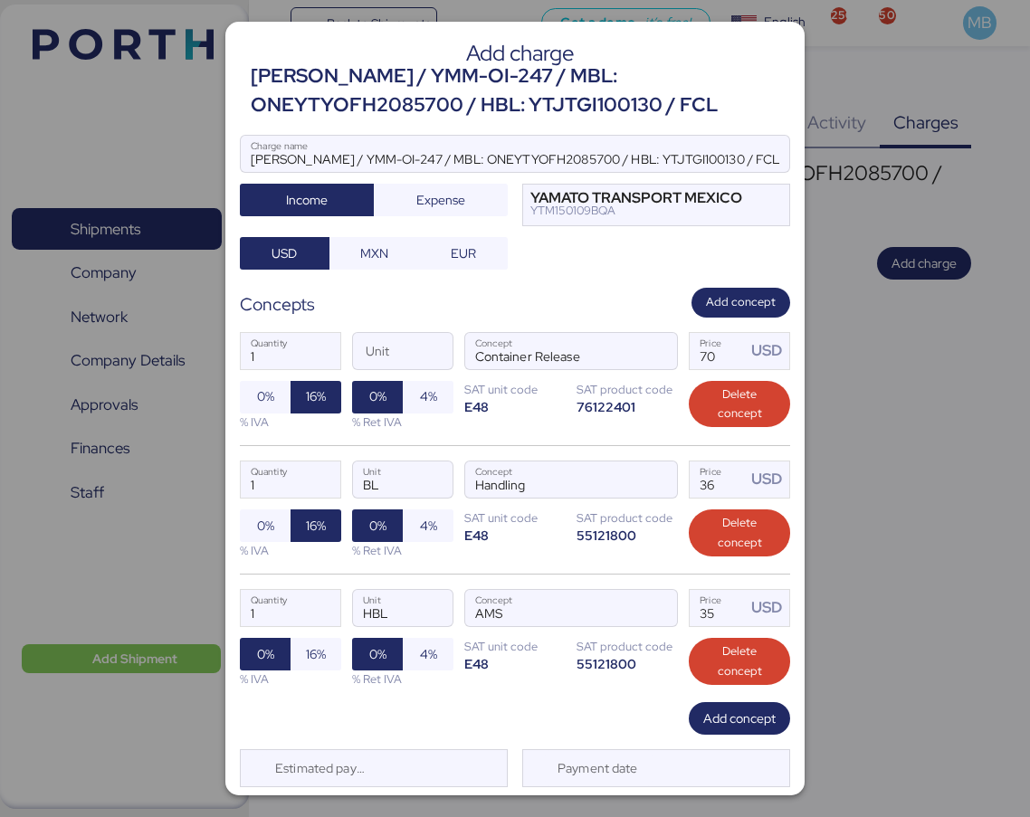
click at [318, 649] on span "16%" at bounding box center [316, 654] width 20 height 22
drag, startPoint x: 722, startPoint y: 609, endPoint x: 690, endPoint y: 608, distance: 32.6
click at [690, 608] on input "35" at bounding box center [718, 608] width 56 height 36
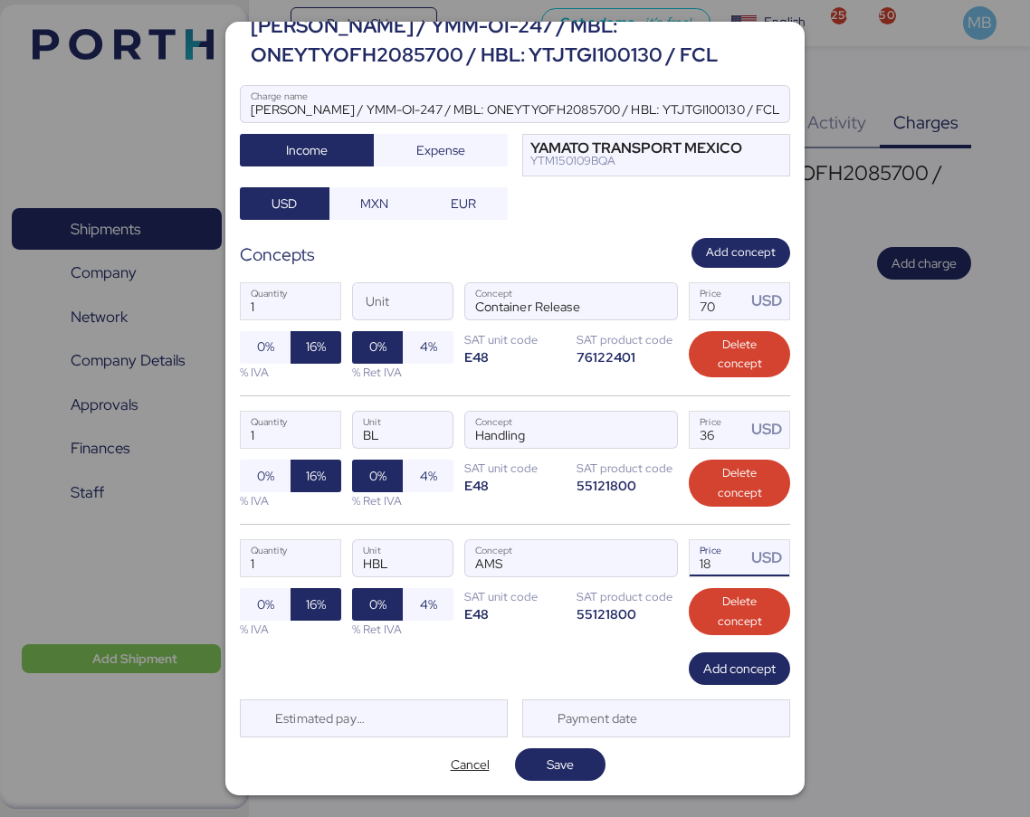
type input "18"
click at [557, 752] on span "Save" at bounding box center [560, 764] width 62 height 25
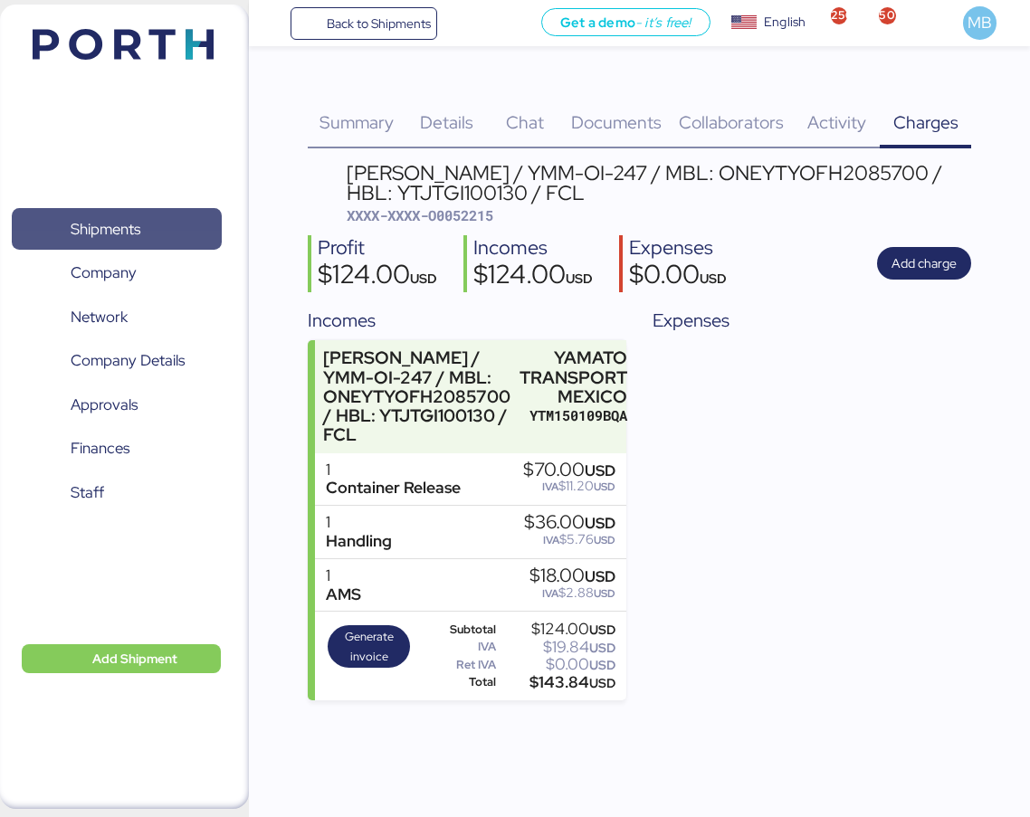
drag, startPoint x: 185, startPoint y: 223, endPoint x: 198, endPoint y: 219, distance: 13.2
click at [185, 223] on span "Shipments" at bounding box center [116, 229] width 195 height 26
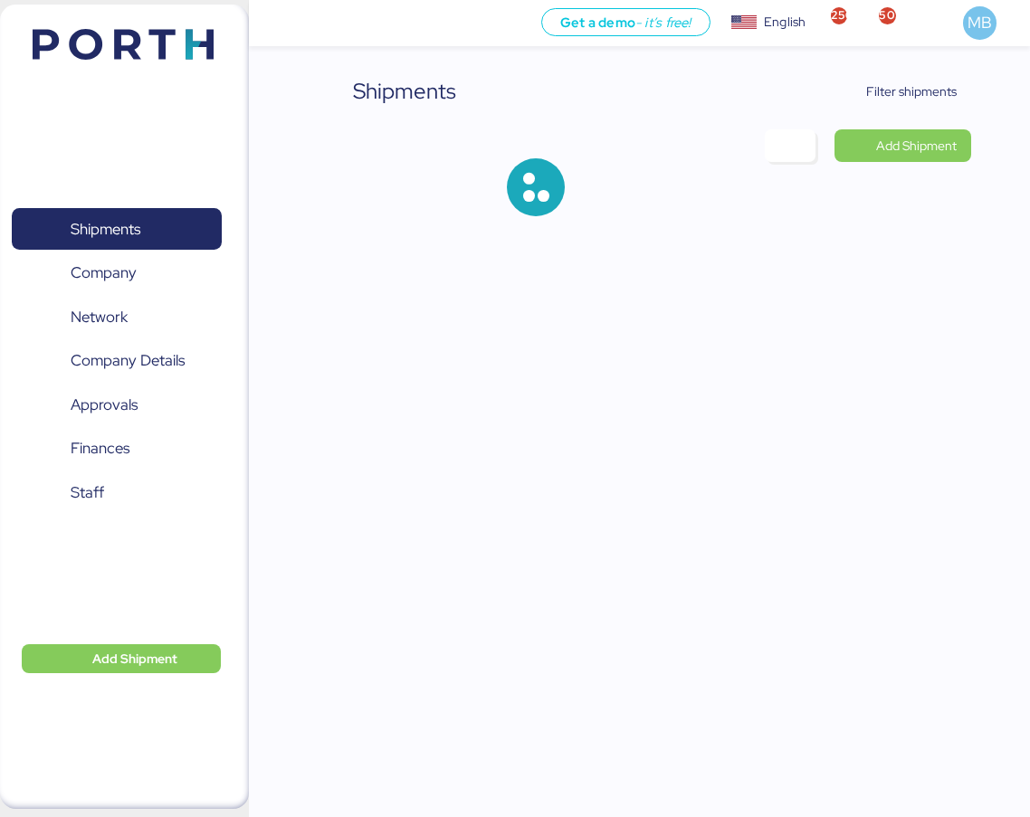
click at [925, 89] on span "Filter shipments" at bounding box center [911, 92] width 90 height 22
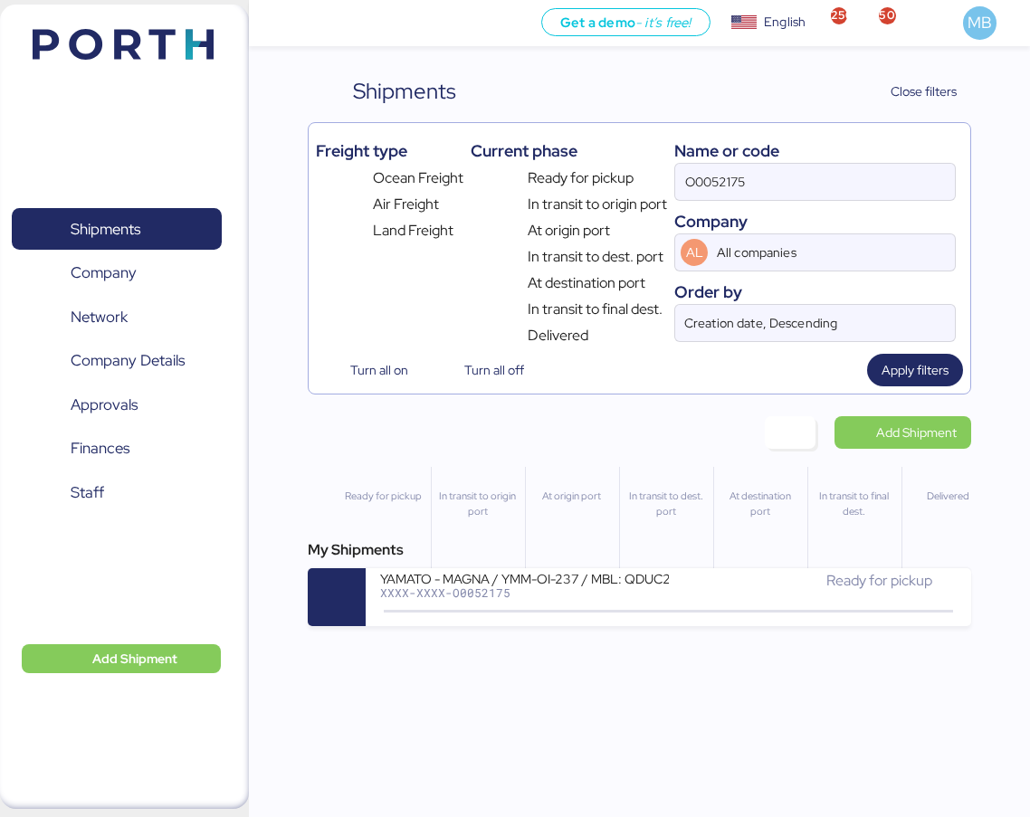
drag, startPoint x: 796, startPoint y: 175, endPoint x: 466, endPoint y: 175, distance: 330.3
click at [466, 175] on div "Freight type Ocean Freight Air Freight Land Freight Current phase Ready for pic…" at bounding box center [640, 238] width 648 height 216
paste input "O0052200"
type input "O0052200"
click at [612, 589] on div "XXXX-XXXX-O0052200" at bounding box center [524, 592] width 289 height 13
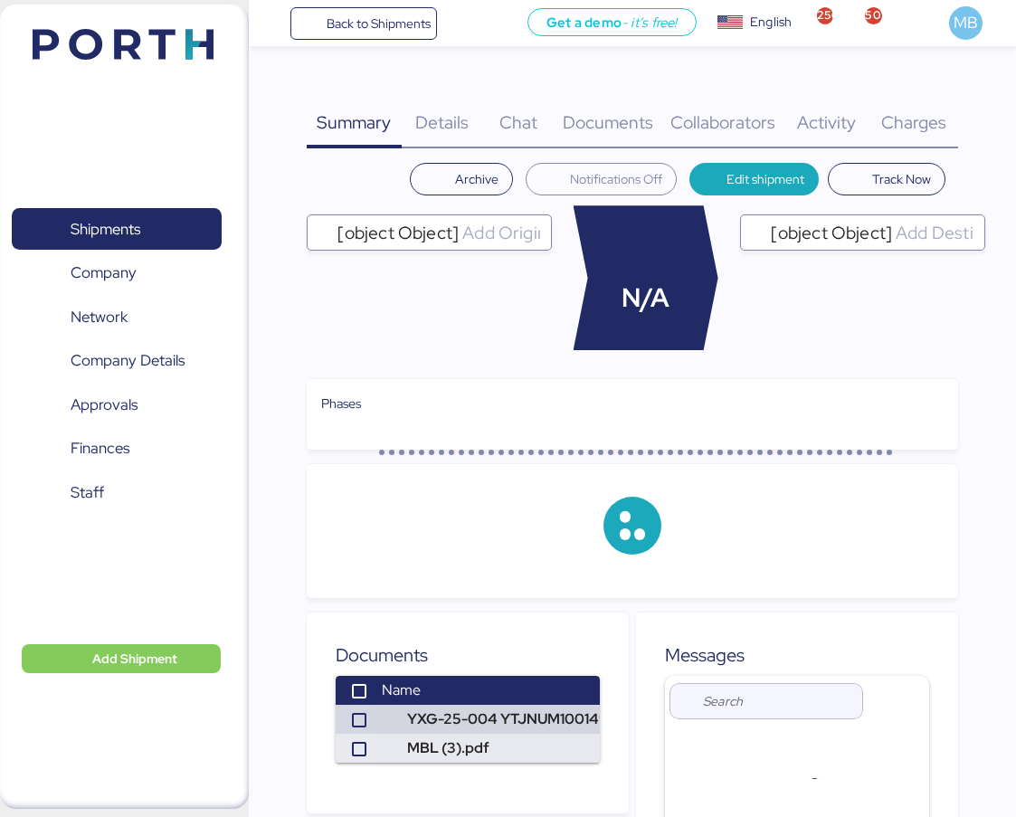
click at [927, 121] on span "Charges" at bounding box center [913, 122] width 65 height 24
